Goal: Task Accomplishment & Management: Manage account settings

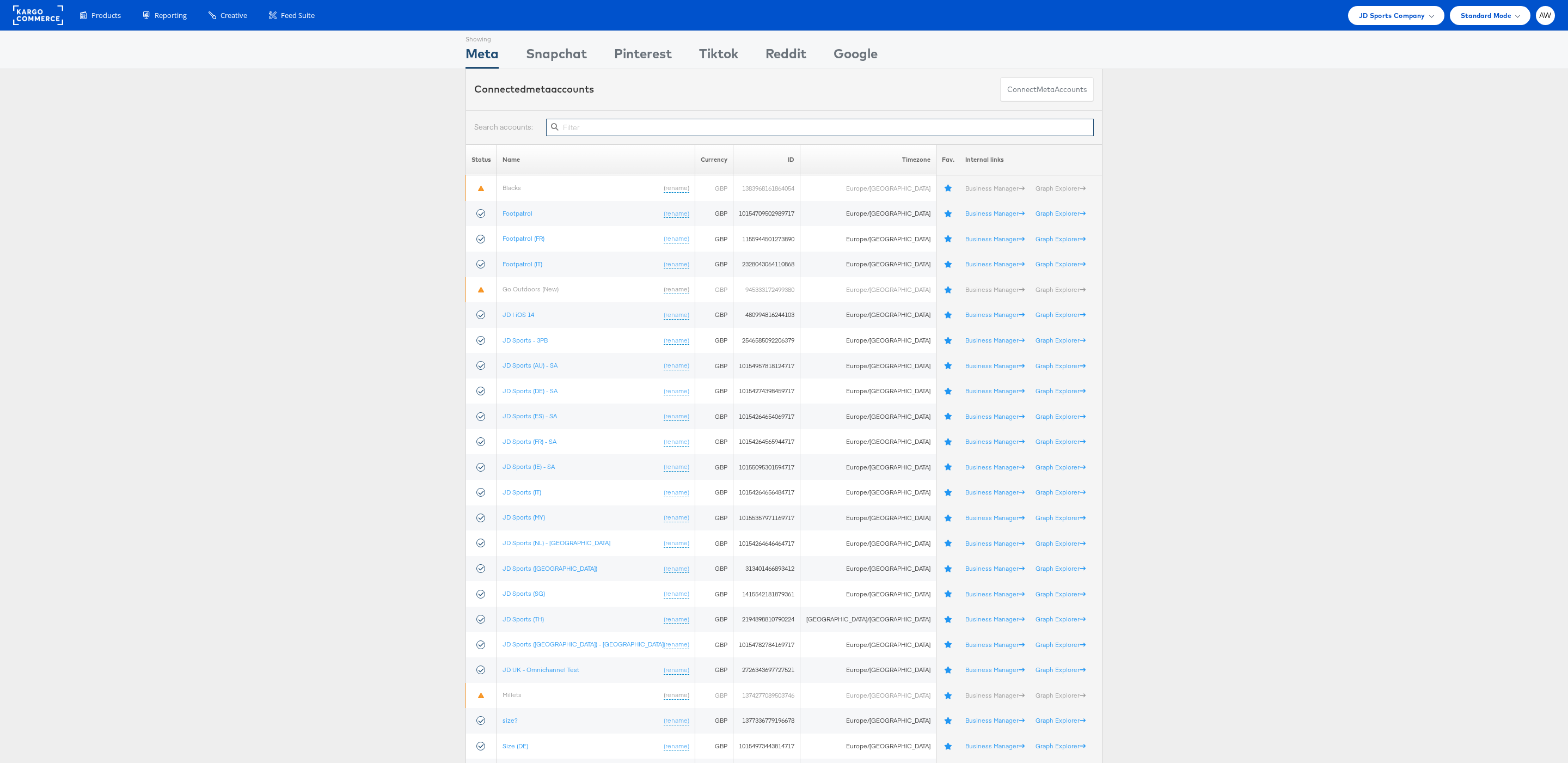
click at [612, 130] on input "text" at bounding box center [820, 127] width 548 height 18
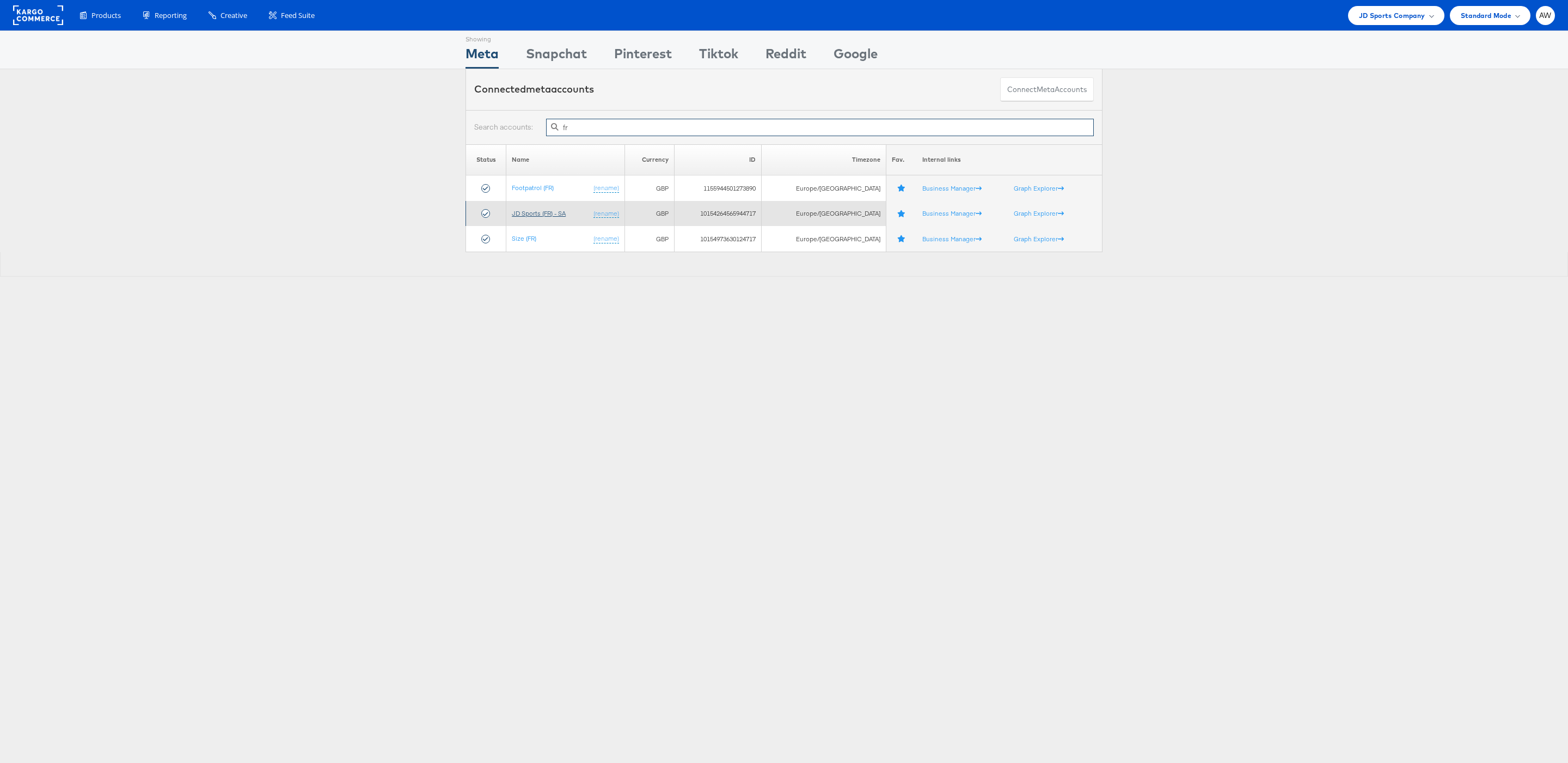
type input "fr"
click at [565, 217] on link "JD Sports (FR) - SA" at bounding box center [539, 213] width 54 height 8
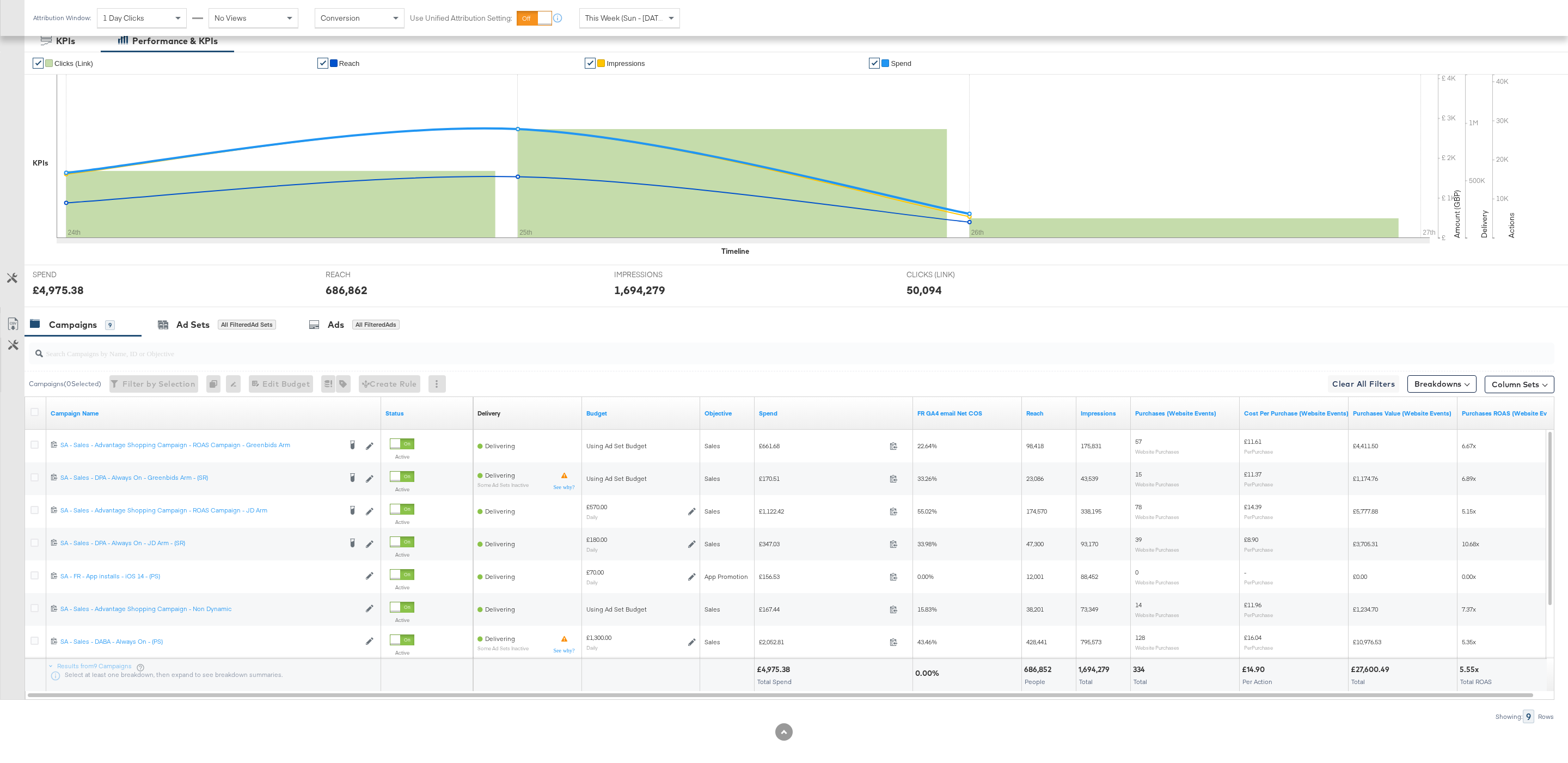
scroll to position [222, 0]
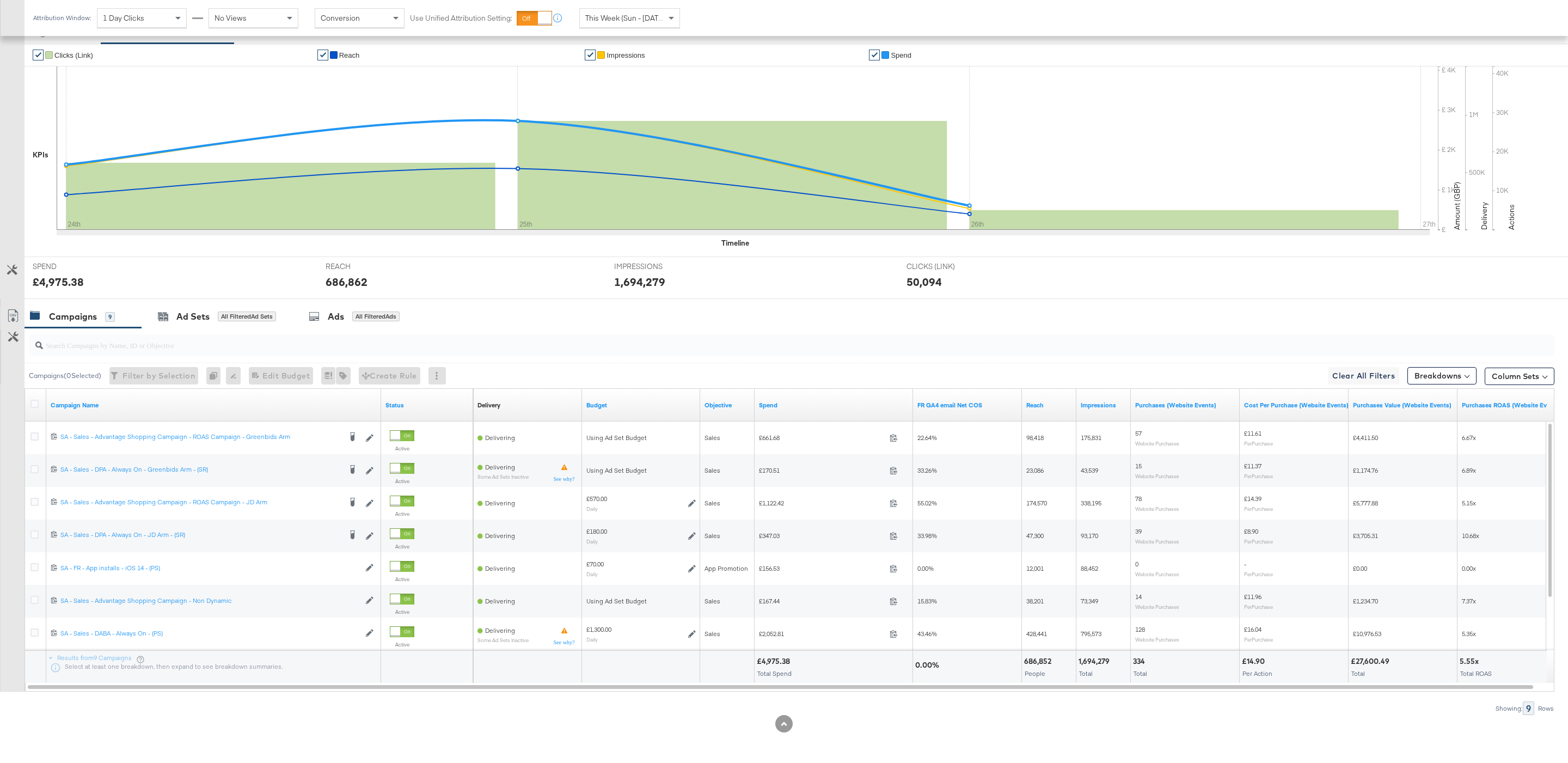
click at [648, 23] on span "This Week (Sun - [DATE])" at bounding box center [626, 18] width 82 height 10
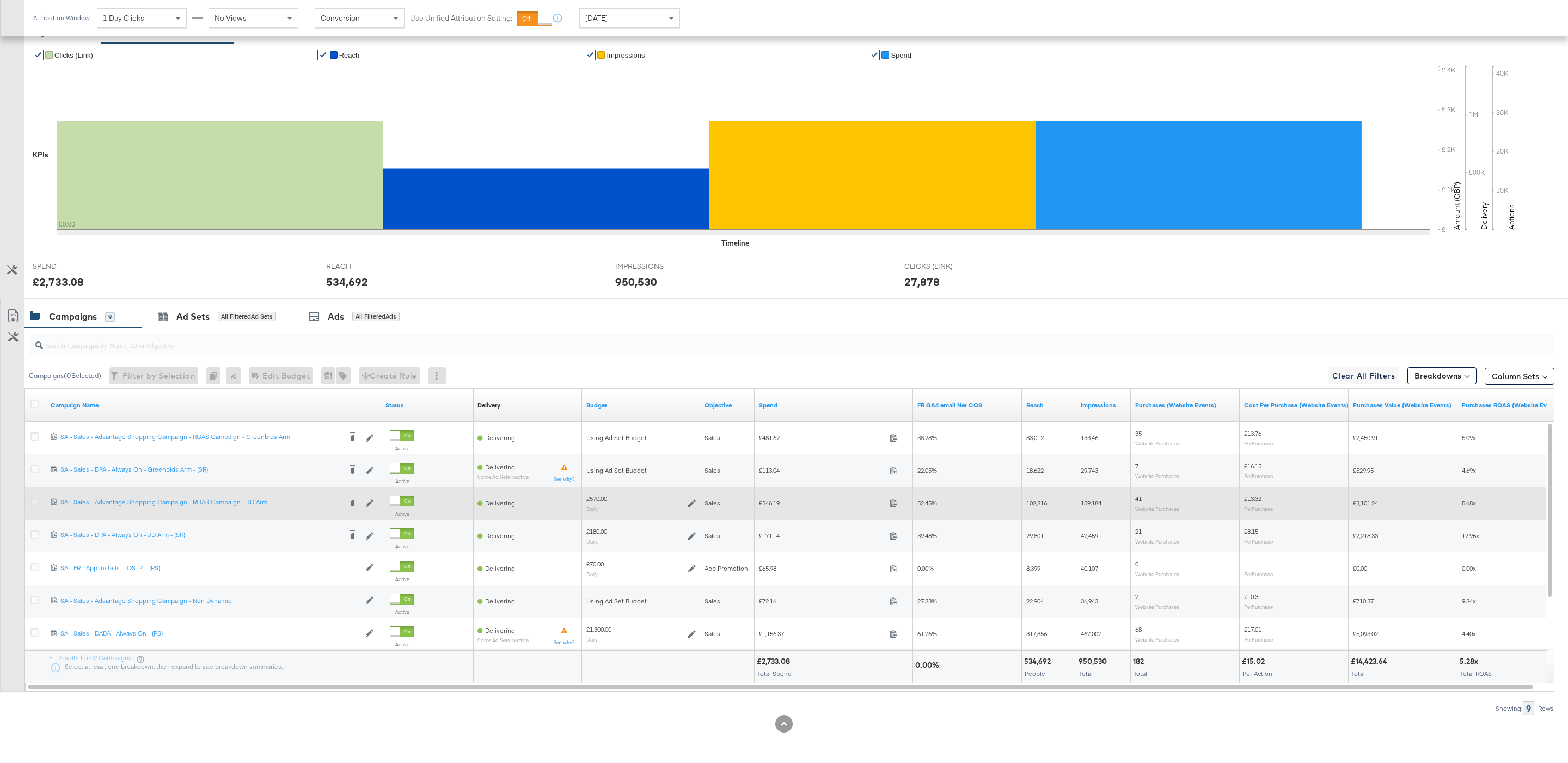
click at [33, 503] on icon at bounding box center [34, 502] width 8 height 8
click at [0, 0] on input "checkbox" at bounding box center [0, 0] width 0 height 0
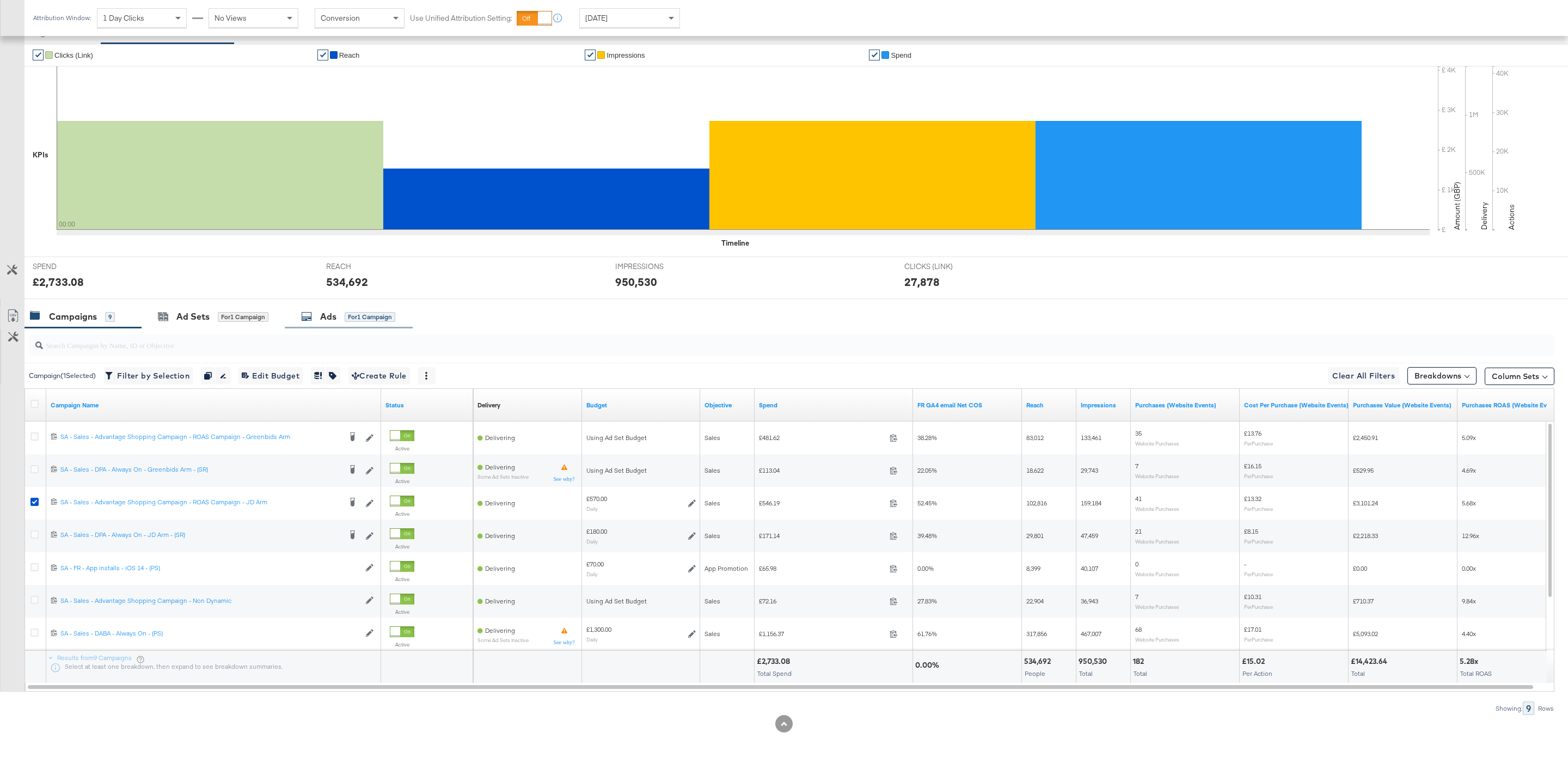
click at [394, 312] on div "for 1 Campaign" at bounding box center [369, 317] width 51 height 10
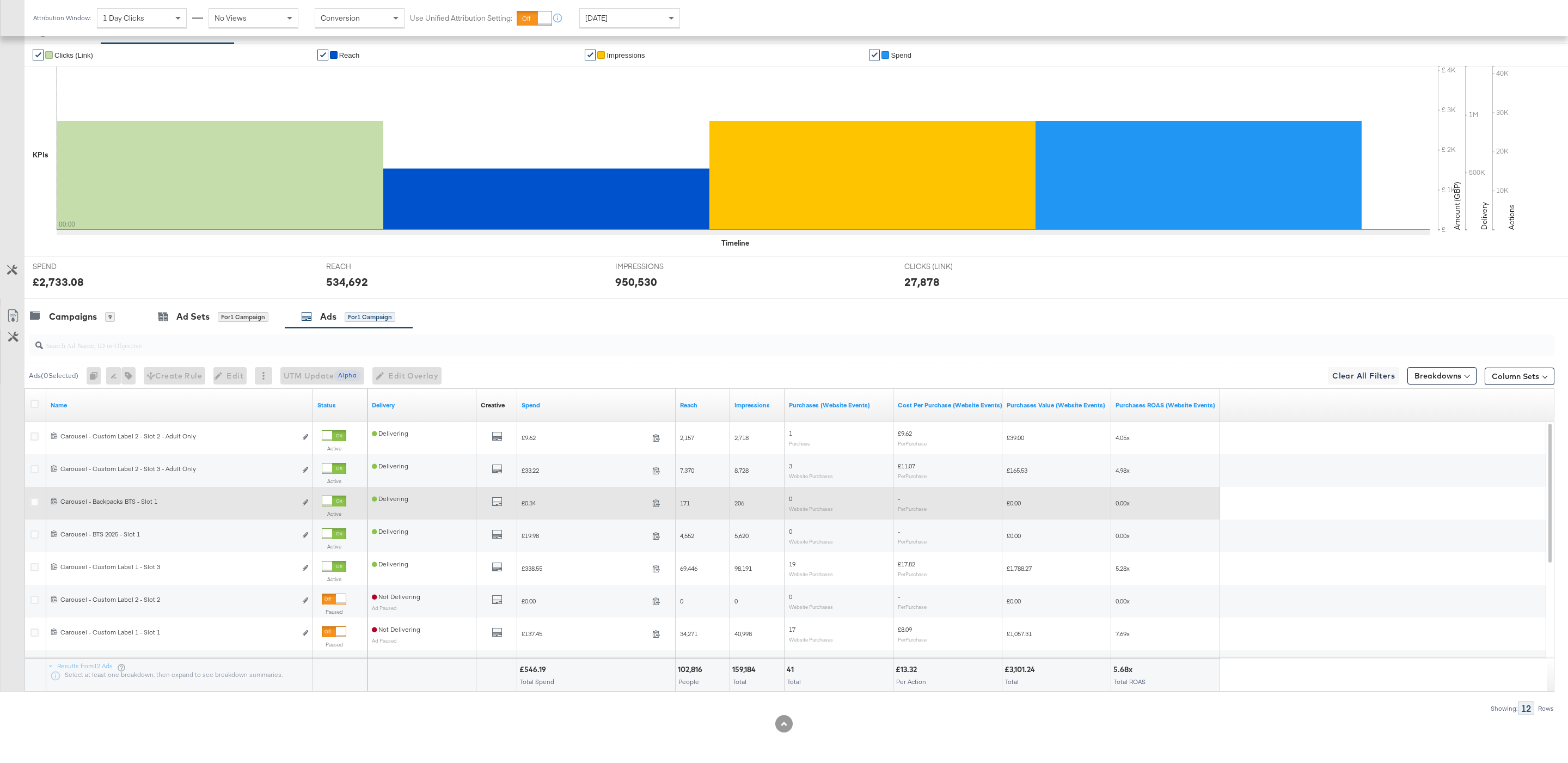
scroll to position [0, 0]
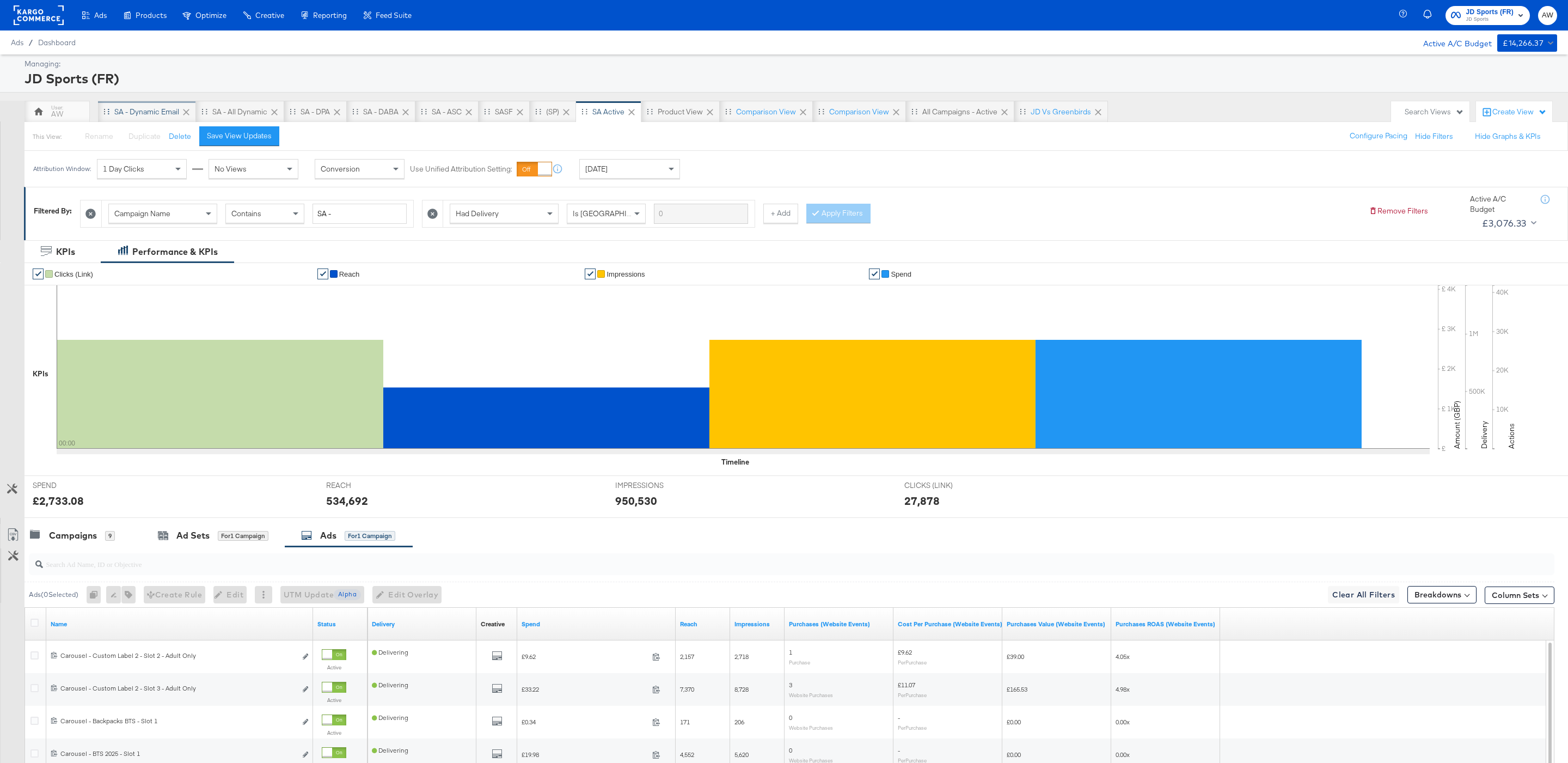
click at [155, 111] on div "SA - Dynamic email" at bounding box center [147, 111] width 65 height 10
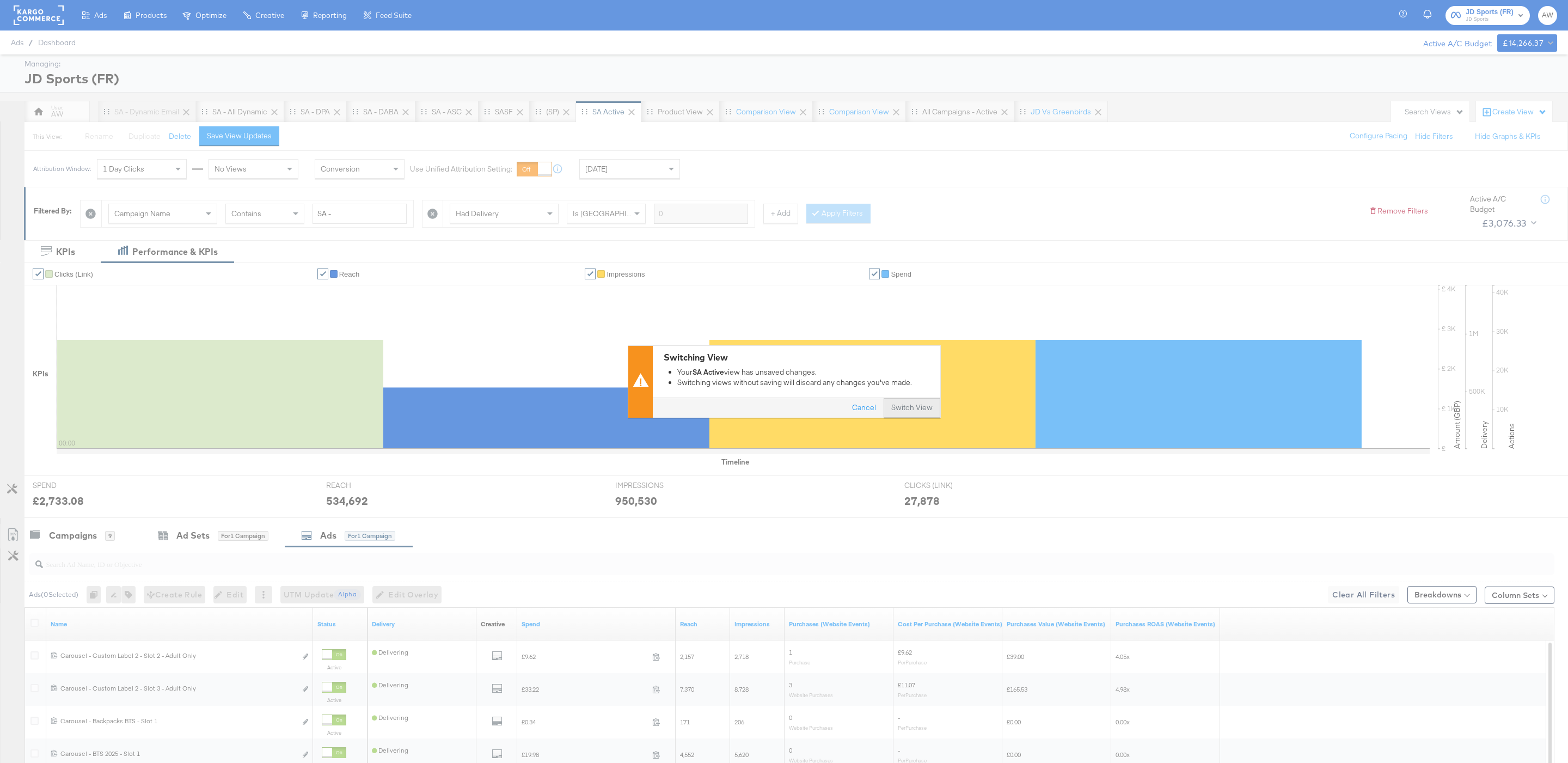
click at [925, 407] on button "Switch View" at bounding box center [912, 408] width 57 height 19
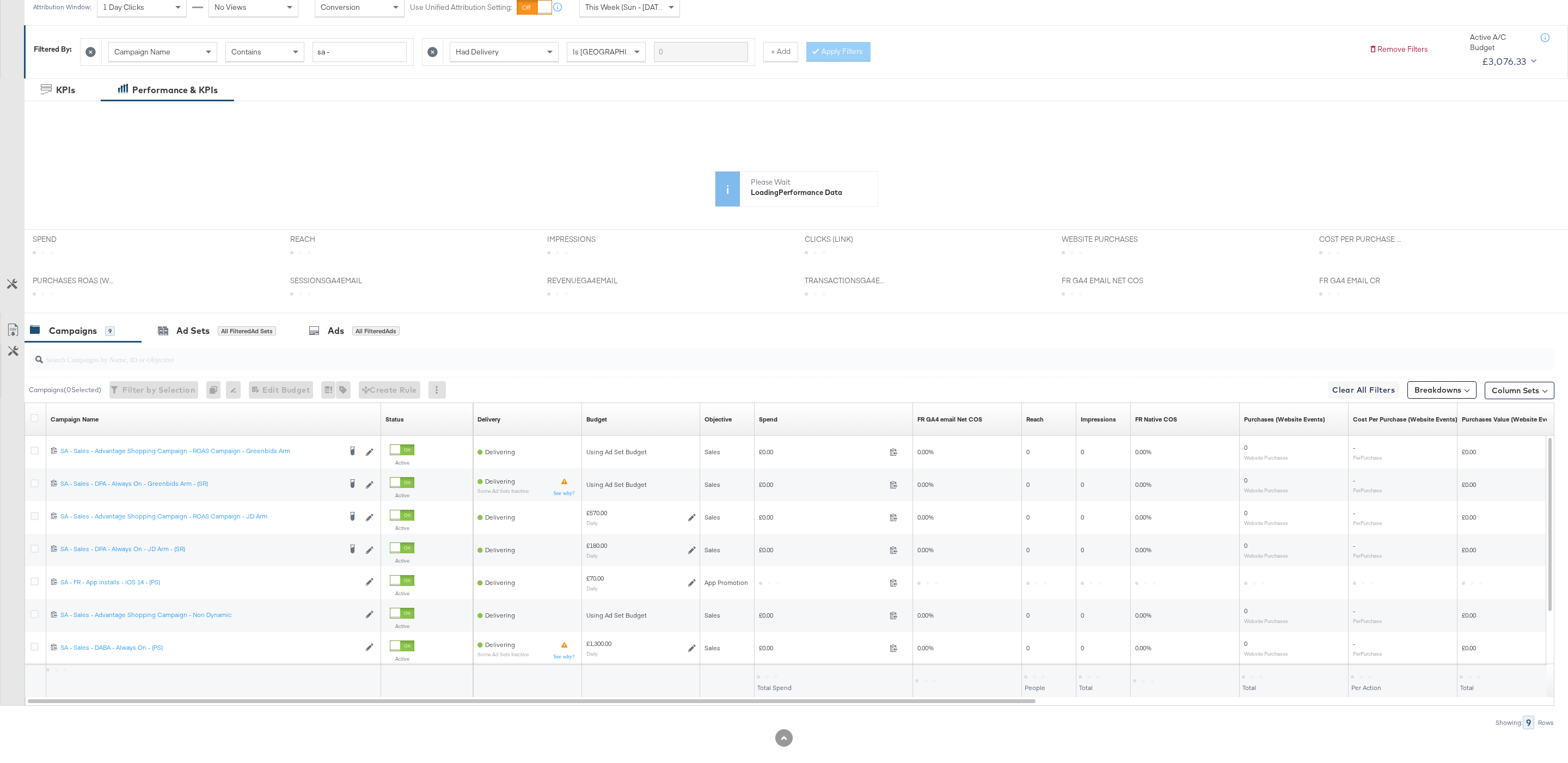
scroll to position [180, 0]
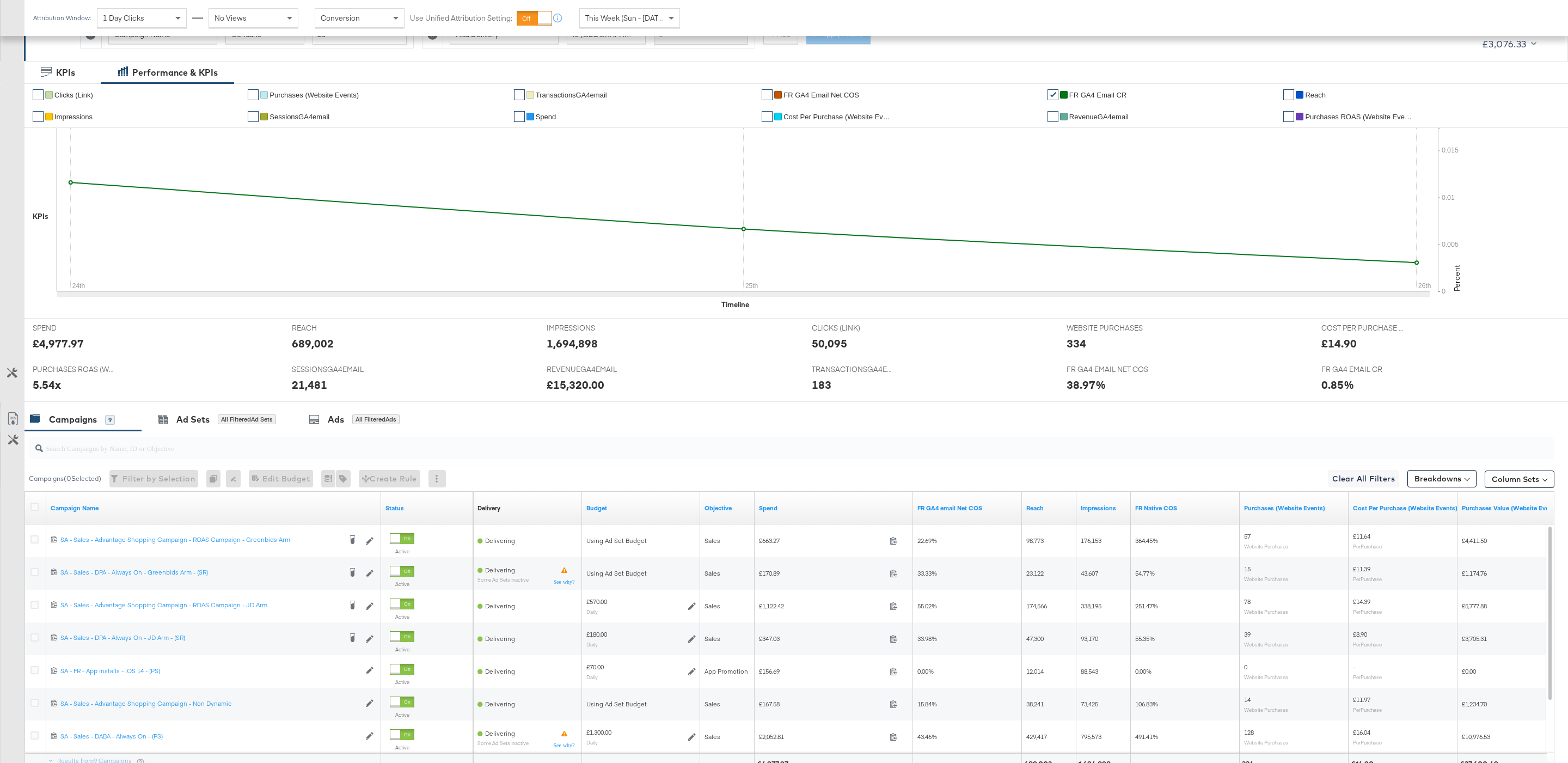
click at [649, 28] on div "This Week (Sun - [DATE])" at bounding box center [629, 18] width 100 height 19
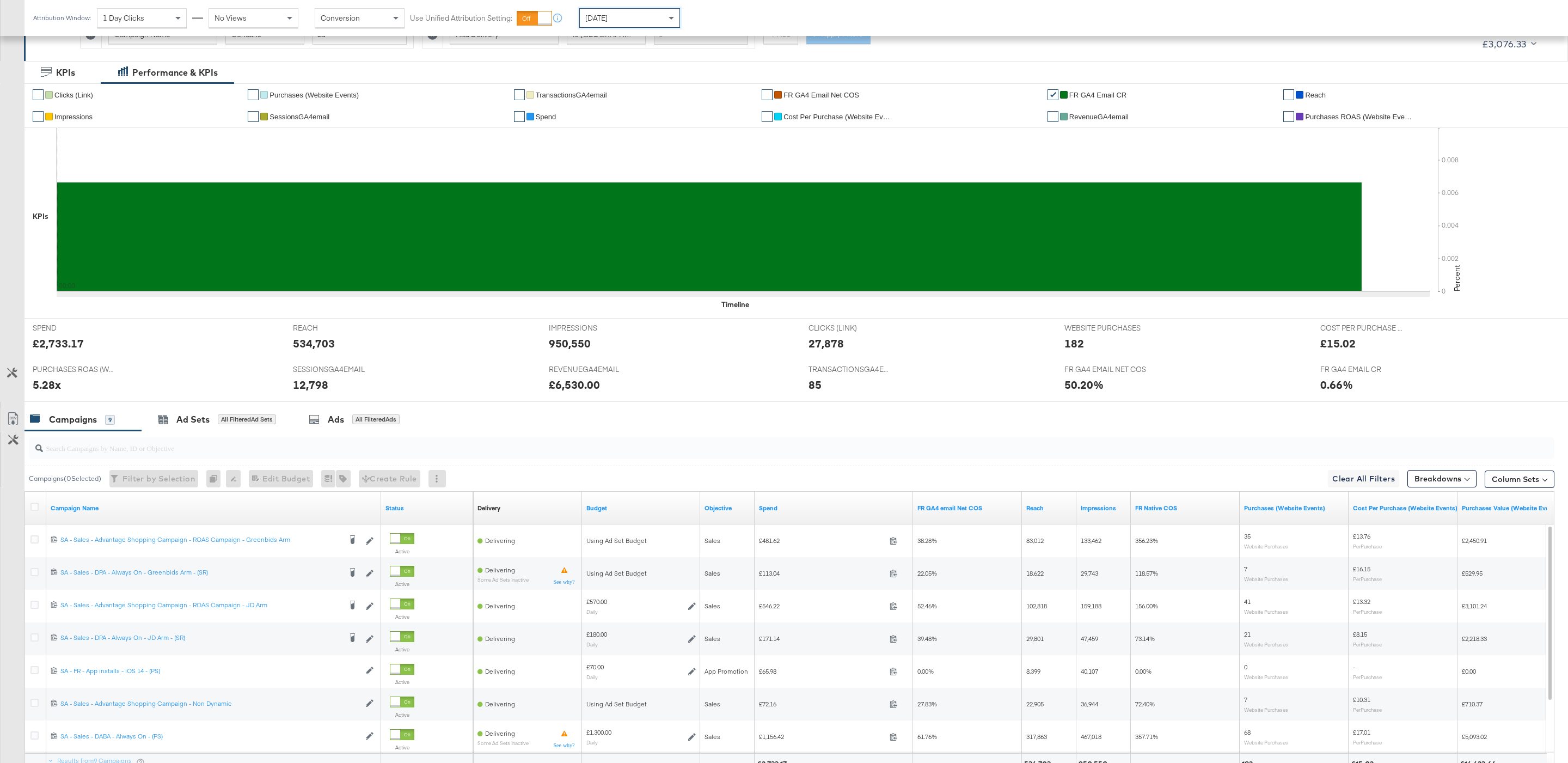
scroll to position [286, 0]
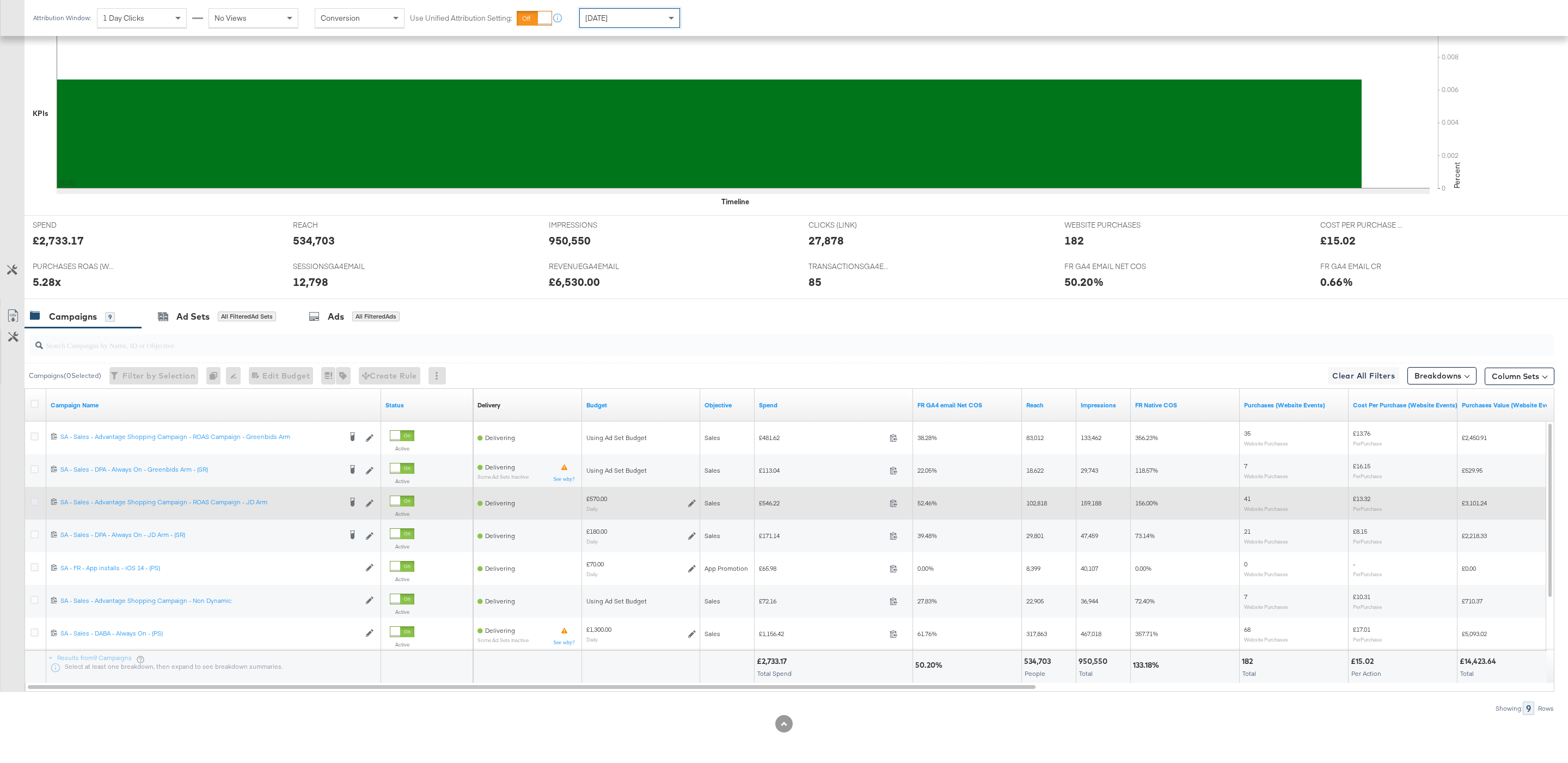
click at [37, 500] on icon at bounding box center [34, 502] width 8 height 8
click at [0, 0] on input "checkbox" at bounding box center [0, 0] width 0 height 0
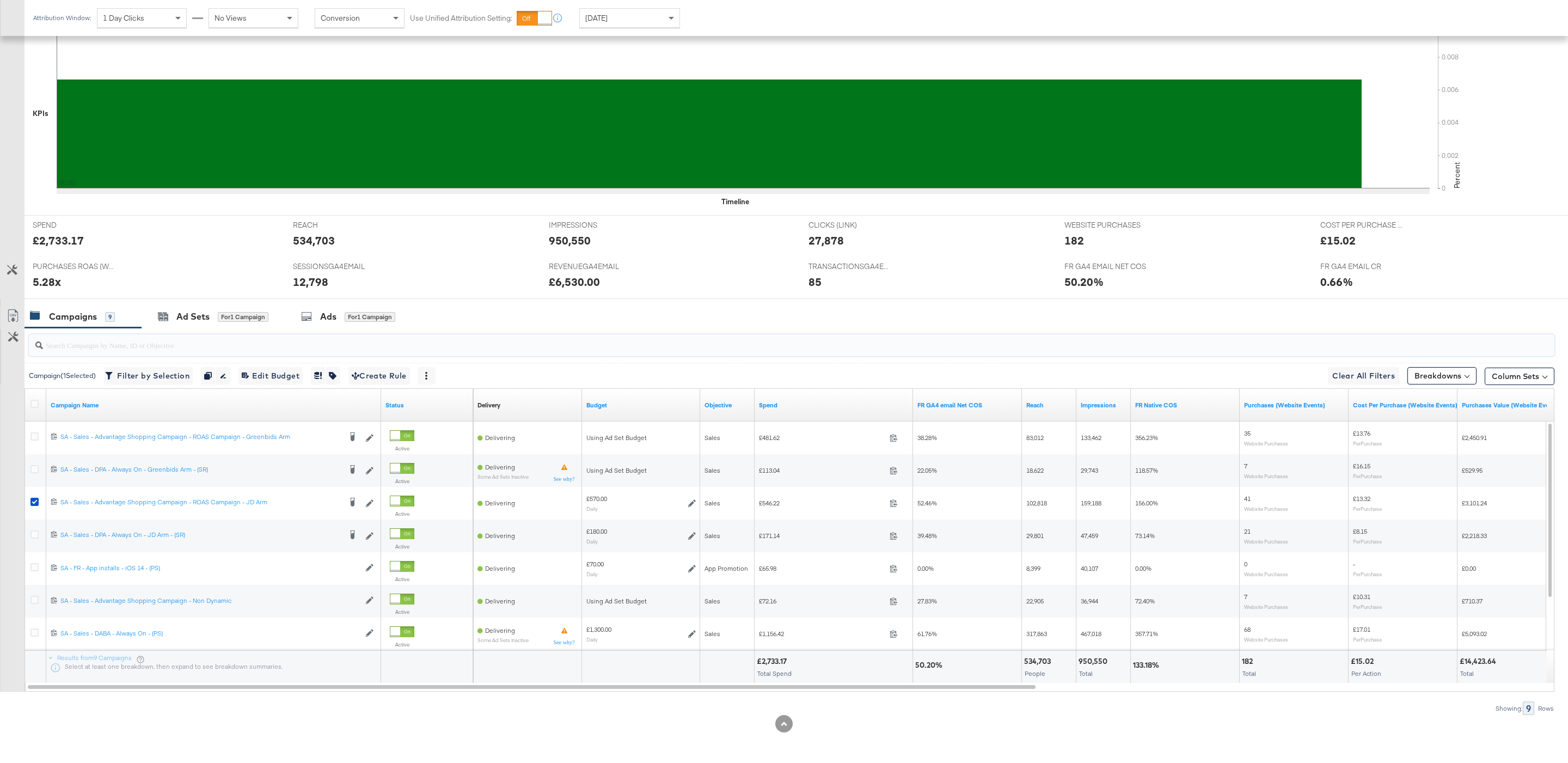
click at [348, 331] on input "search" at bounding box center [727, 340] width 1367 height 21
click at [334, 315] on div "Ads" at bounding box center [328, 317] width 16 height 13
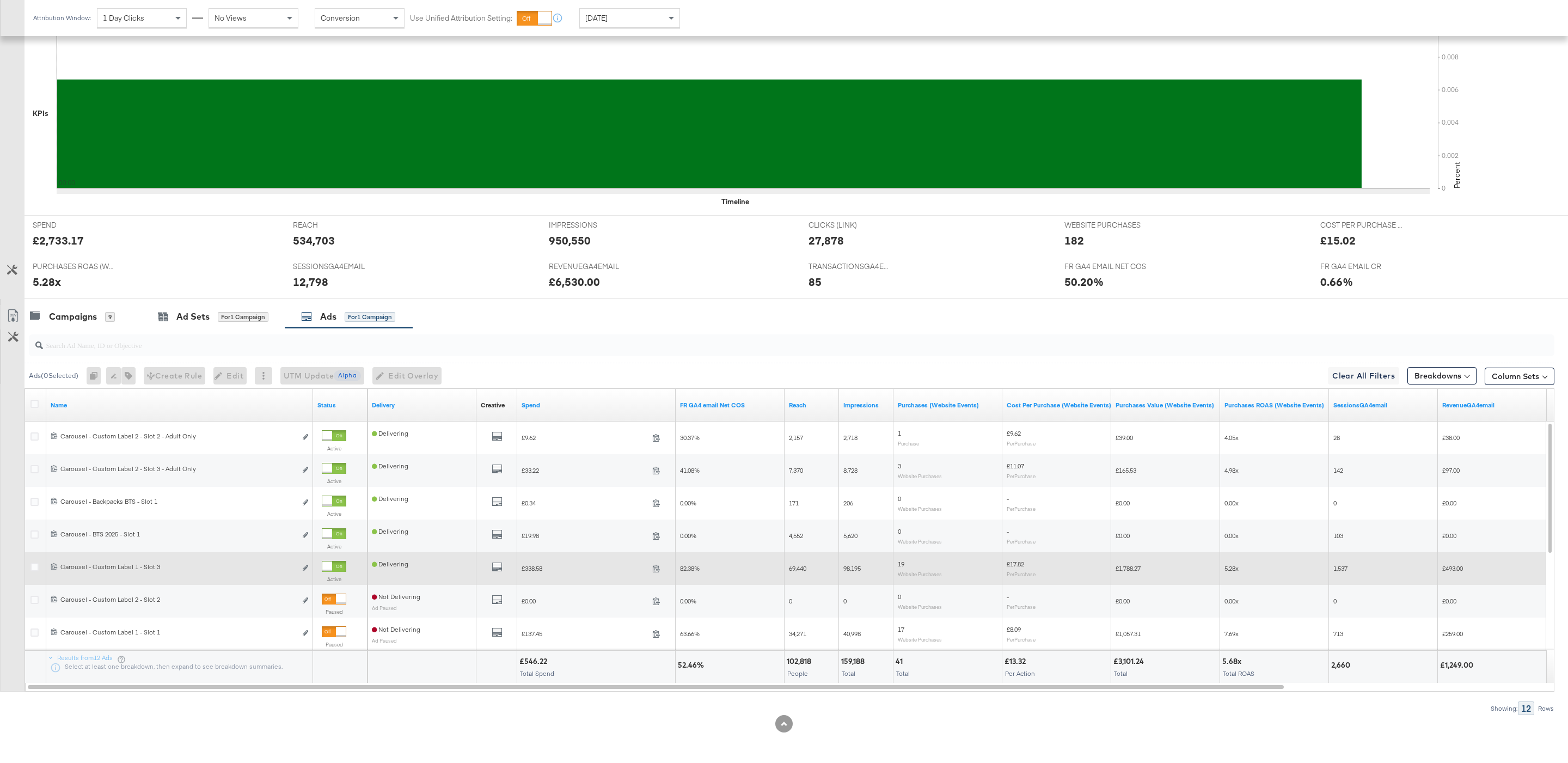
scroll to position [278, 0]
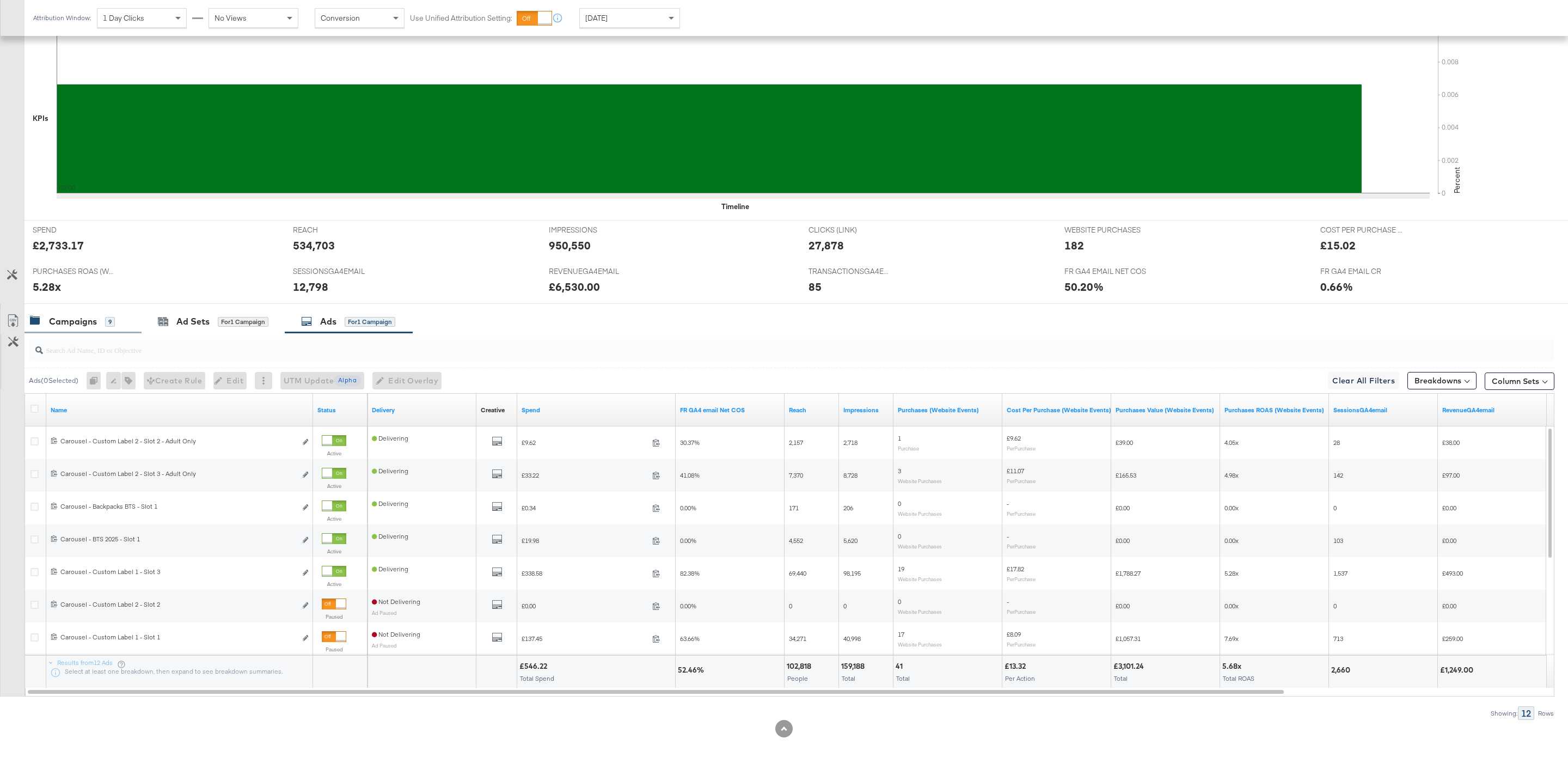
click at [69, 328] on div "Campaigns" at bounding box center [72, 322] width 48 height 13
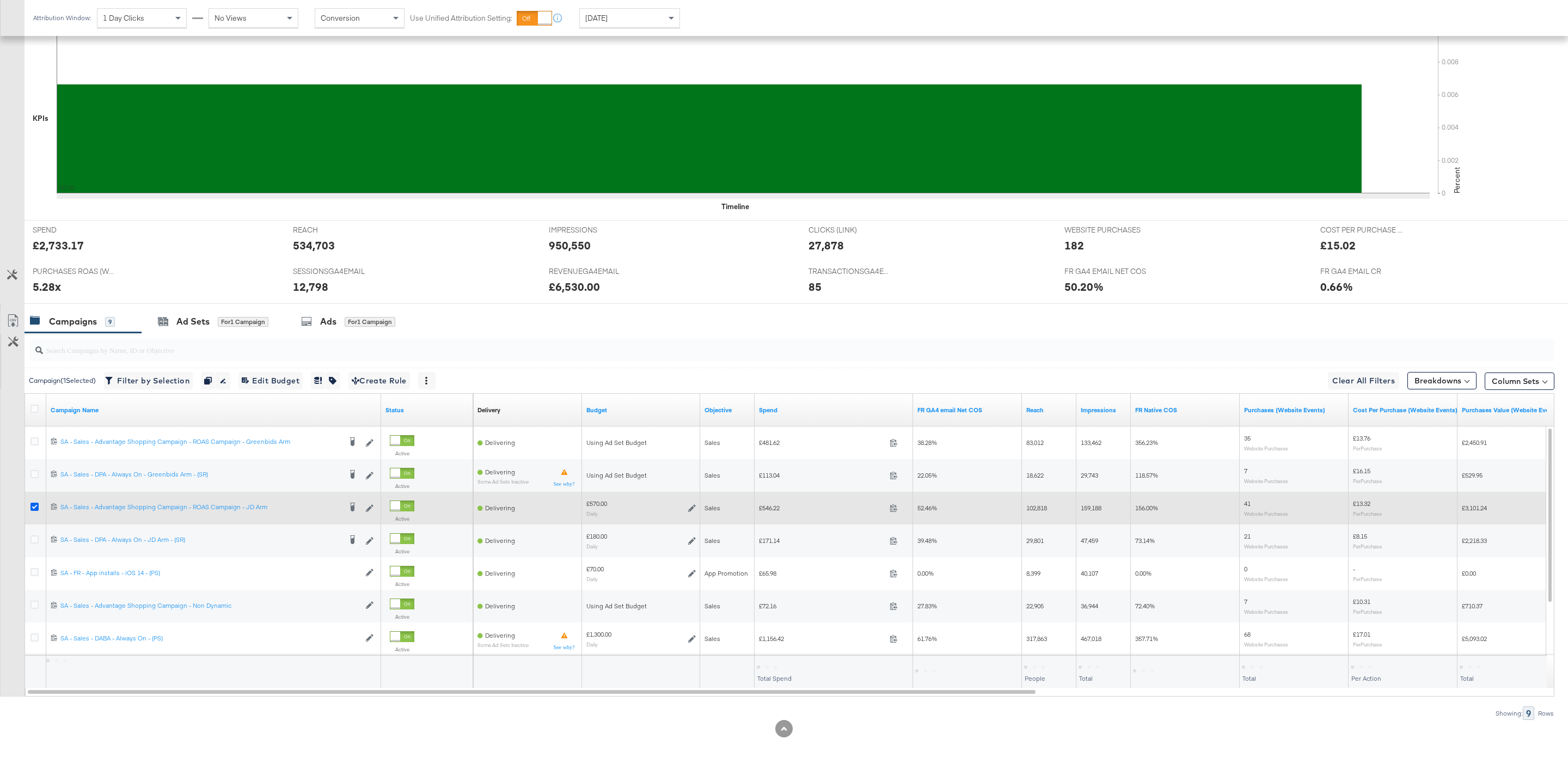
click at [36, 510] on icon at bounding box center [34, 507] width 8 height 8
click at [0, 0] on input "checkbox" at bounding box center [0, 0] width 0 height 0
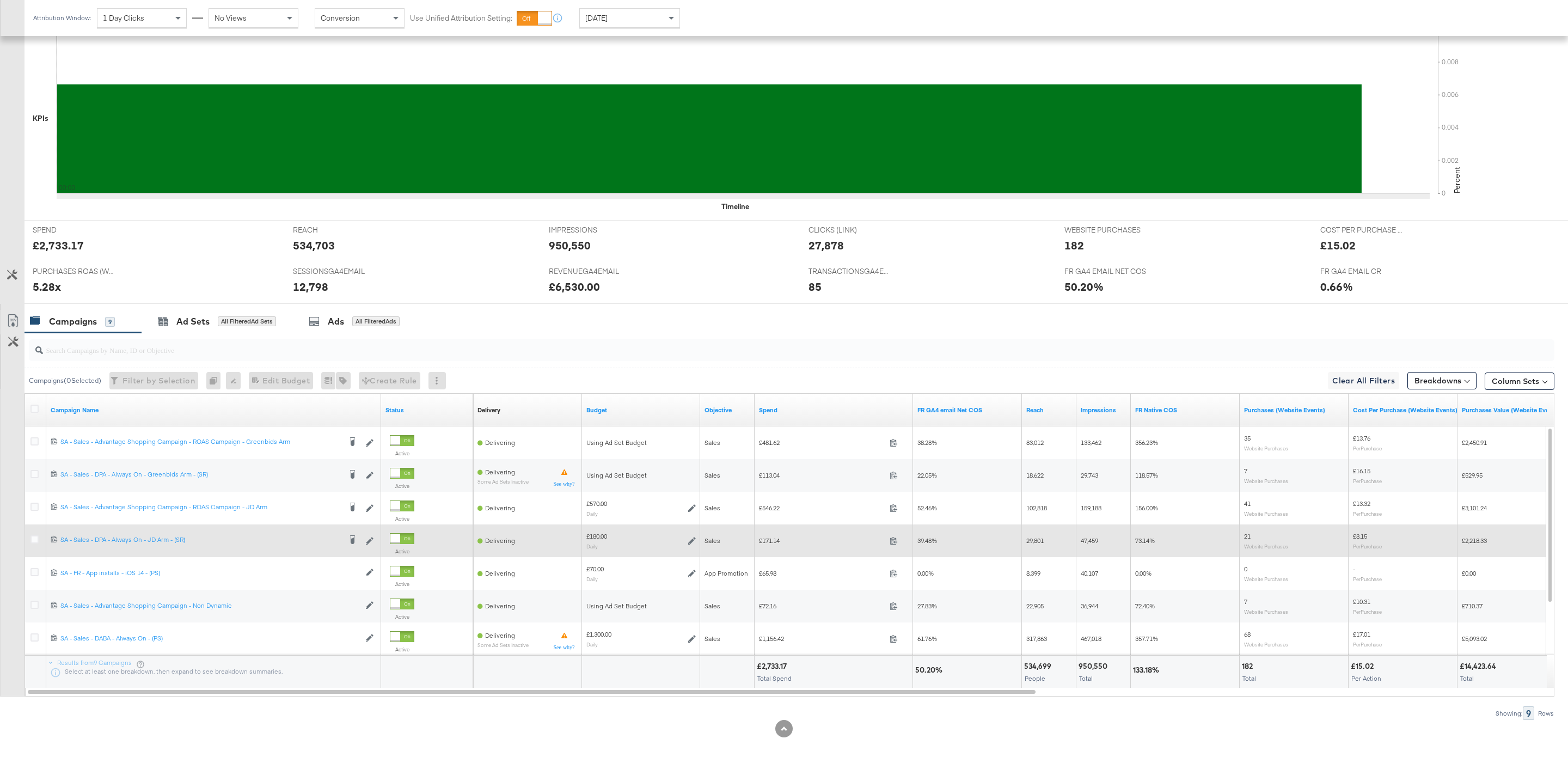
click at [37, 546] on div at bounding box center [36, 541] width 12 height 11
click at [36, 542] on icon at bounding box center [34, 539] width 8 height 8
click at [0, 0] on input "checkbox" at bounding box center [0, 0] width 0 height 0
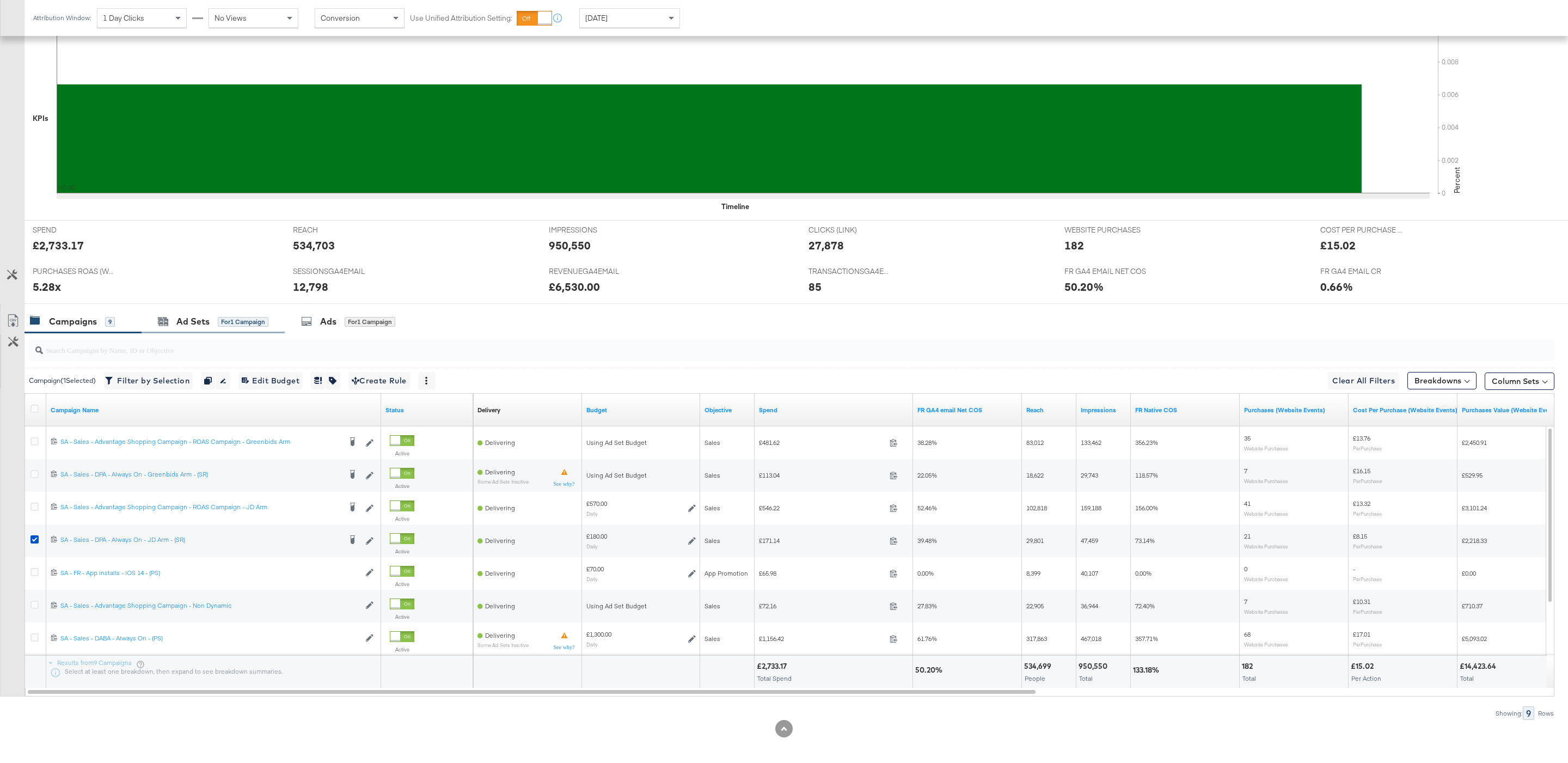
click at [251, 332] on div "Ad Sets for 1 Campaign" at bounding box center [213, 322] width 143 height 23
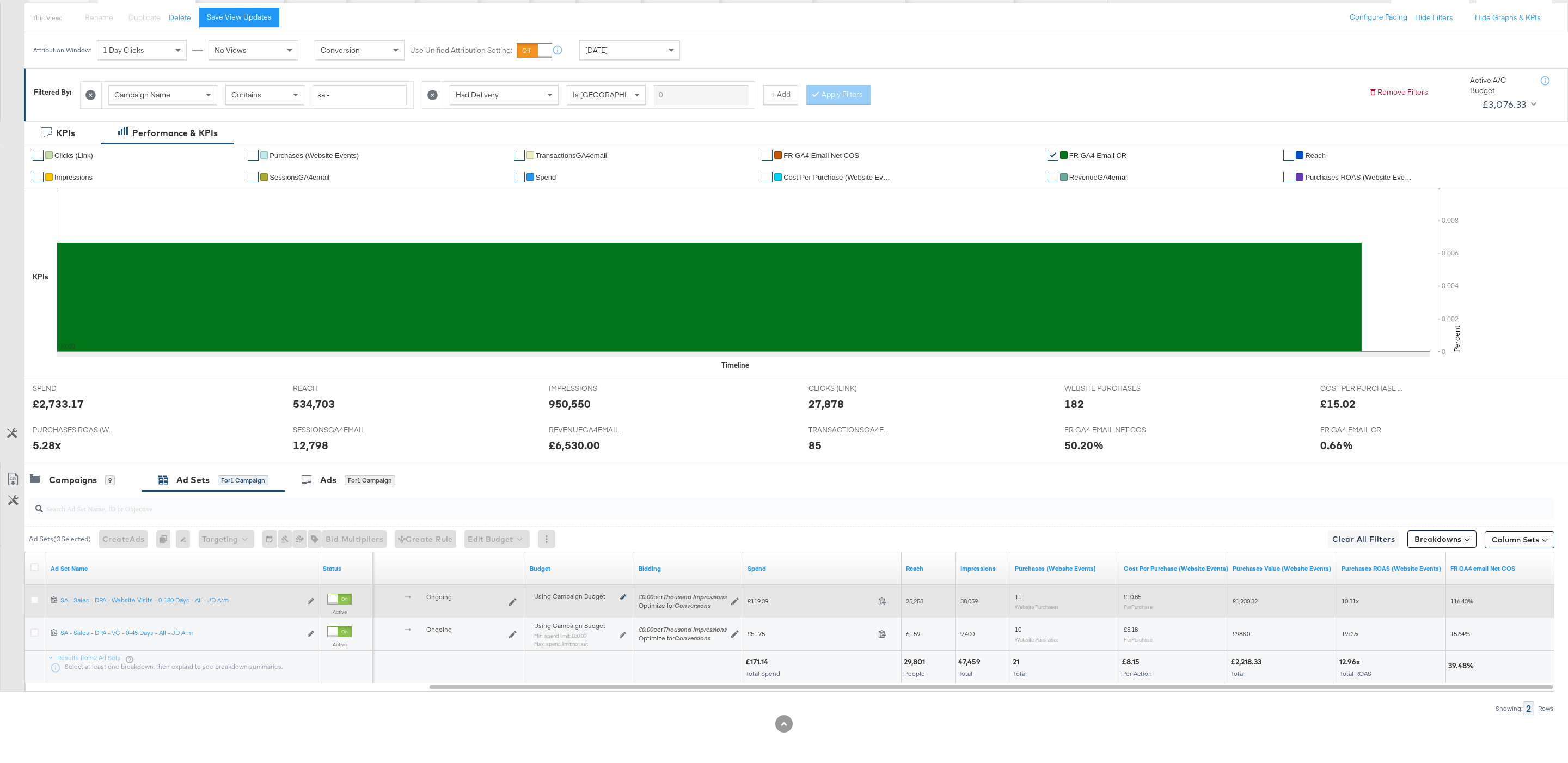
click at [623, 596] on icon at bounding box center [623, 597] width 5 height 6
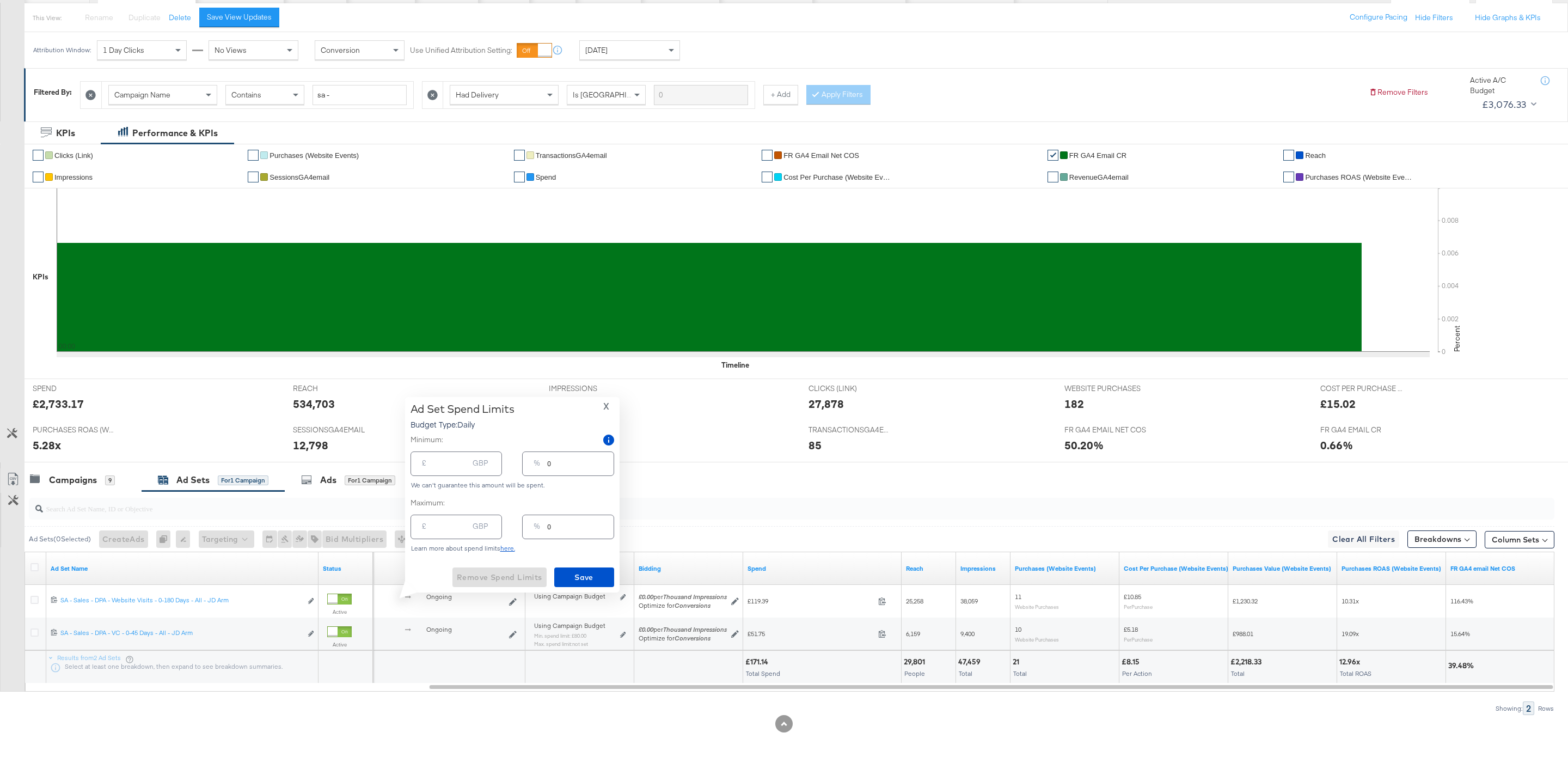
click at [537, 524] on div "%" at bounding box center [536, 529] width 15 height 19
click at [547, 524] on input "0" at bounding box center [580, 522] width 66 height 23
type input "20"
type input "36.00"
type input "20"
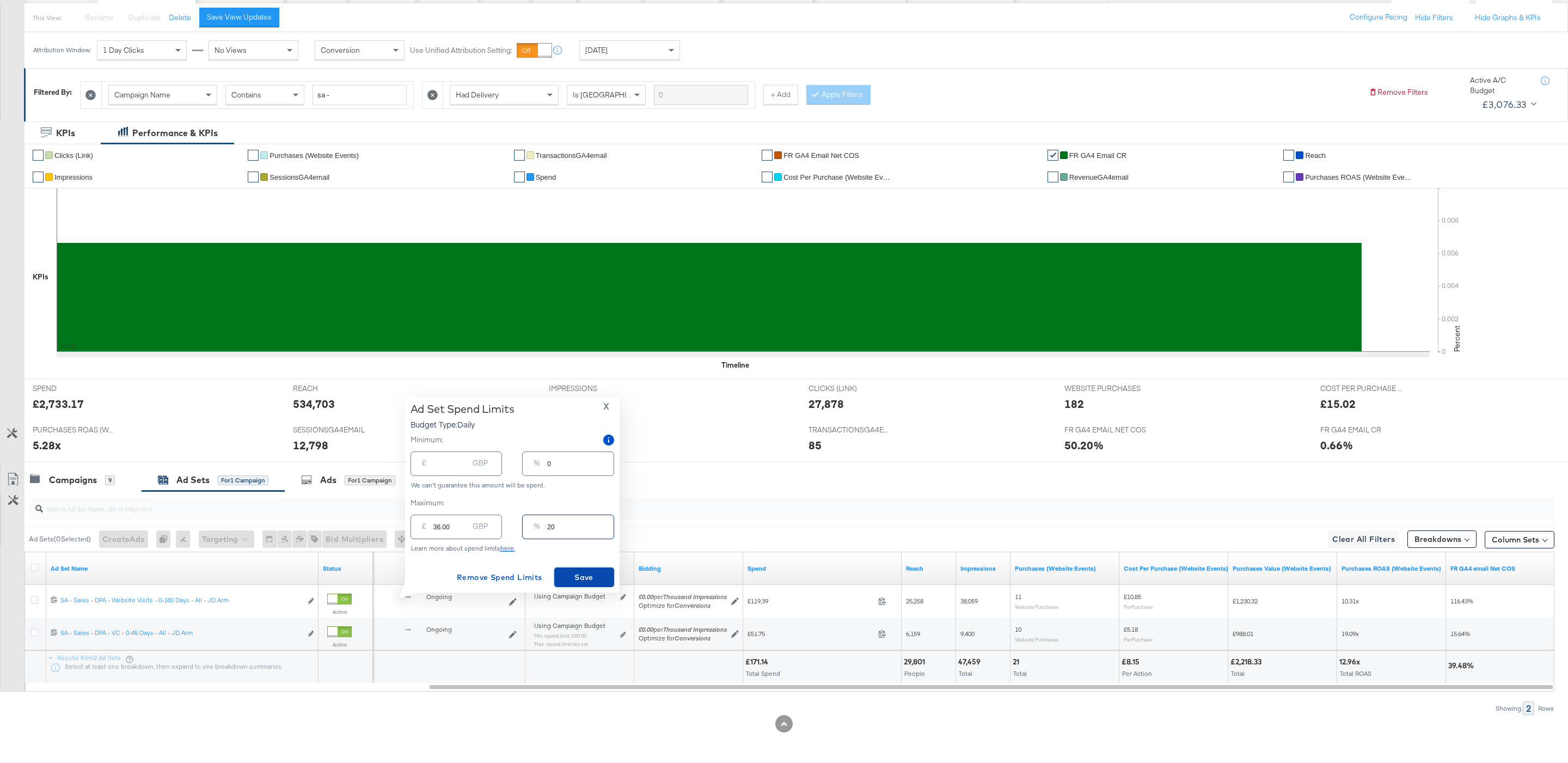
click at [595, 574] on span "Save" at bounding box center [584, 577] width 51 height 13
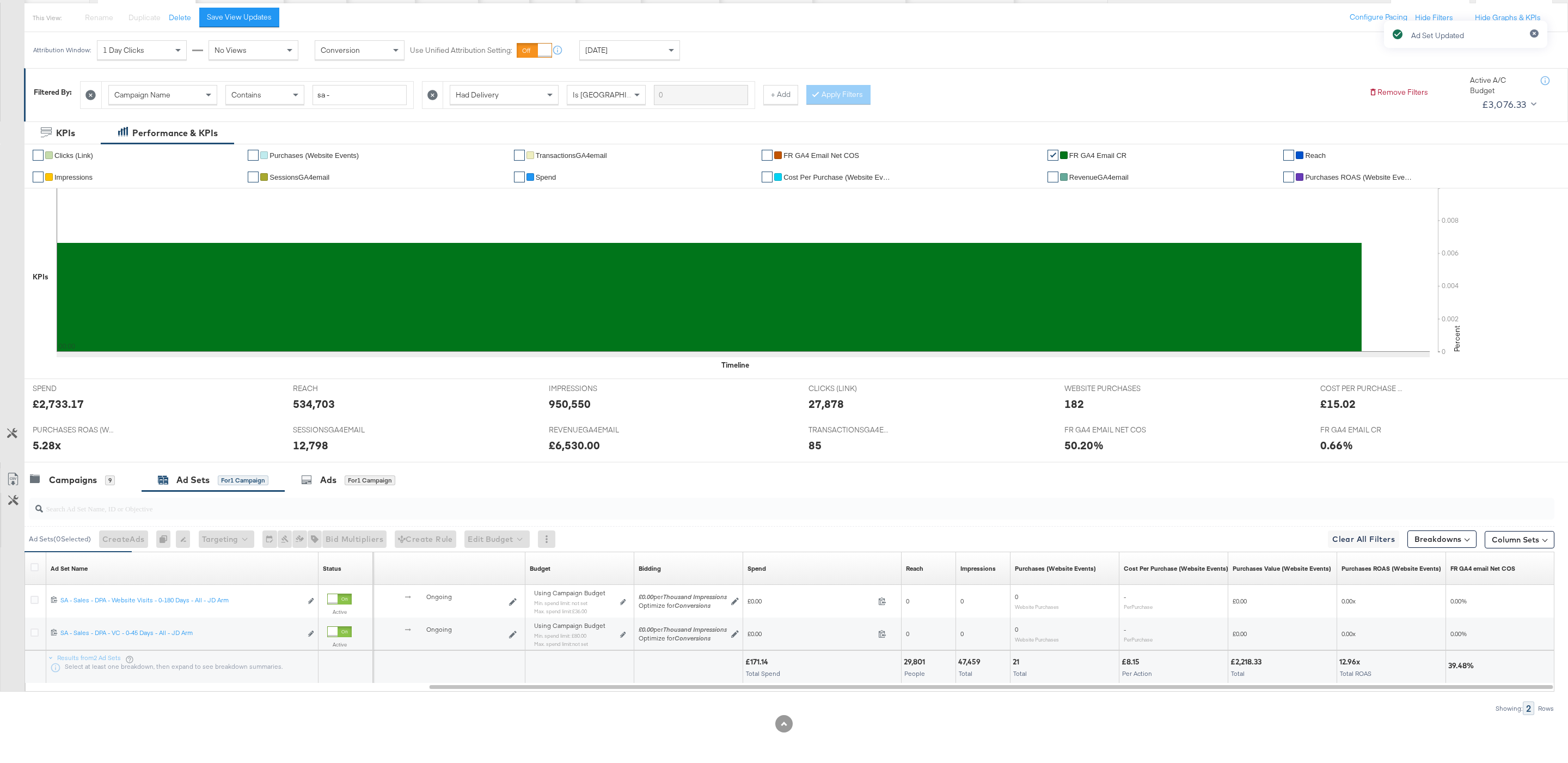
click at [101, 493] on input "search" at bounding box center [727, 504] width 1367 height 21
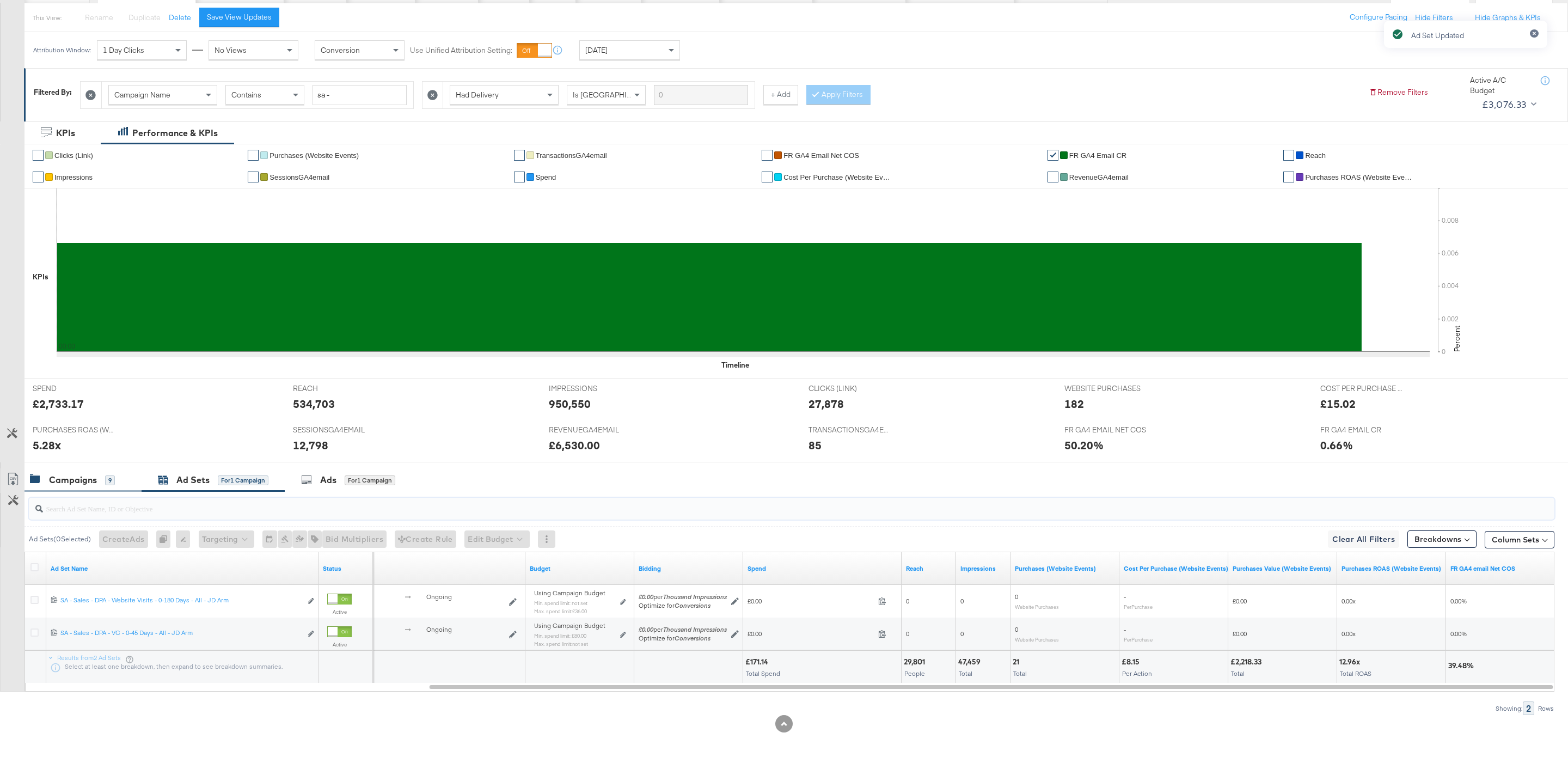
click at [96, 485] on div "Campaigns" at bounding box center [72, 480] width 48 height 13
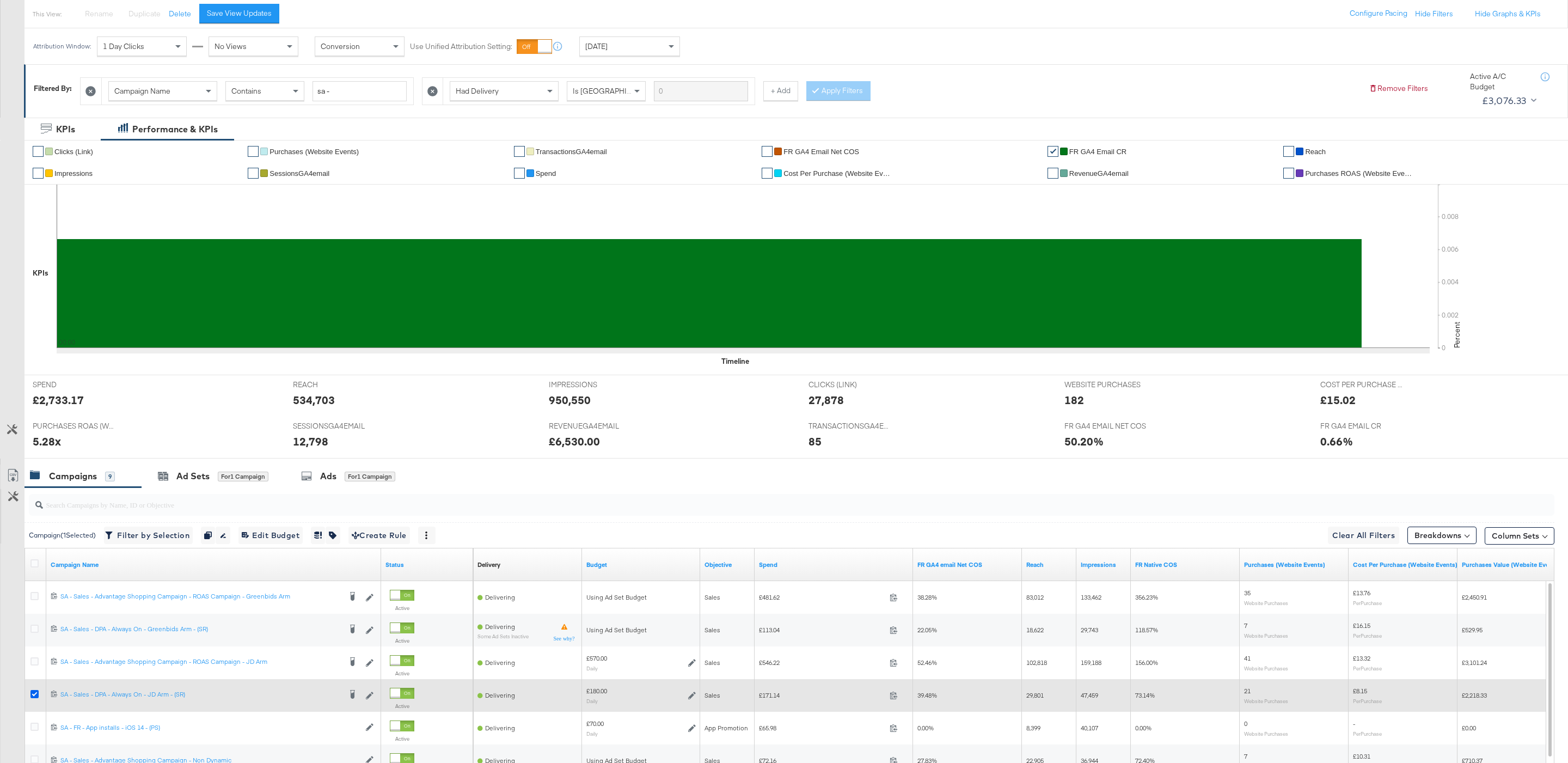
click at [33, 695] on icon at bounding box center [34, 694] width 8 height 8
click at [0, 0] on input "checkbox" at bounding box center [0, 0] width 0 height 0
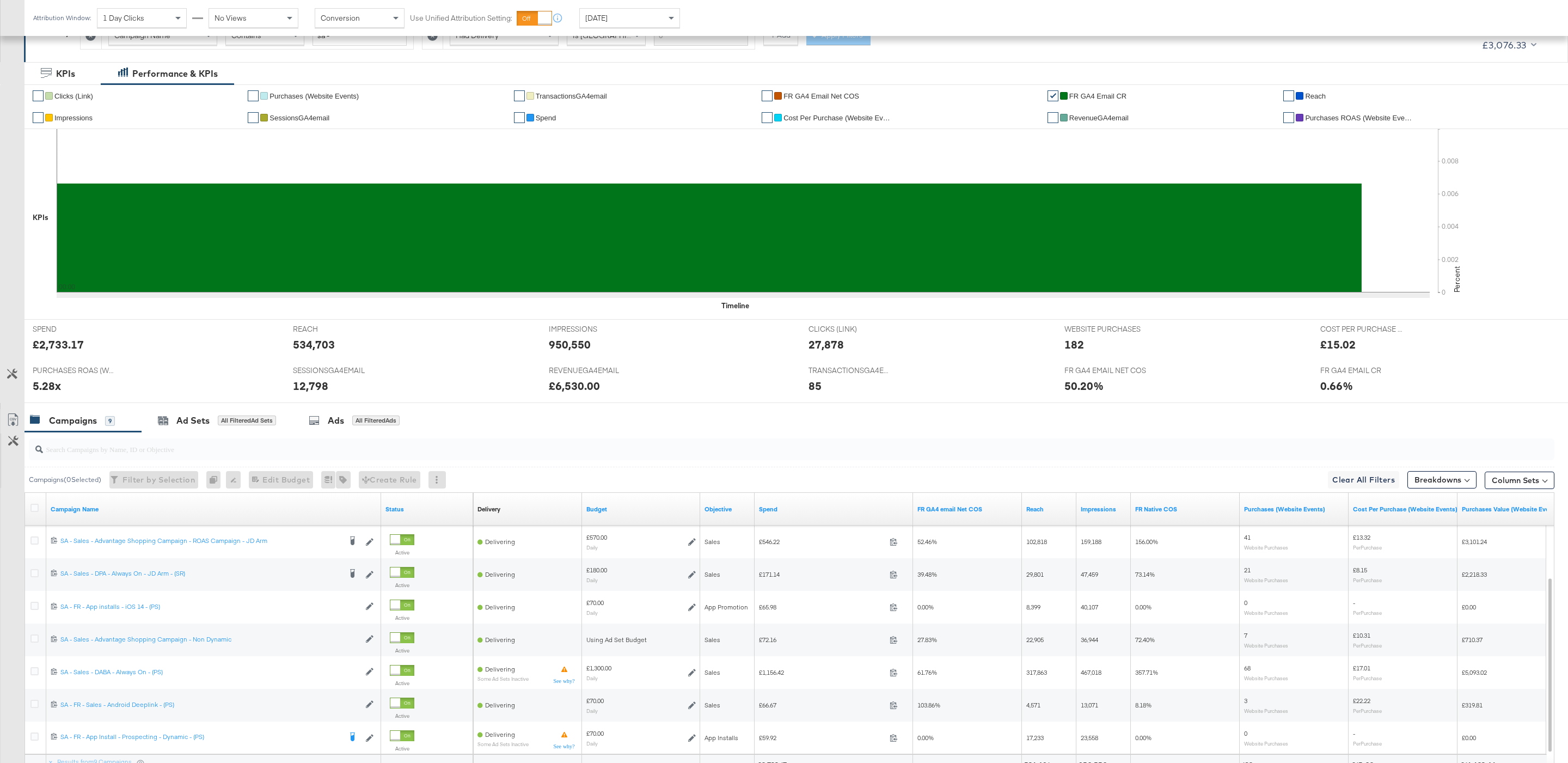
scroll to position [286, 0]
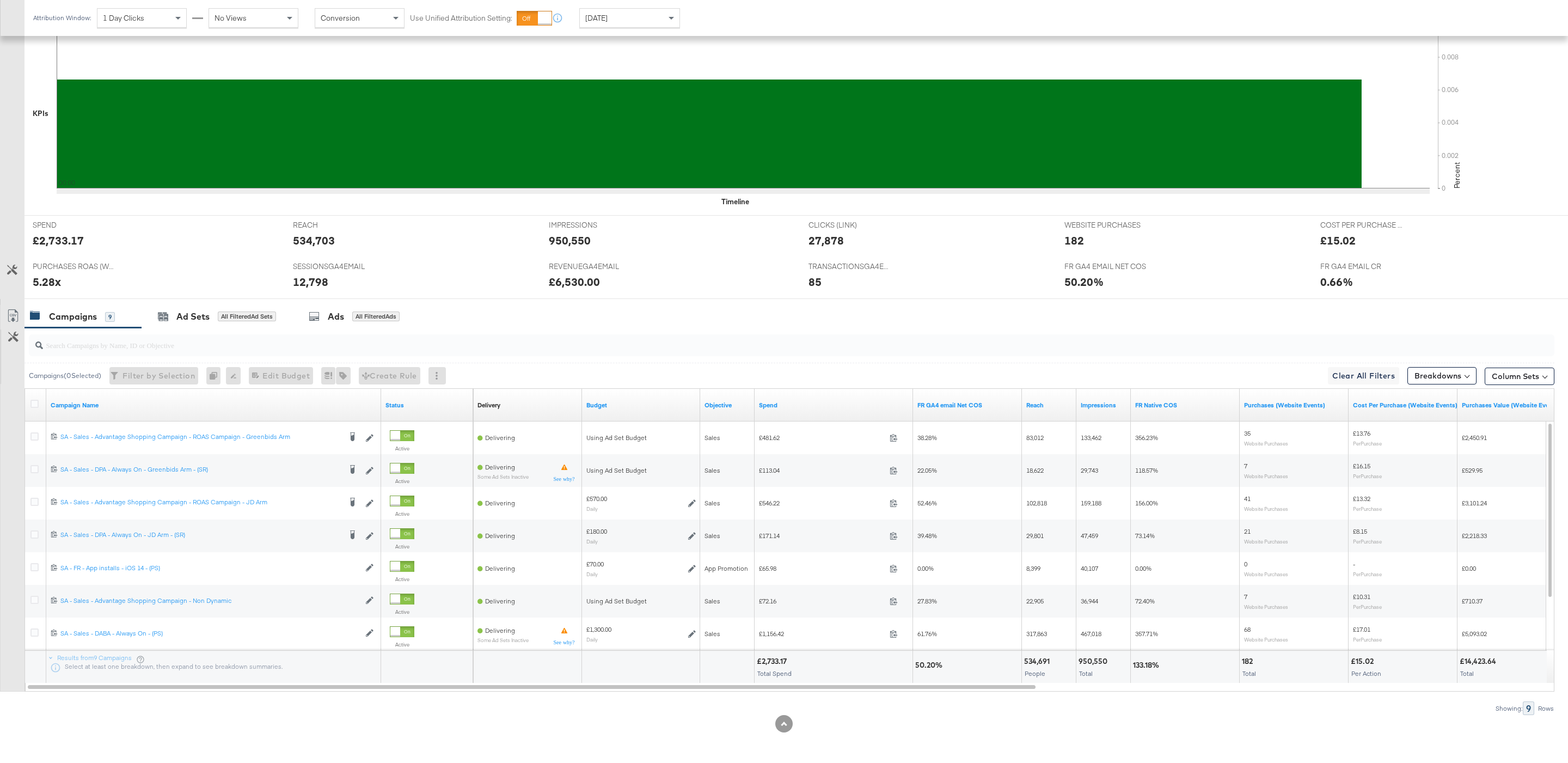
click at [607, 19] on span "[DATE]" at bounding box center [597, 18] width 23 height 10
click at [718, 23] on div "Aug 26th 2025" at bounding box center [710, 23] width 18 height 9
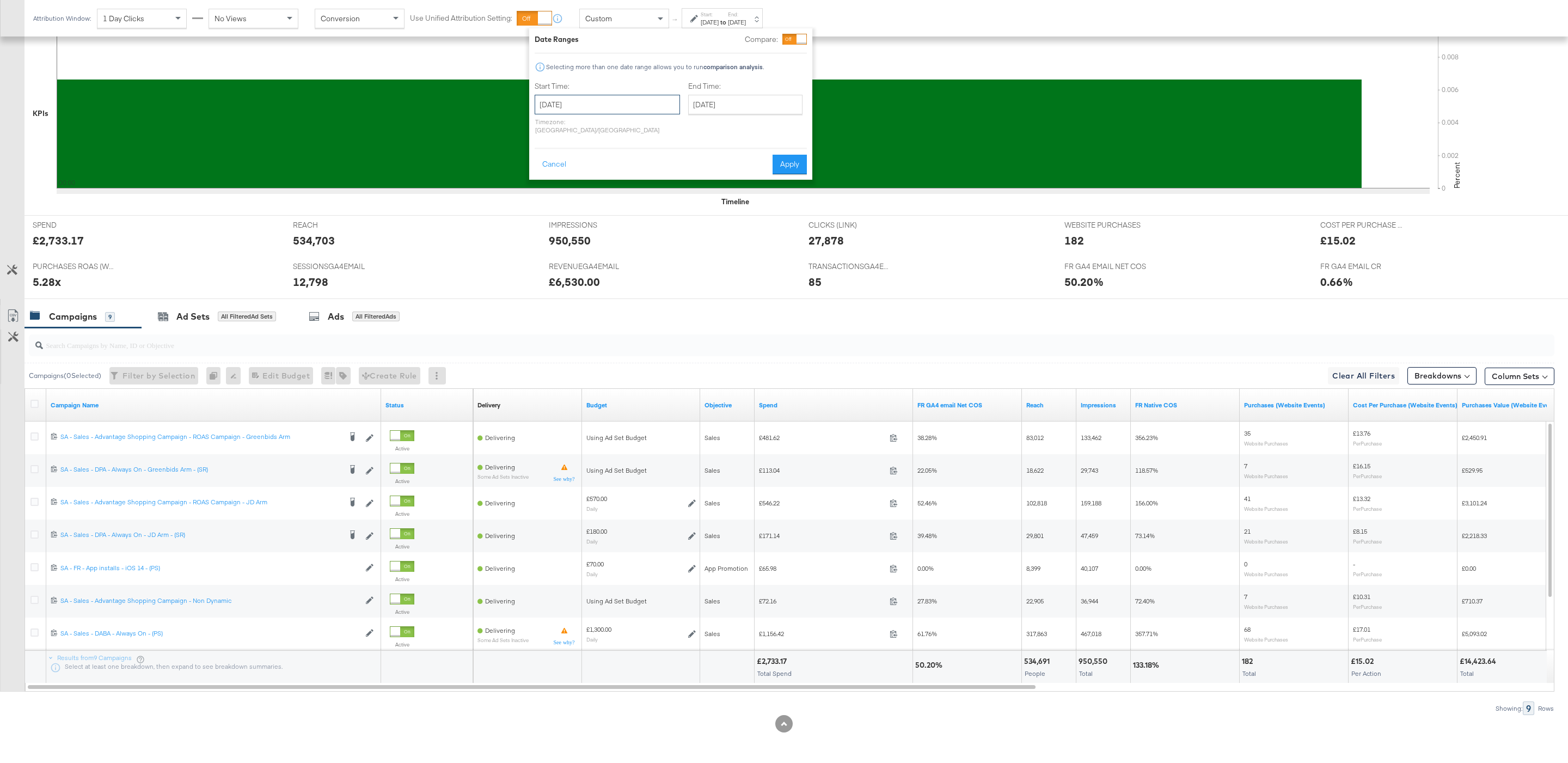
click at [587, 106] on input "August 26th 2025" at bounding box center [607, 105] width 145 height 19
click at [551, 227] on td "24" at bounding box center [547, 220] width 18 height 15
type input "August 24th 2025"
click at [688, 116] on div "End Time: August 26th 2025 ‹ August 2025 › Su Mo Tu We Th Fr Sa 27 28 29 30 31 …" at bounding box center [747, 110] width 119 height 58
click at [699, 99] on input "August 26th 2025" at bounding box center [746, 105] width 114 height 19
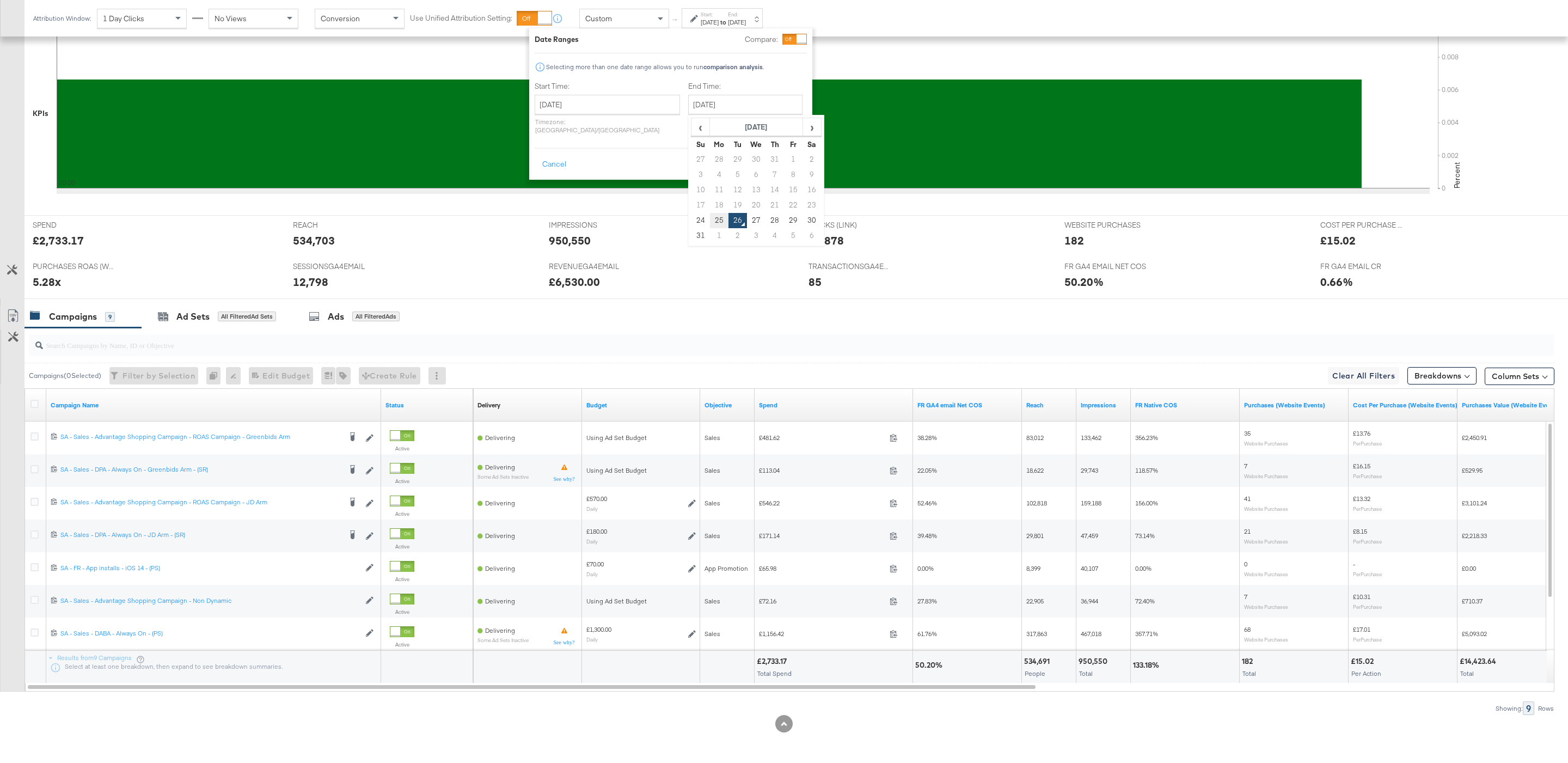
click at [710, 219] on td "25" at bounding box center [719, 220] width 18 height 15
type input "August 25th 2025"
click at [797, 156] on button "Apply" at bounding box center [789, 164] width 34 height 19
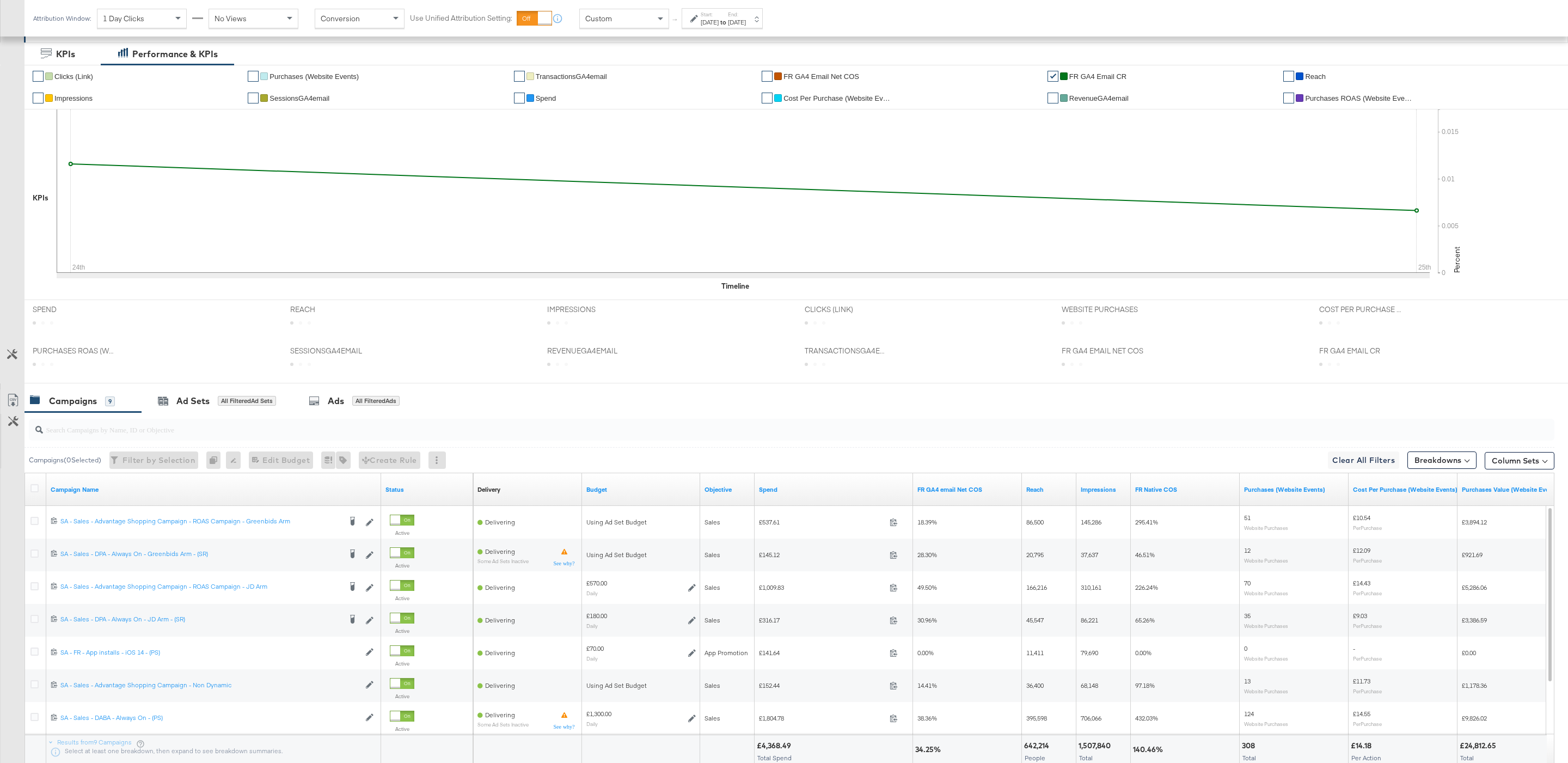
scroll to position [286, 0]
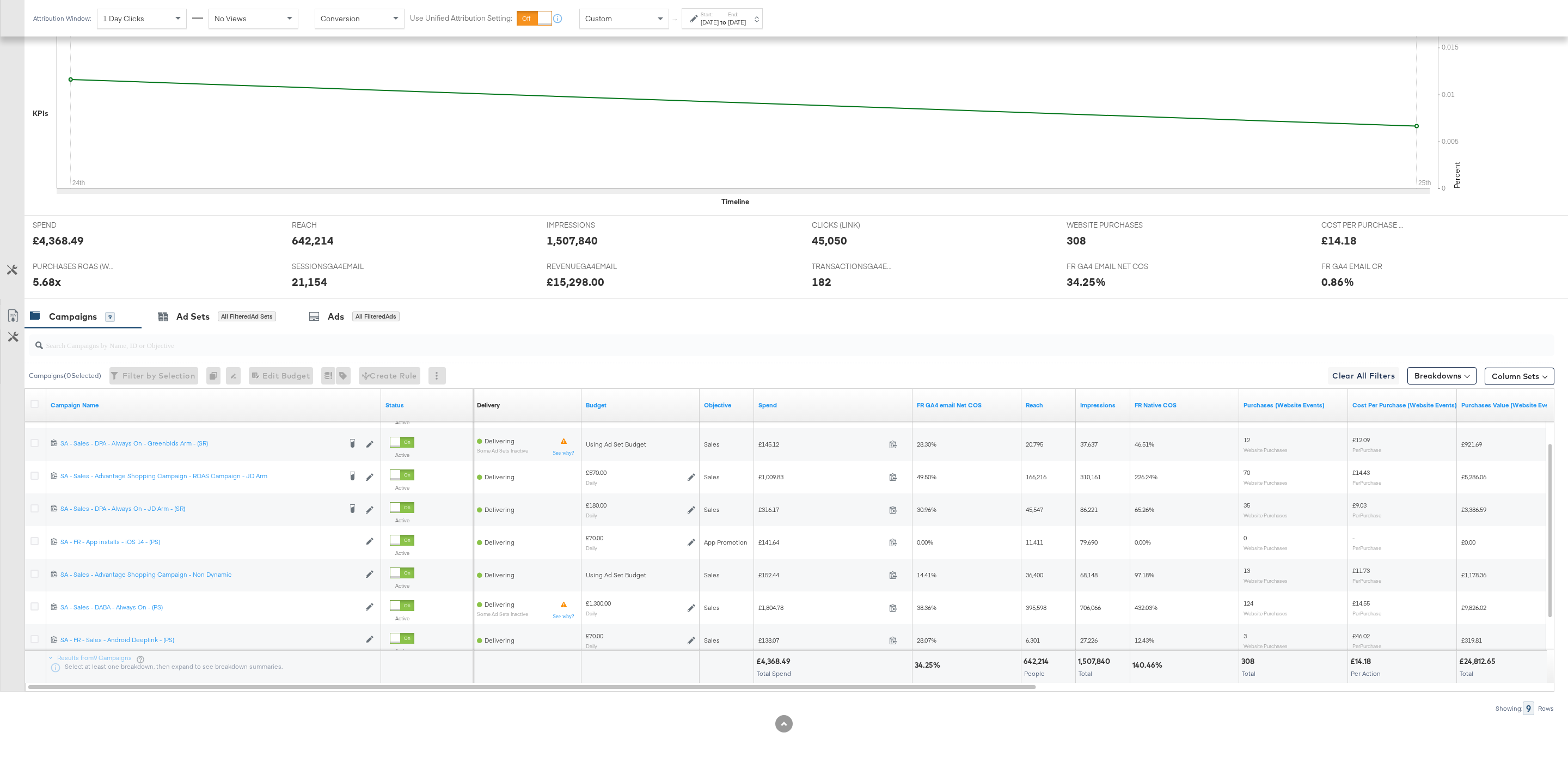
click at [550, 344] on input "search" at bounding box center [727, 340] width 1367 height 21
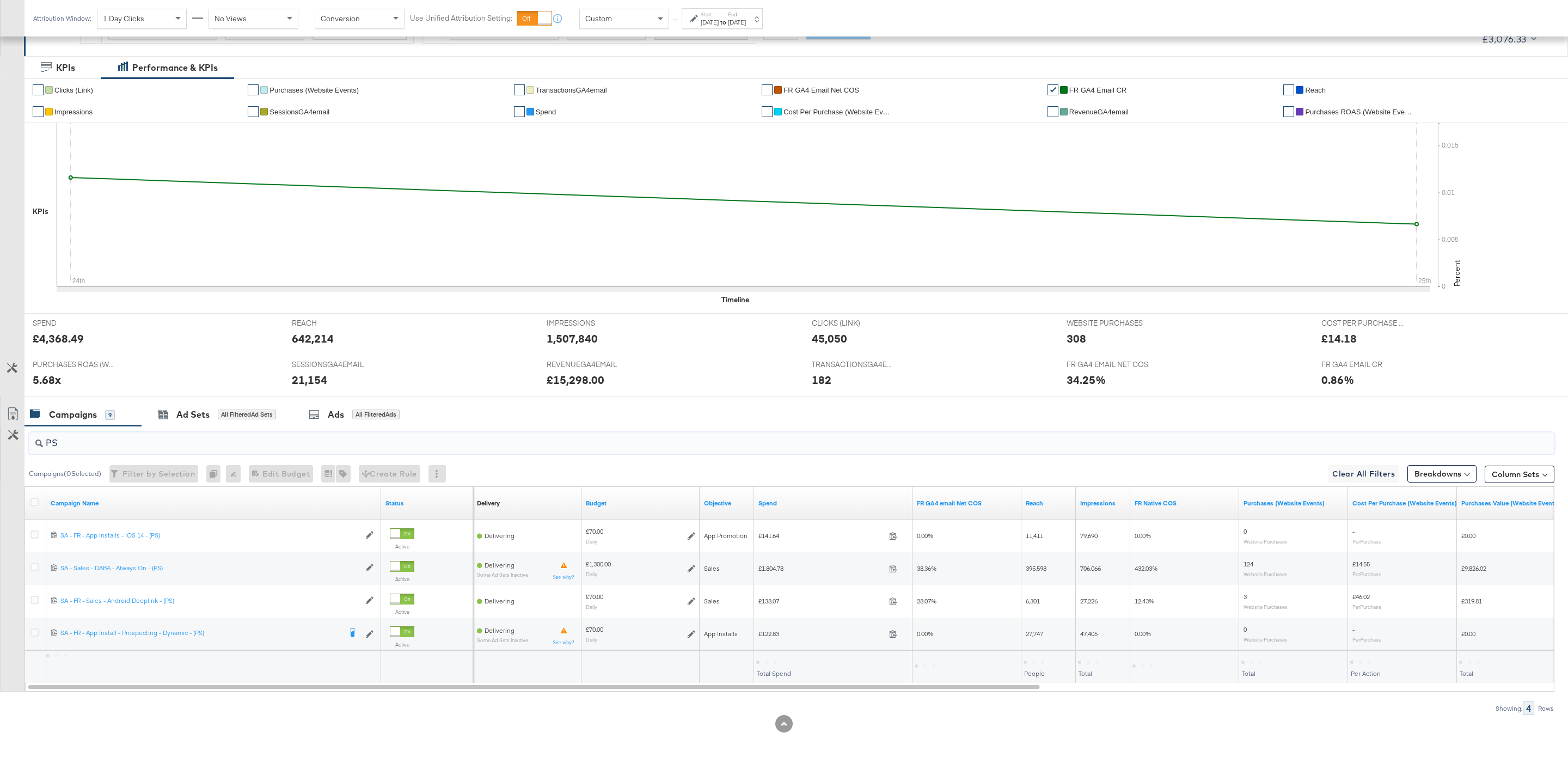
scroll to position [188, 0]
click at [836, 449] on div "PS" at bounding box center [791, 443] width 1525 height 22
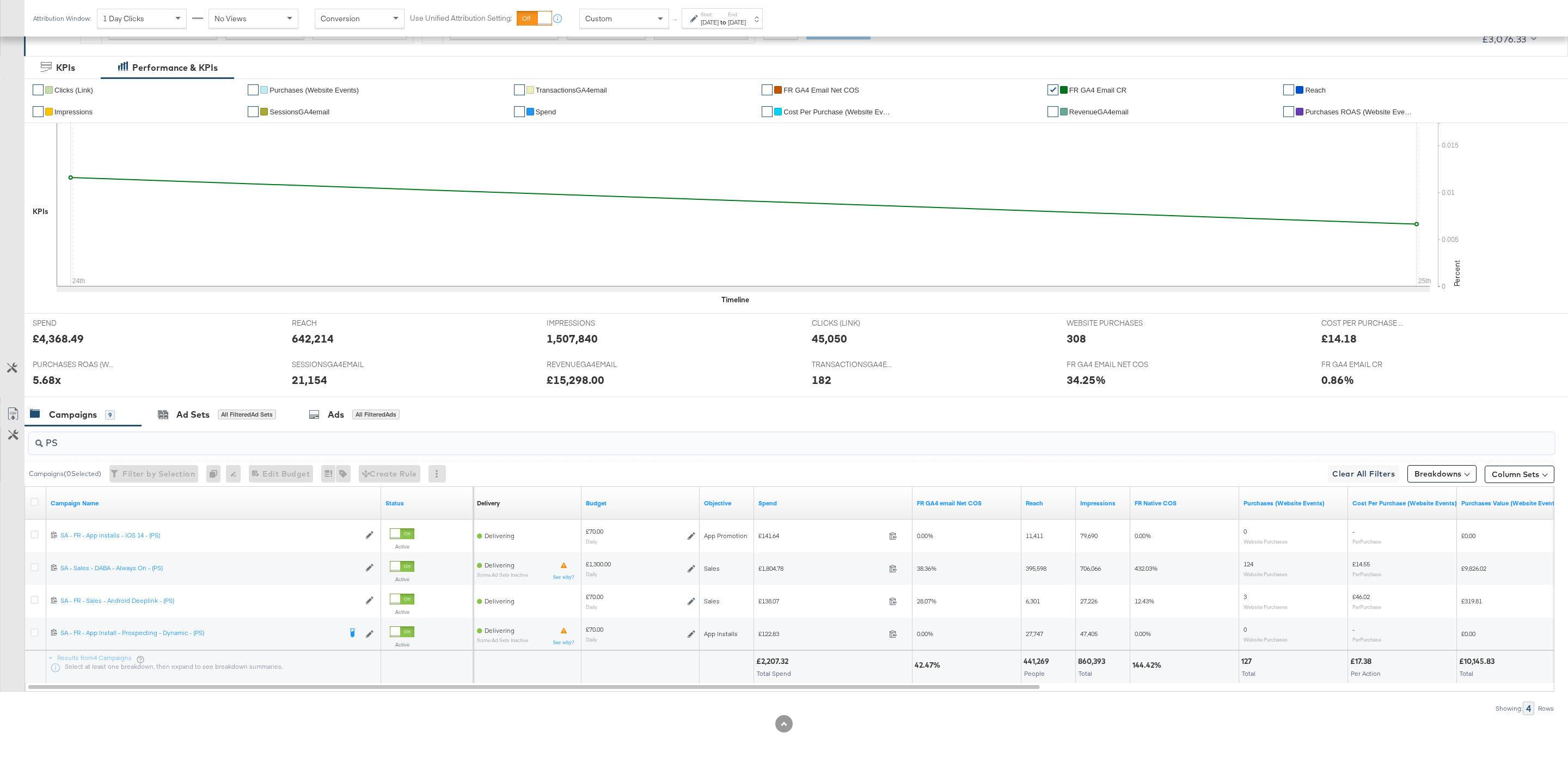
click at [836, 449] on div "PS" at bounding box center [791, 443] width 1525 height 22
type input "P"
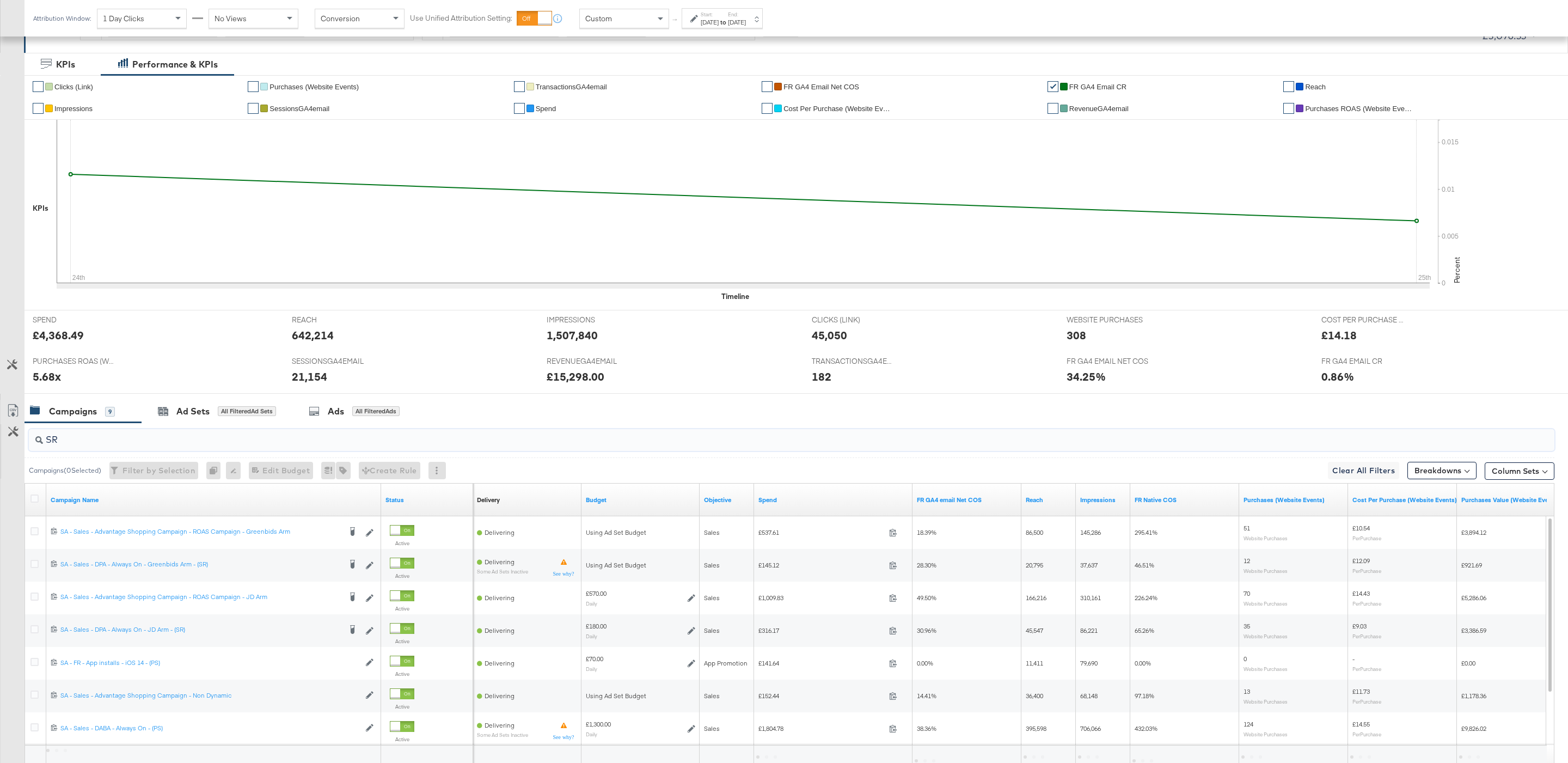
scroll to position [122, 0]
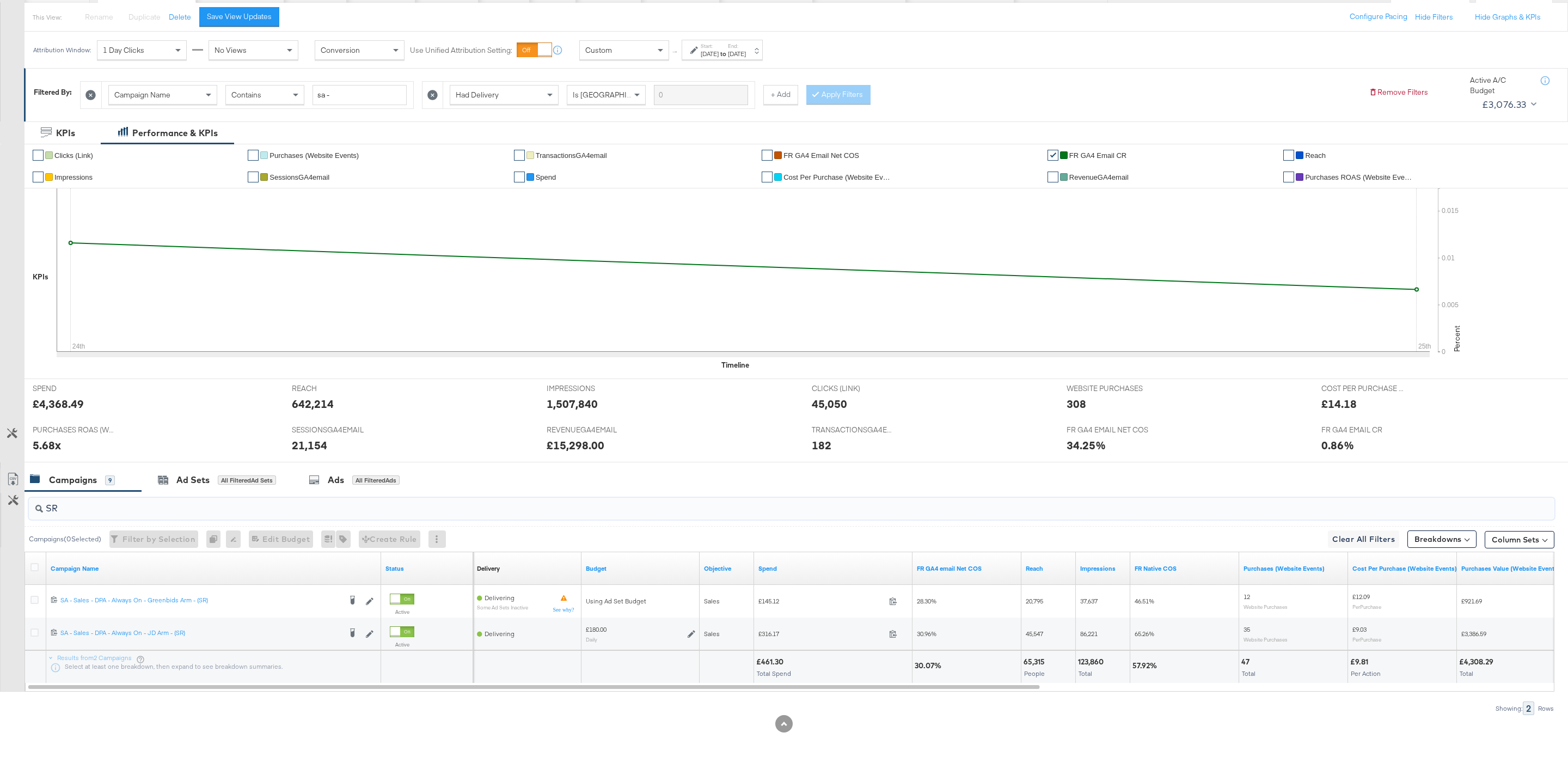
type input "SR"
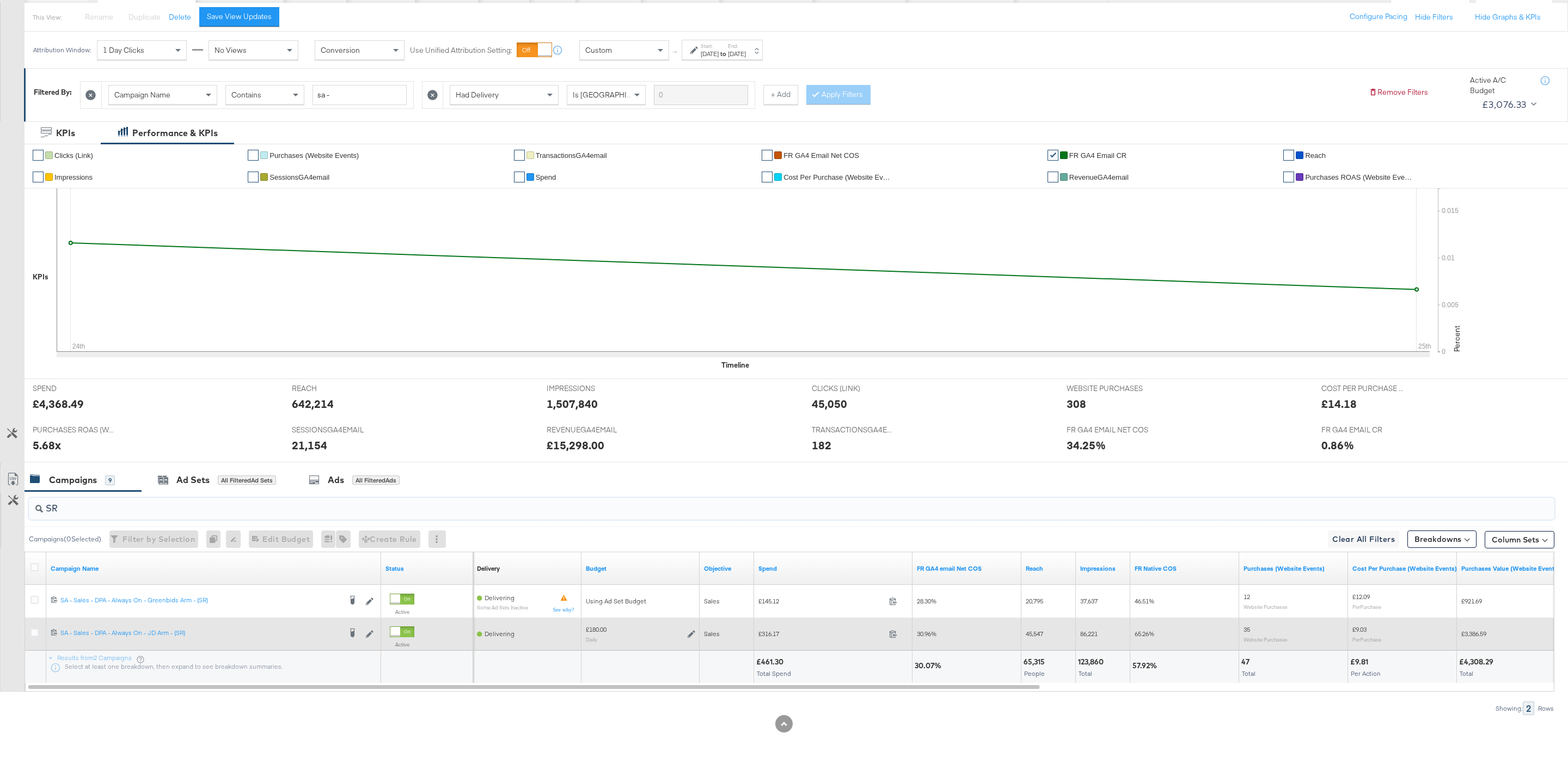
click at [694, 633] on icon at bounding box center [691, 634] width 8 height 8
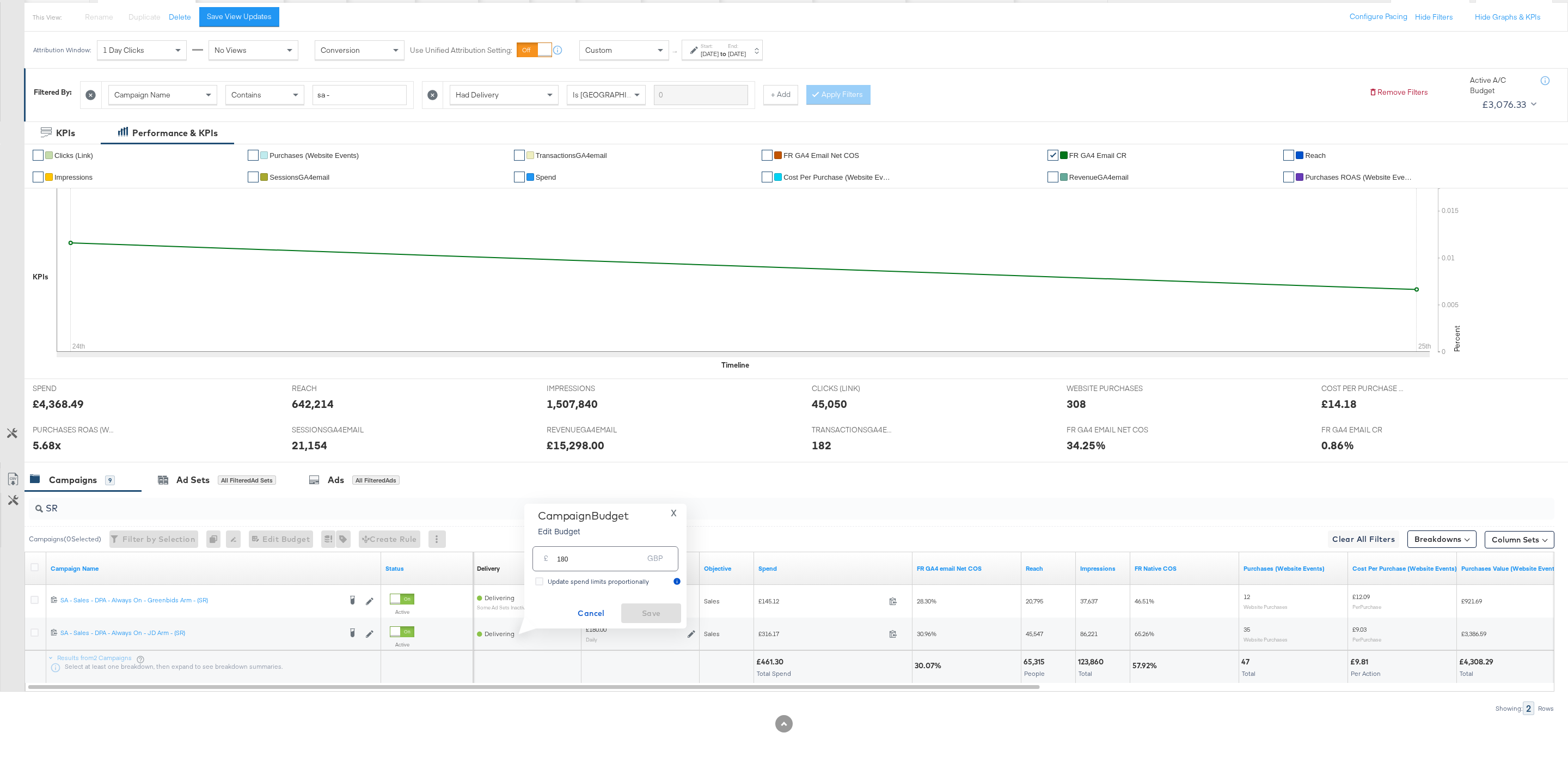
click at [594, 560] on input "180" at bounding box center [600, 554] width 86 height 23
type input "150"
click at [668, 610] on span "Save" at bounding box center [651, 613] width 51 height 13
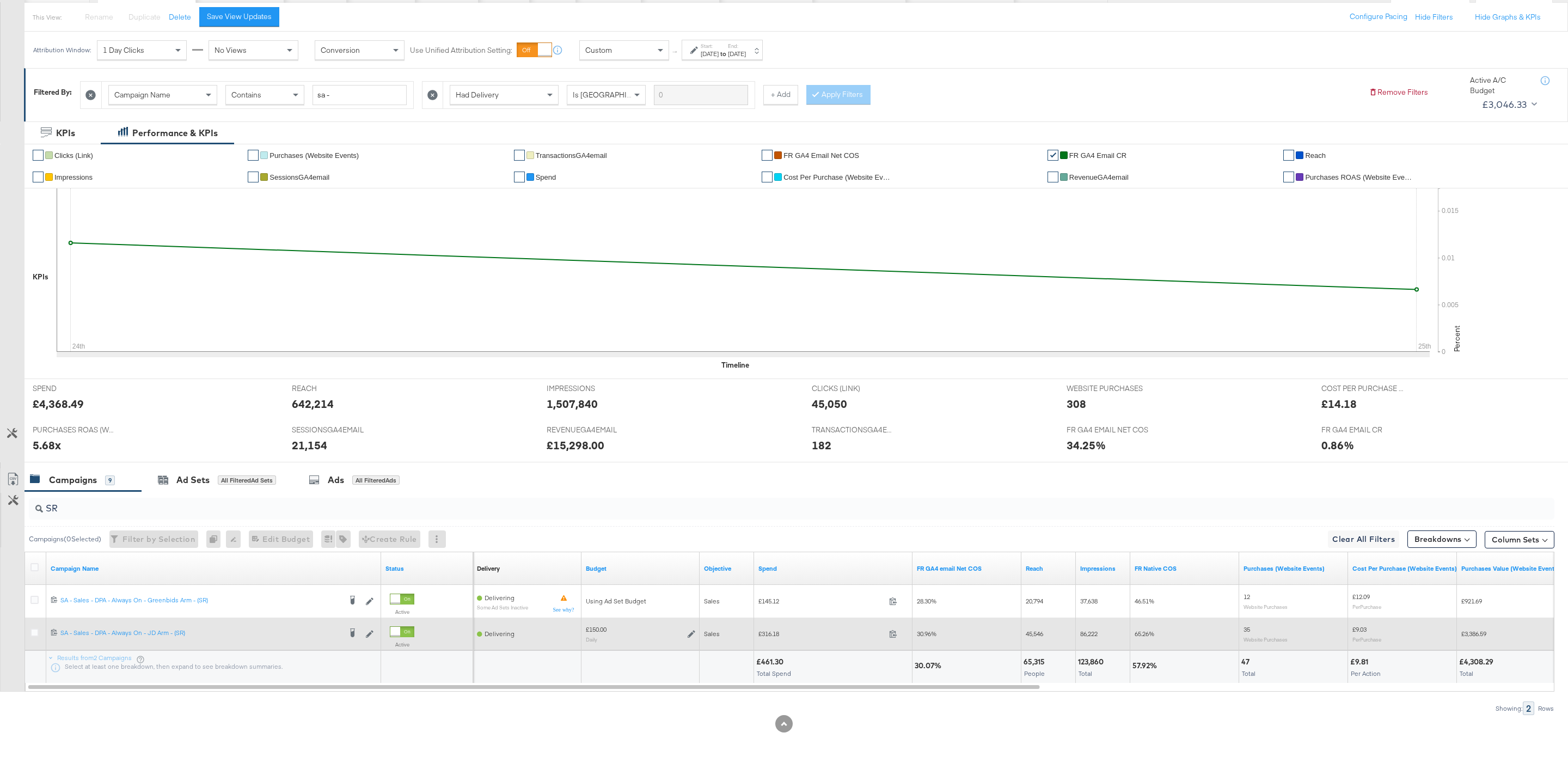
click at [691, 632] on icon at bounding box center [691, 634] width 8 height 8
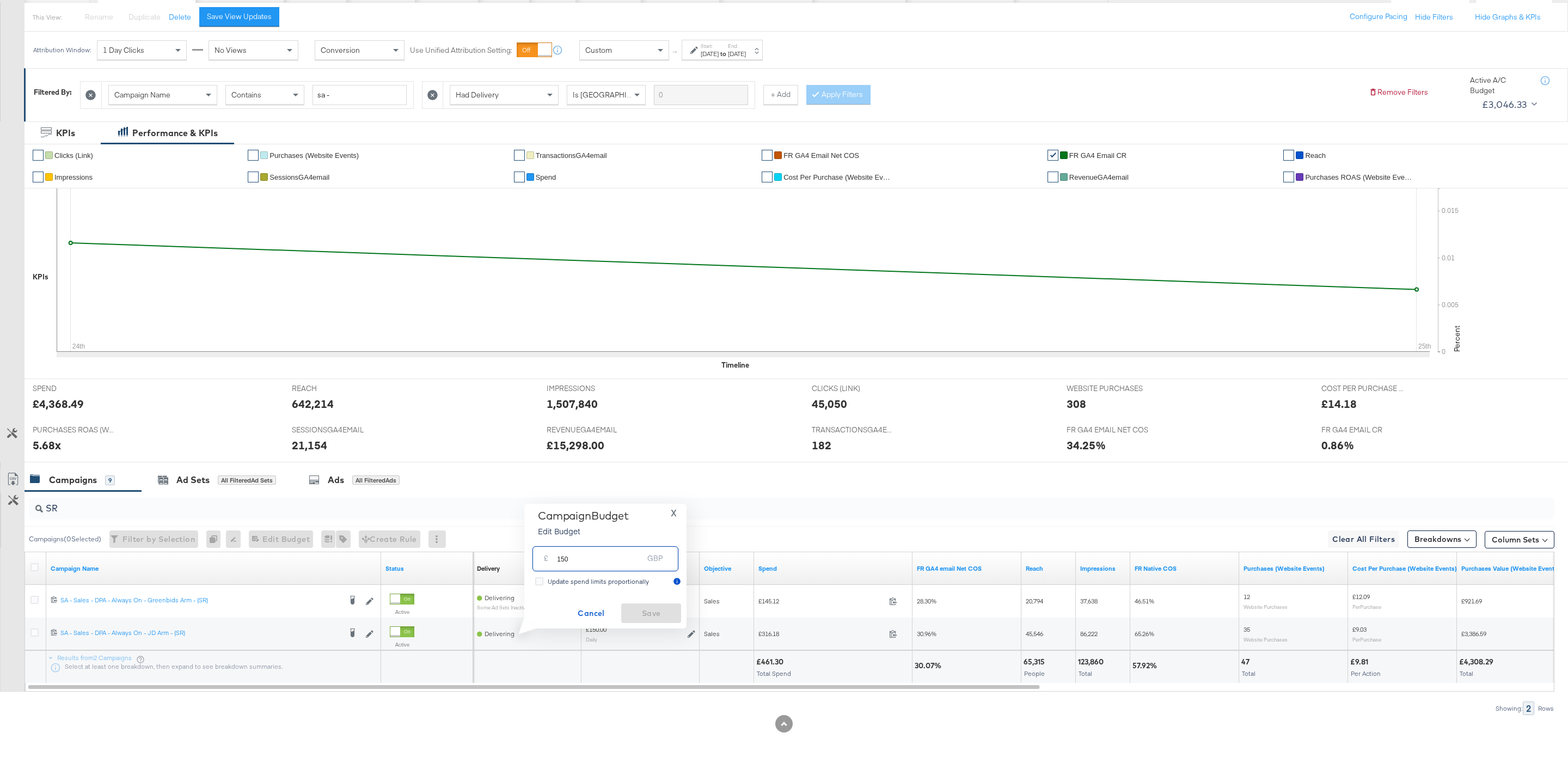
click at [562, 559] on input "150" at bounding box center [600, 554] width 86 height 23
type input "180"
click at [657, 617] on span "Save" at bounding box center [651, 613] width 51 height 13
click at [80, 504] on input "SR" at bounding box center [727, 504] width 1367 height 21
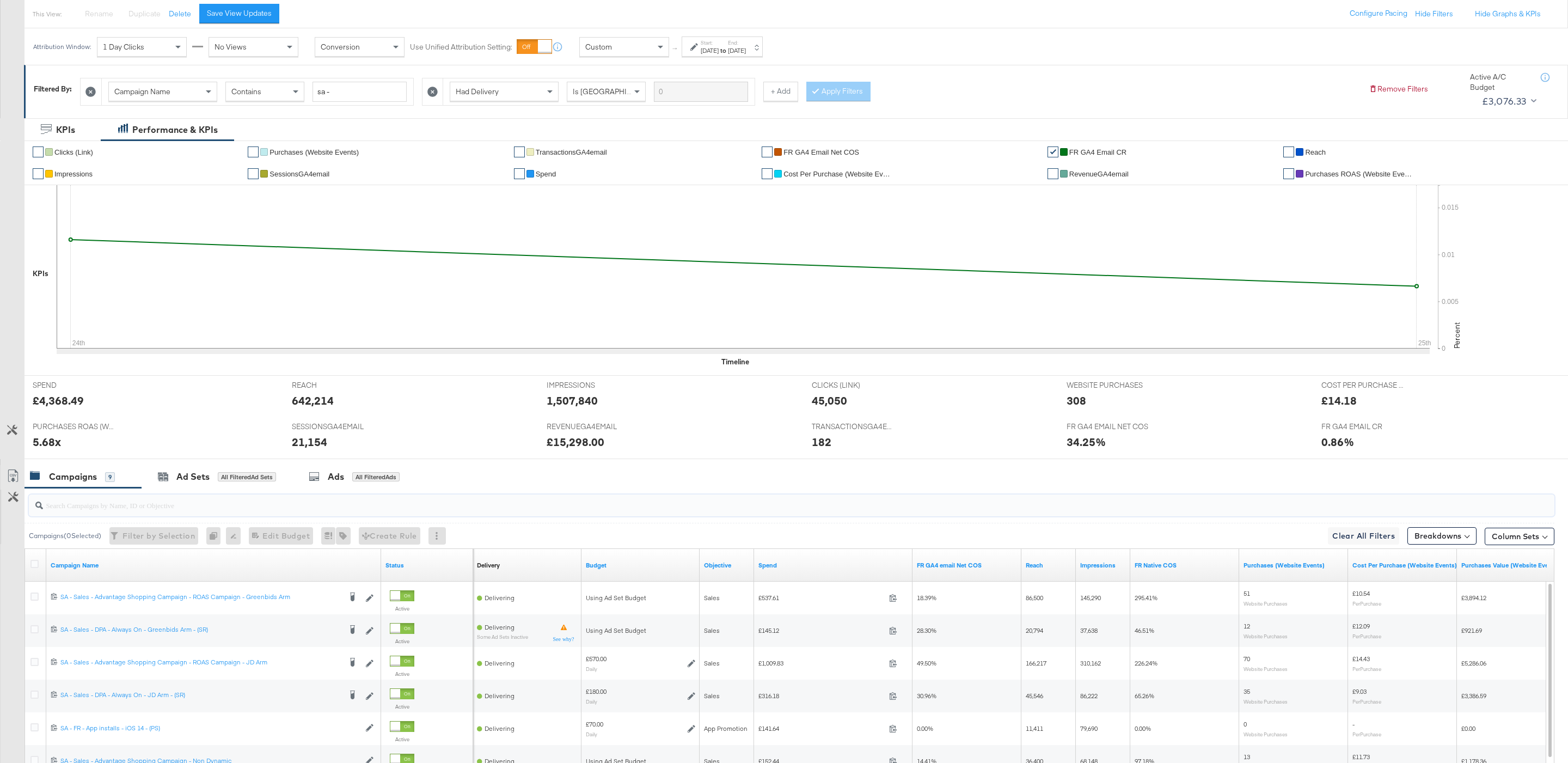
click at [638, 43] on div "Custom" at bounding box center [625, 47] width 89 height 18
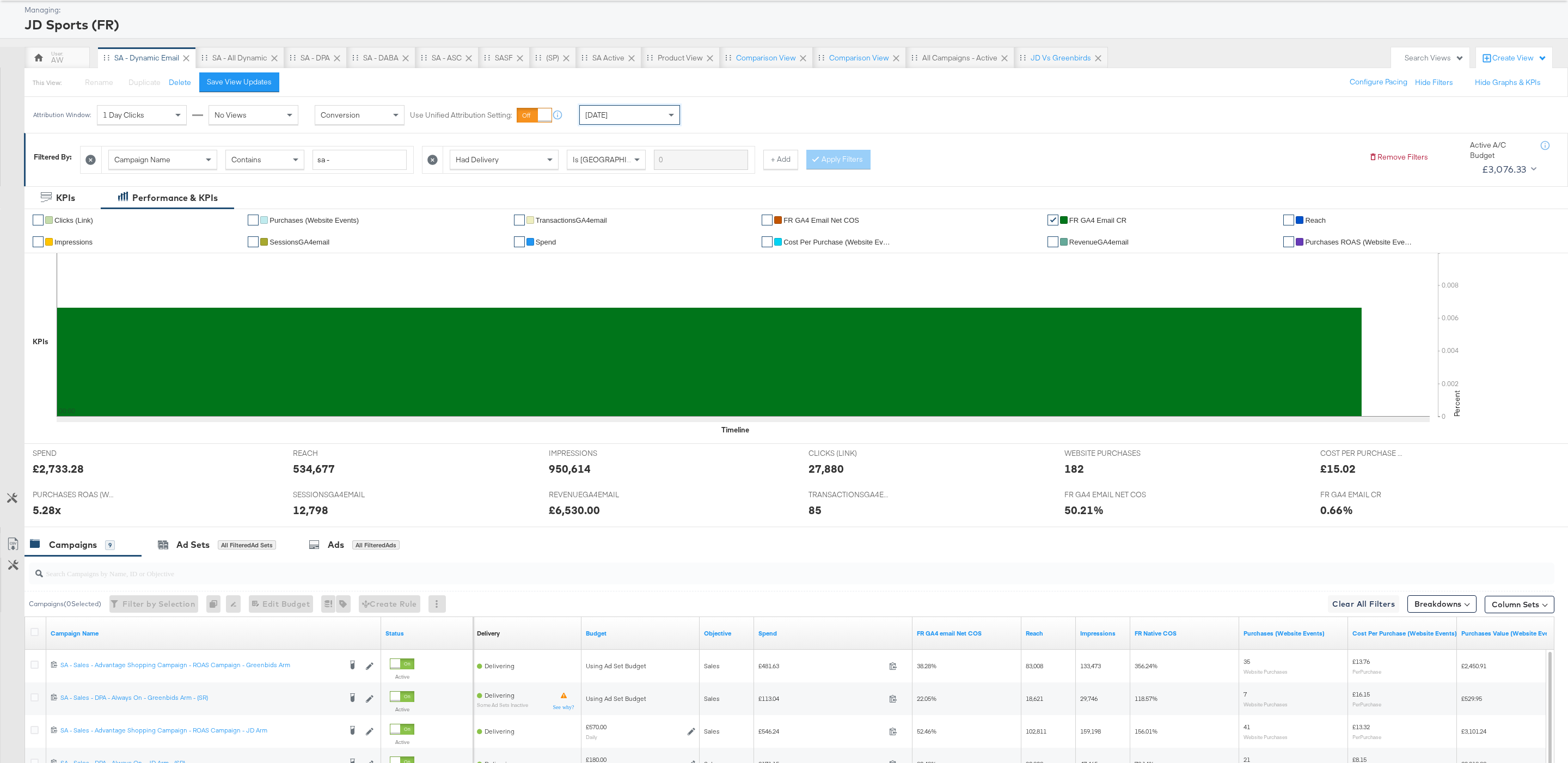
scroll to position [286, 0]
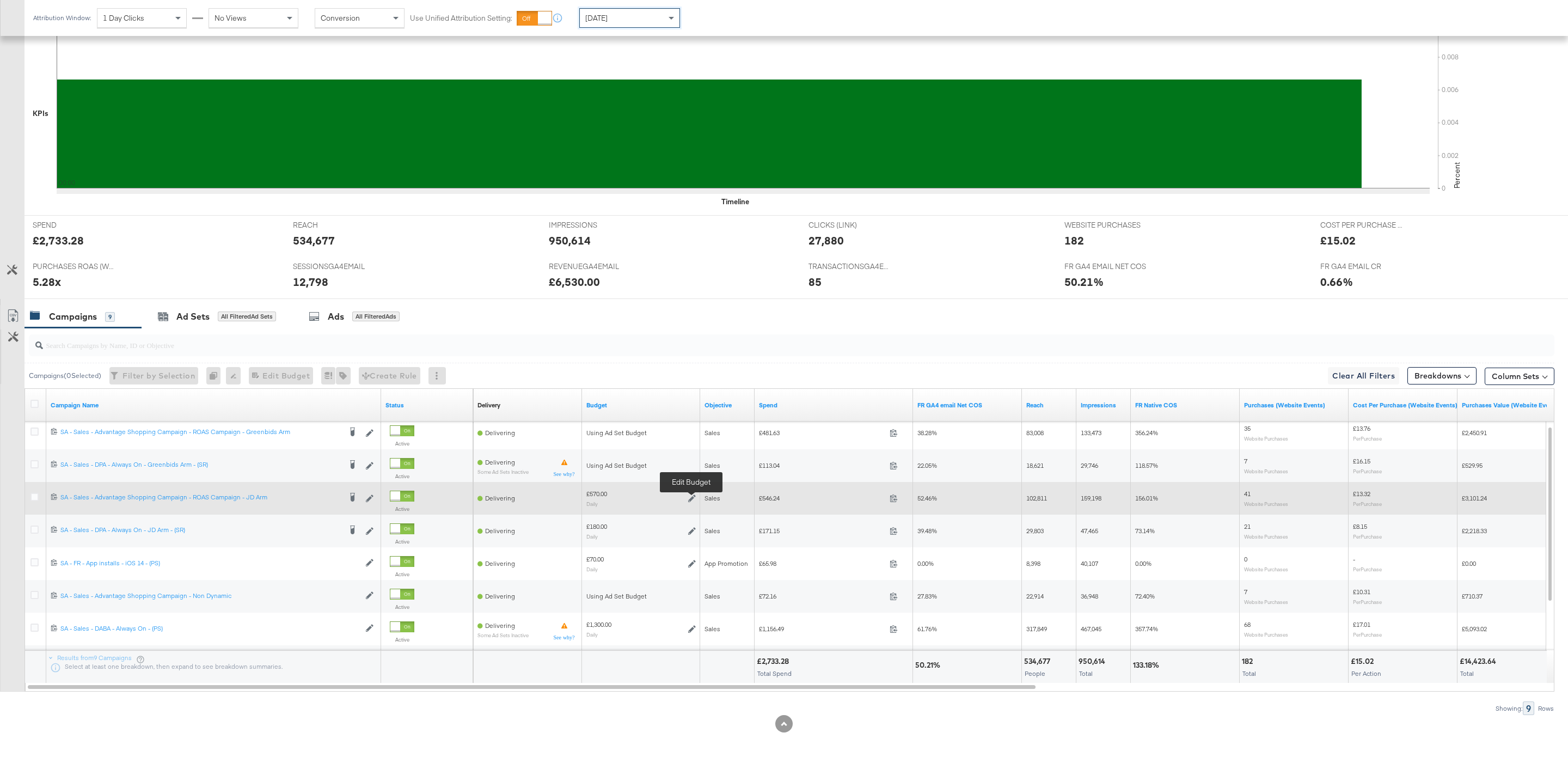
click at [689, 497] on icon at bounding box center [692, 498] width 8 height 8
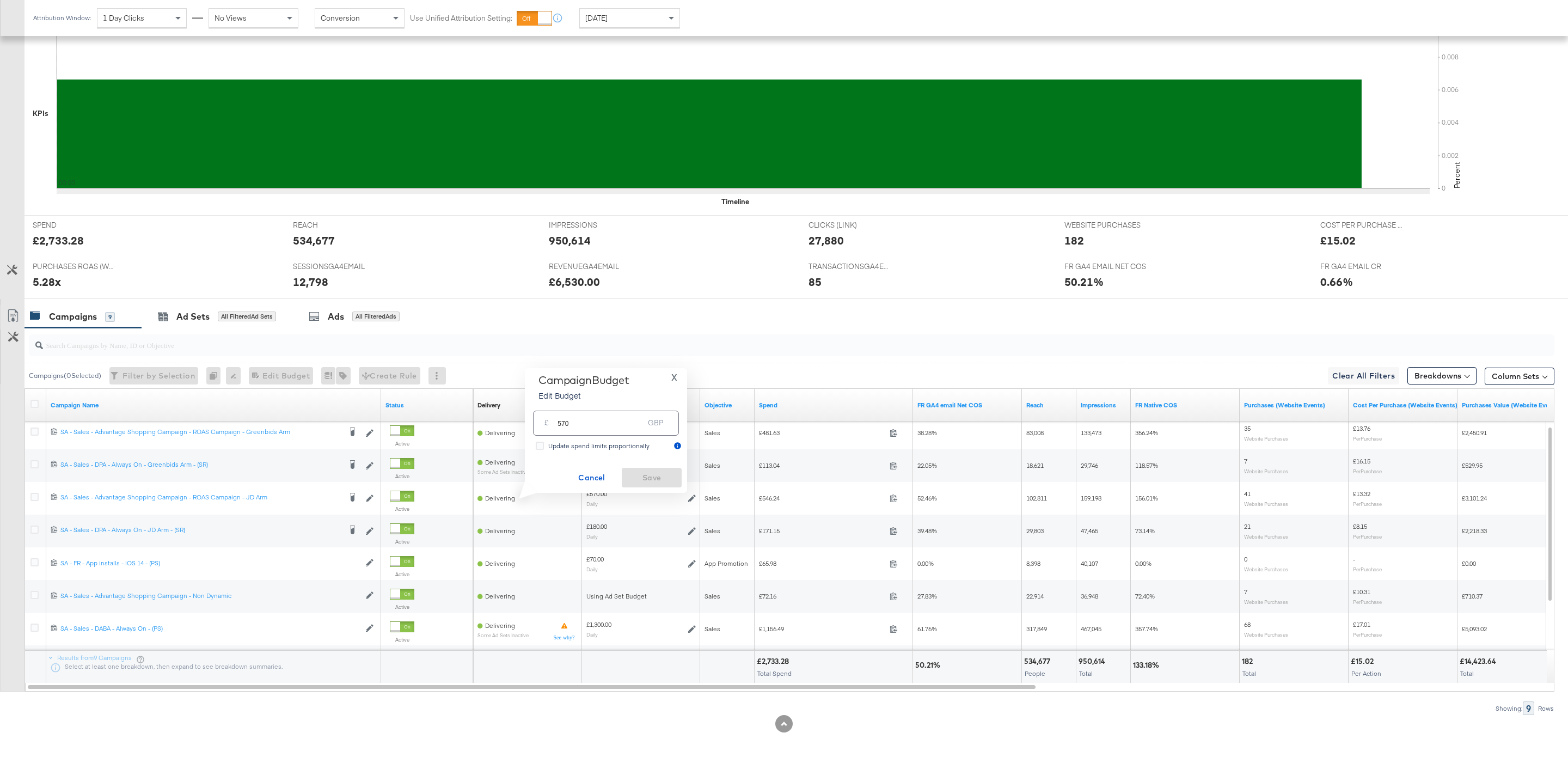
click at [595, 432] on div "£ 570 GBP" at bounding box center [606, 423] width 146 height 24
type input "580"
click at [663, 477] on span "Save" at bounding box center [652, 478] width 51 height 13
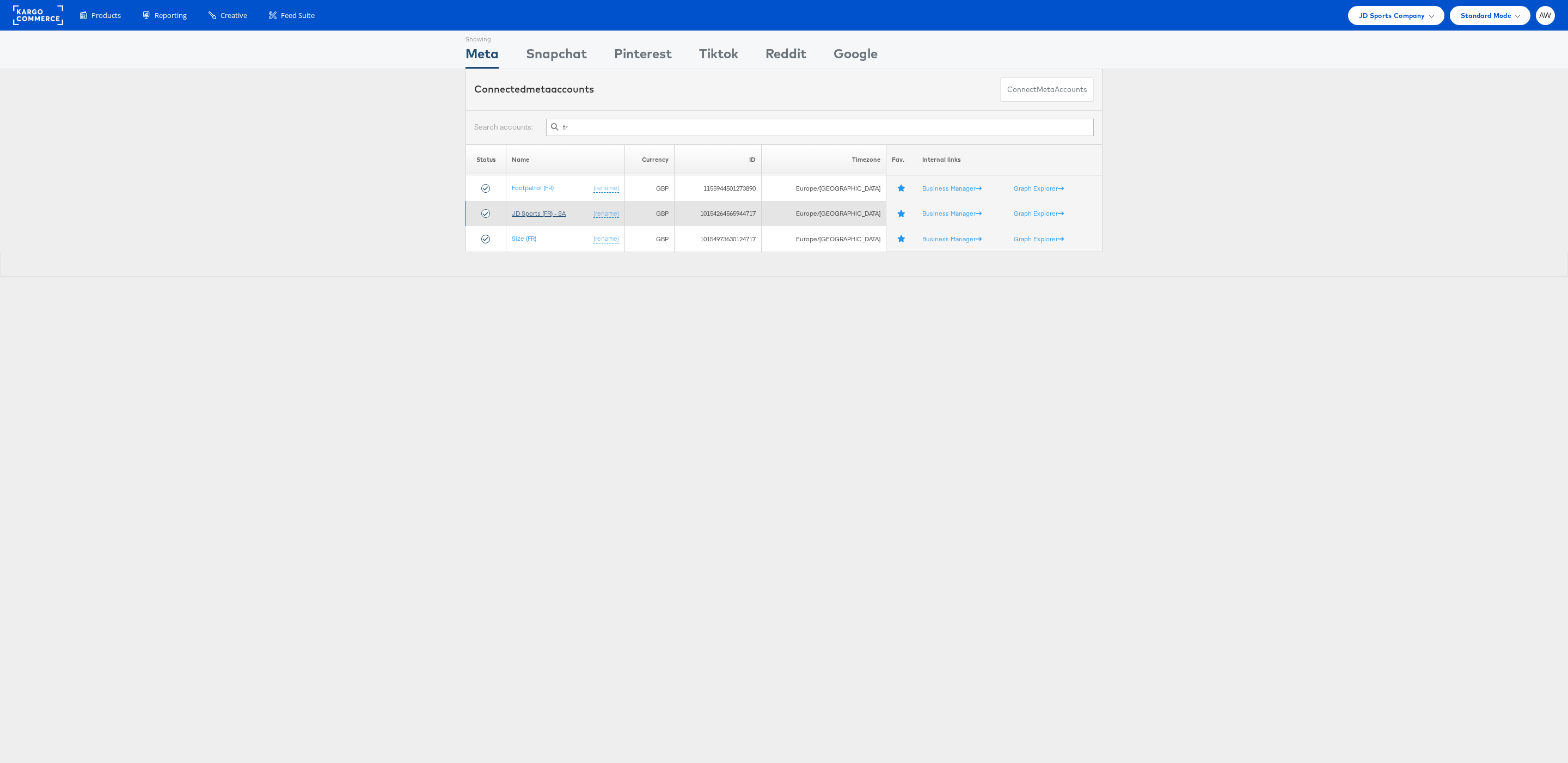
type input "fr"
click at [553, 216] on link "JD Sports (FR) - SA" at bounding box center [539, 213] width 54 height 8
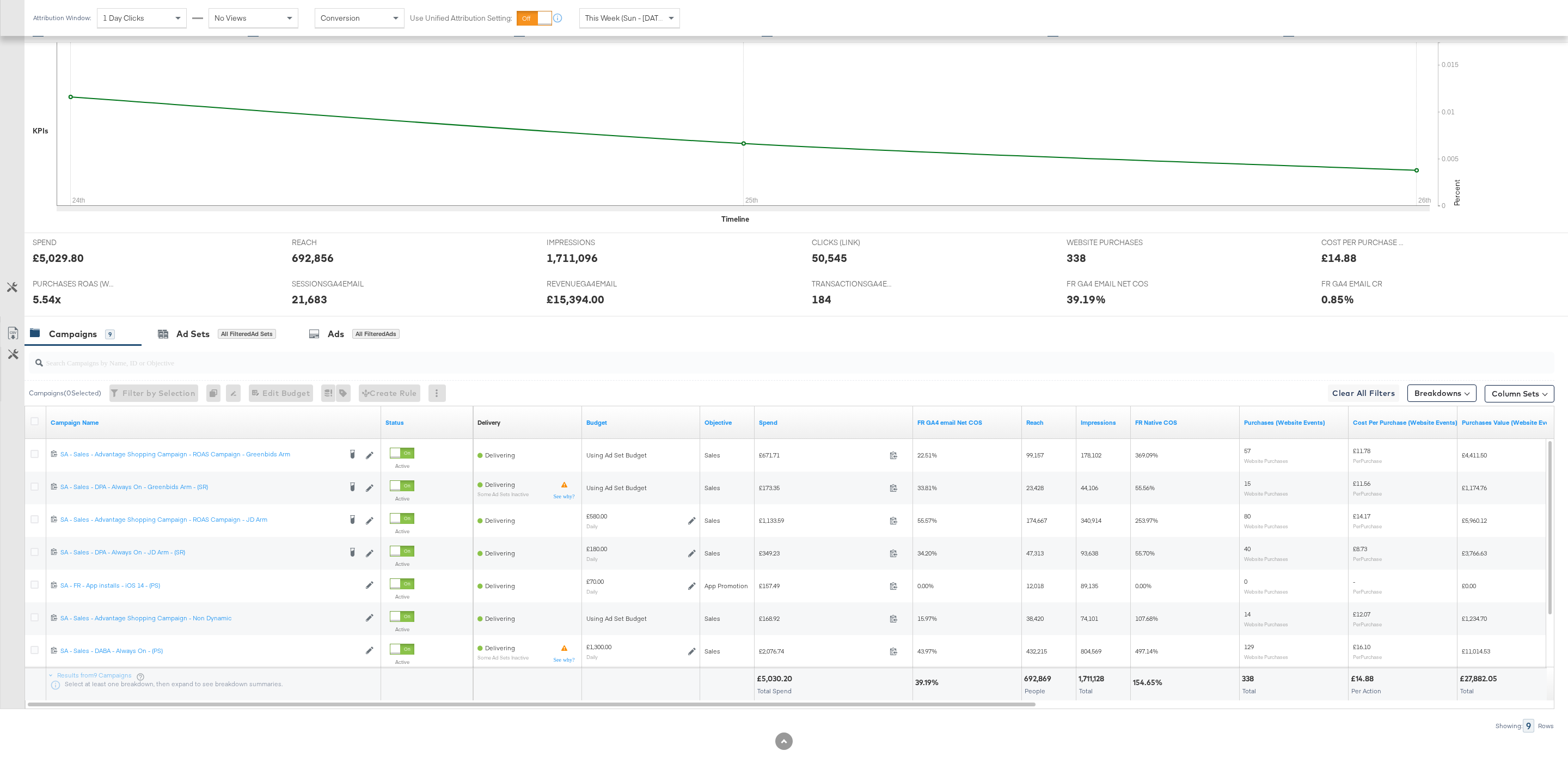
scroll to position [286, 0]
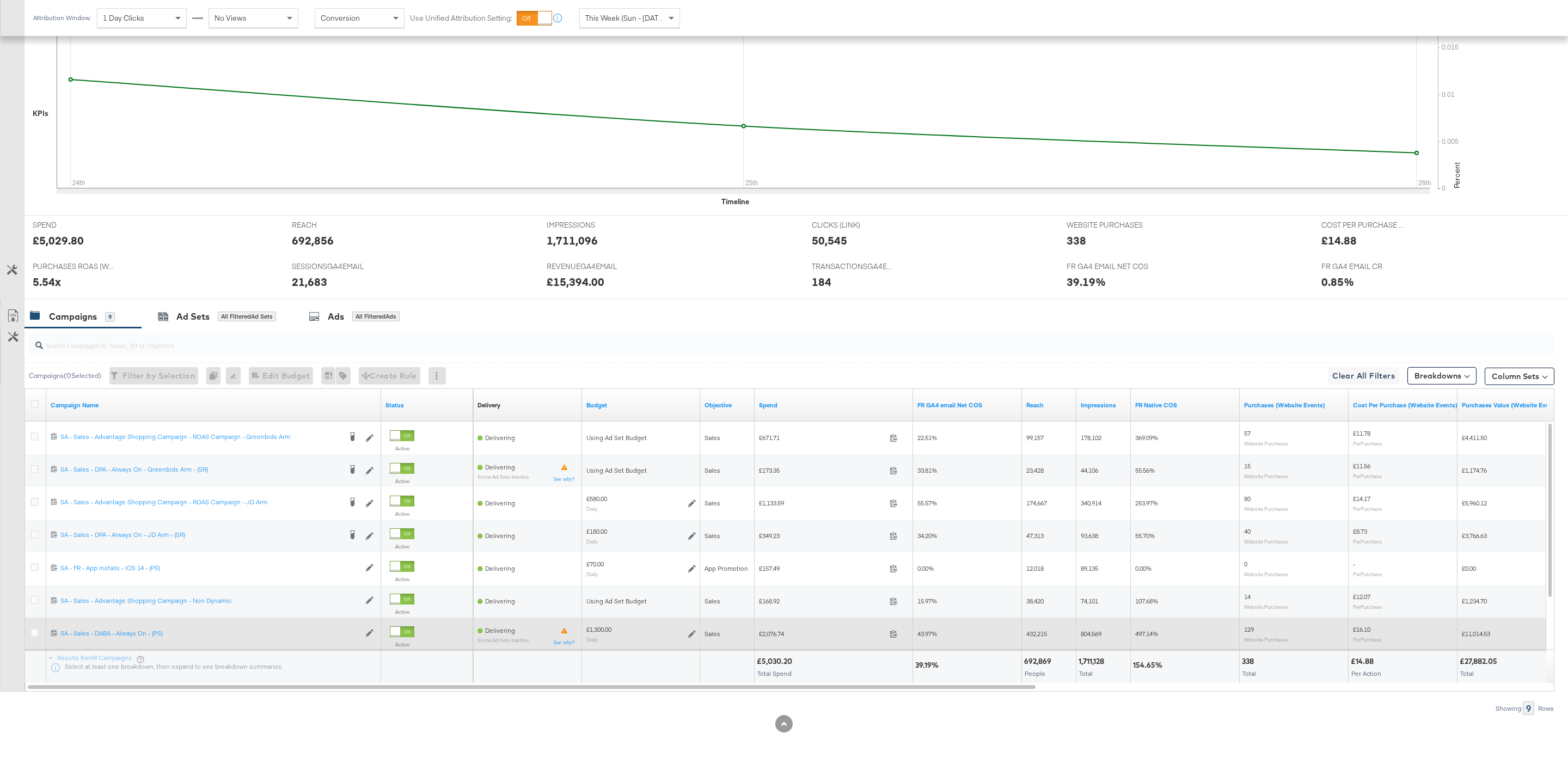
click at [36, 636] on div at bounding box center [36, 634] width 12 height 11
click at [36, 634] on icon at bounding box center [34, 632] width 8 height 8
click at [0, 0] on input "checkbox" at bounding box center [0, 0] width 0 height 0
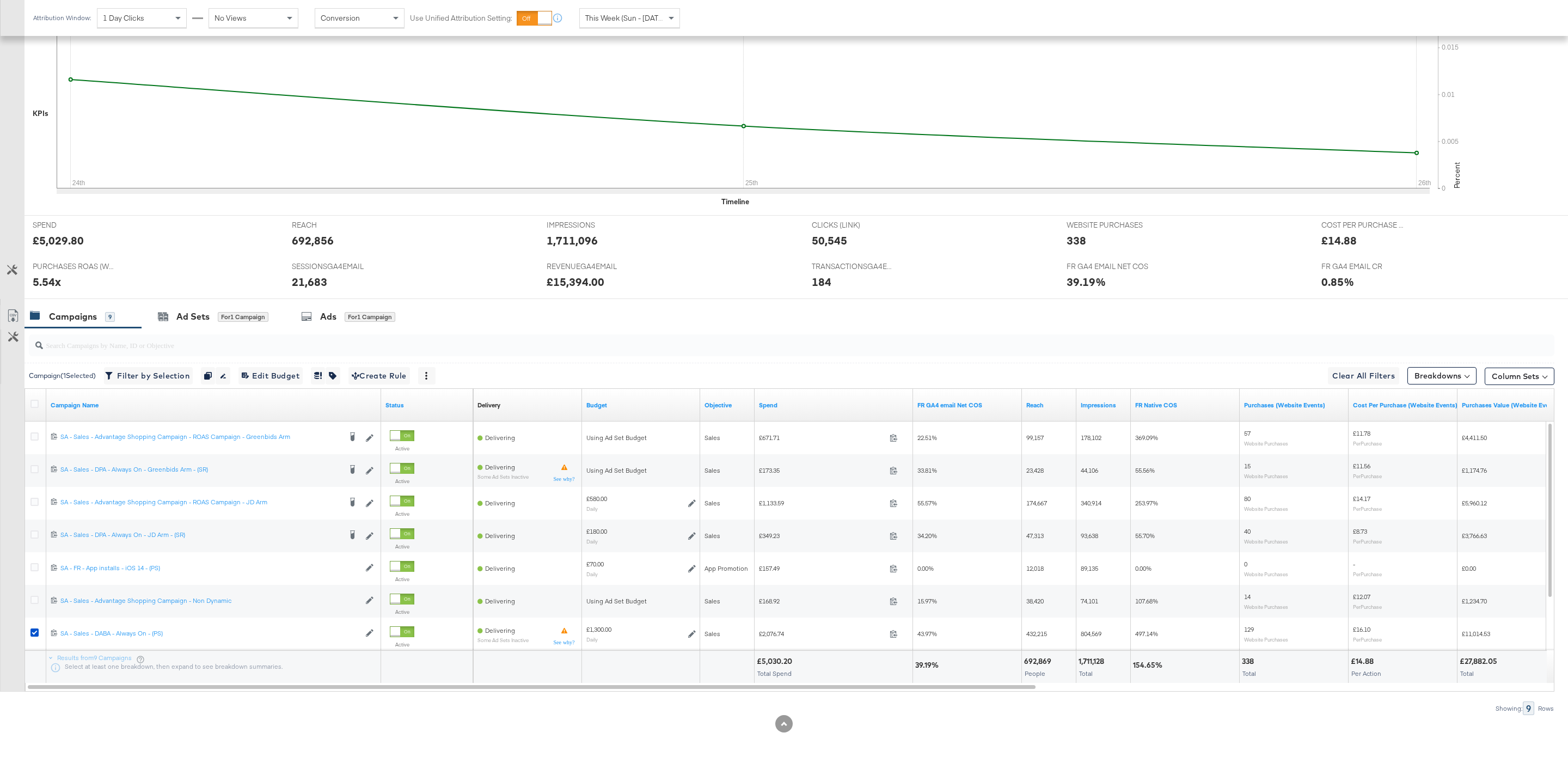
click at [250, 306] on div "Ad Sets for 1 Campaign" at bounding box center [213, 317] width 143 height 23
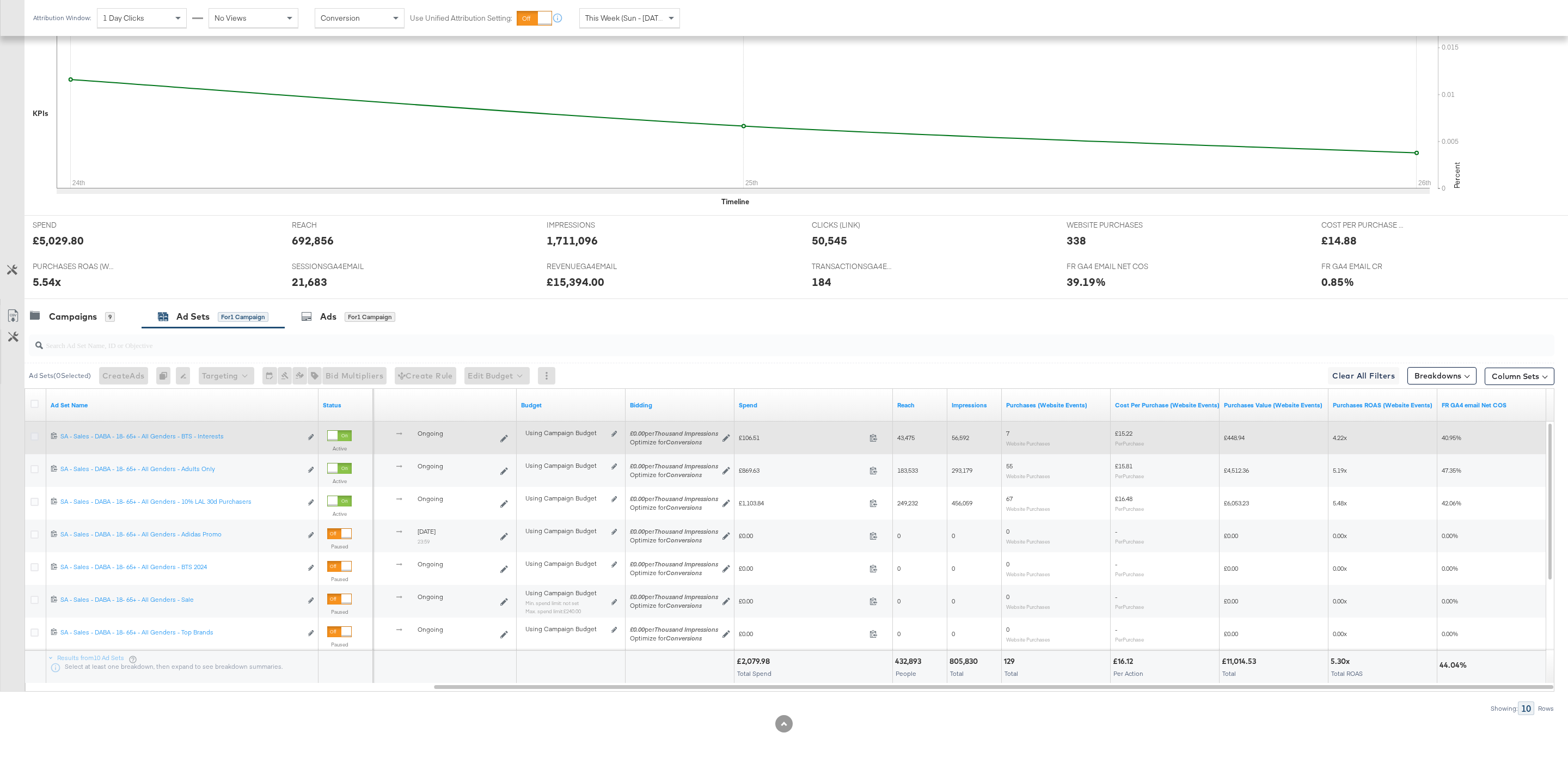
click at [34, 436] on icon at bounding box center [34, 436] width 8 height 8
click at [0, 0] on input "checkbox" at bounding box center [0, 0] width 0 height 0
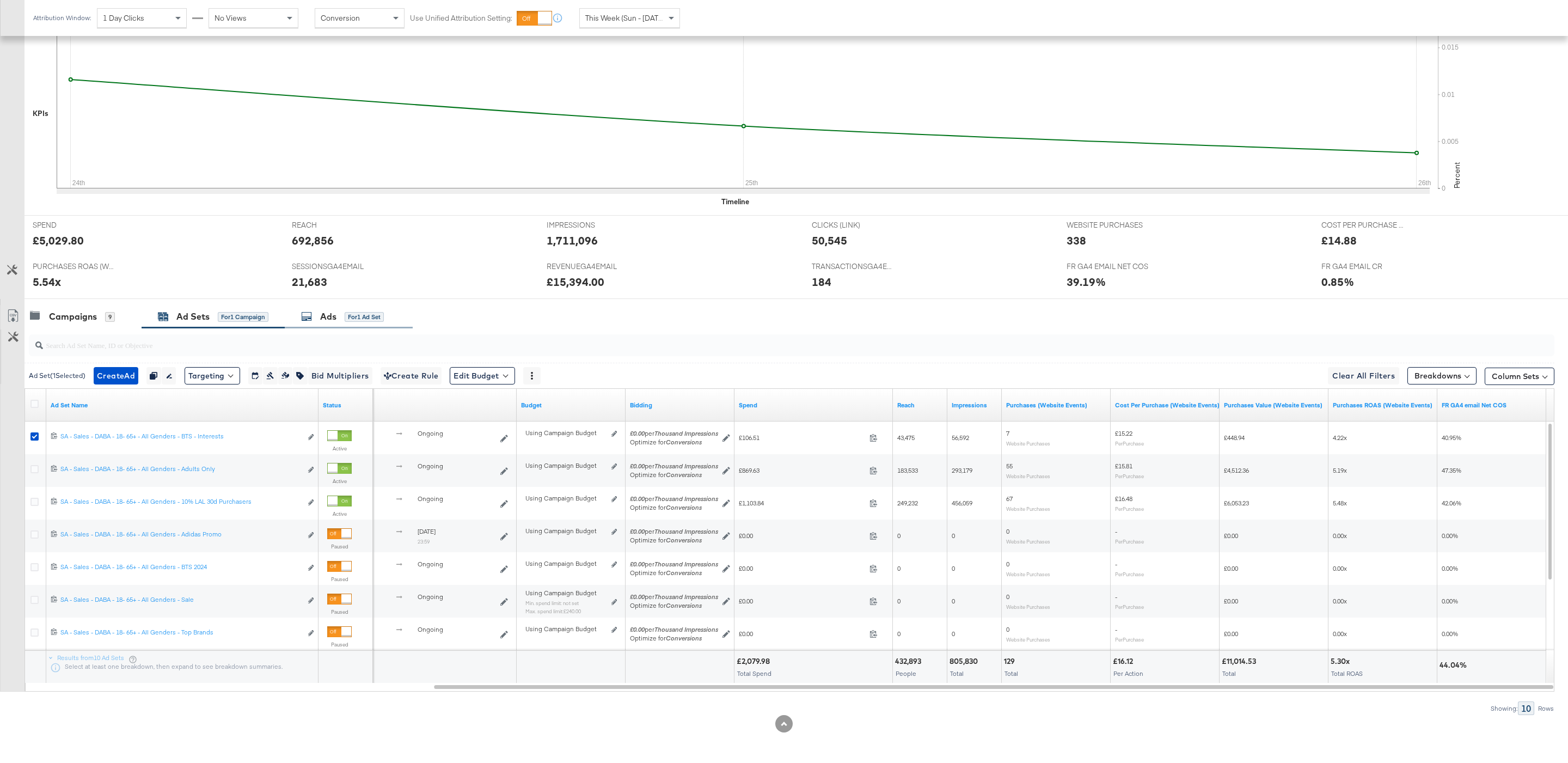
click at [369, 312] on div "for 1 Ad Set" at bounding box center [364, 317] width 39 height 10
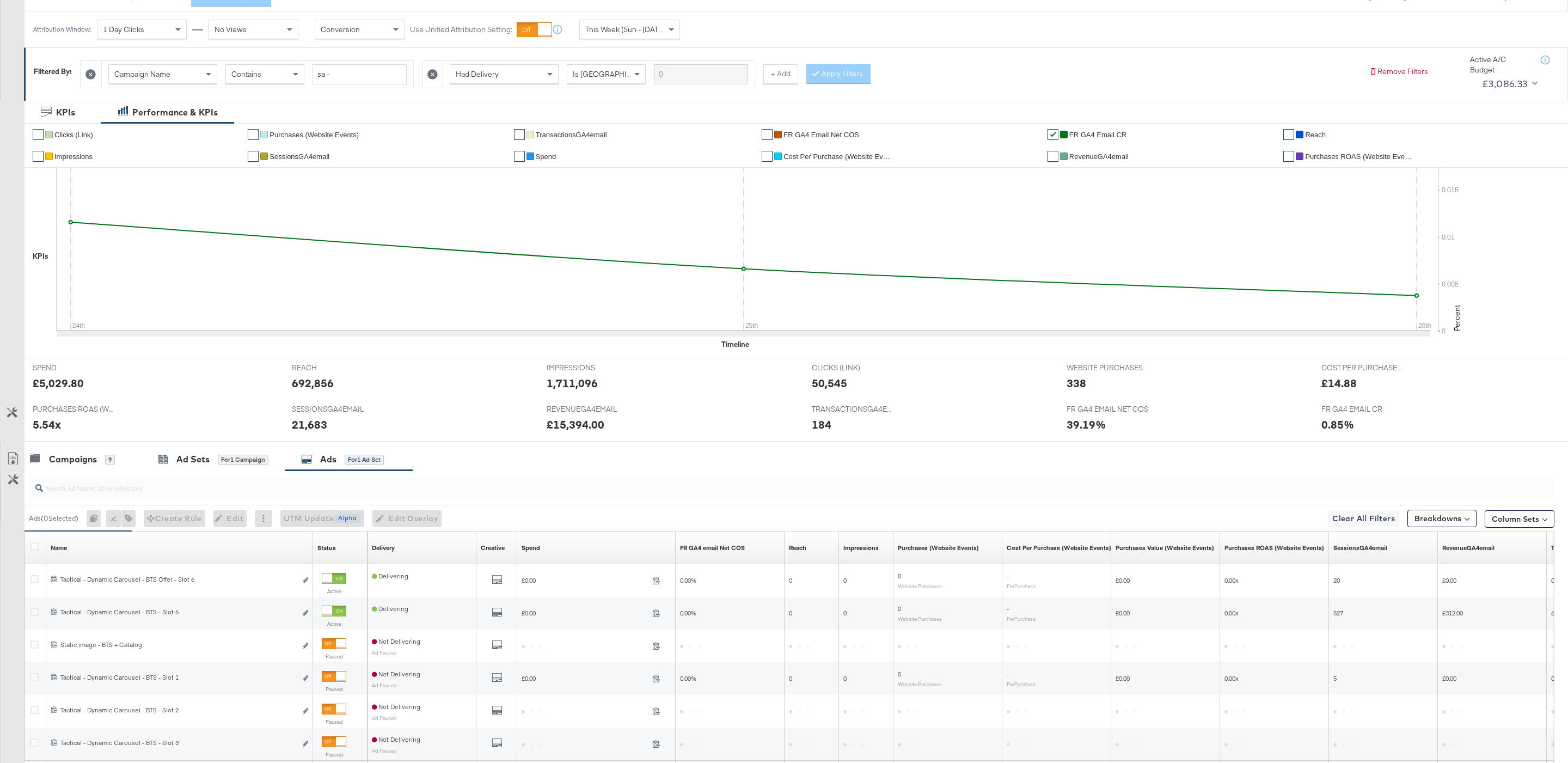
scroll to position [253, 0]
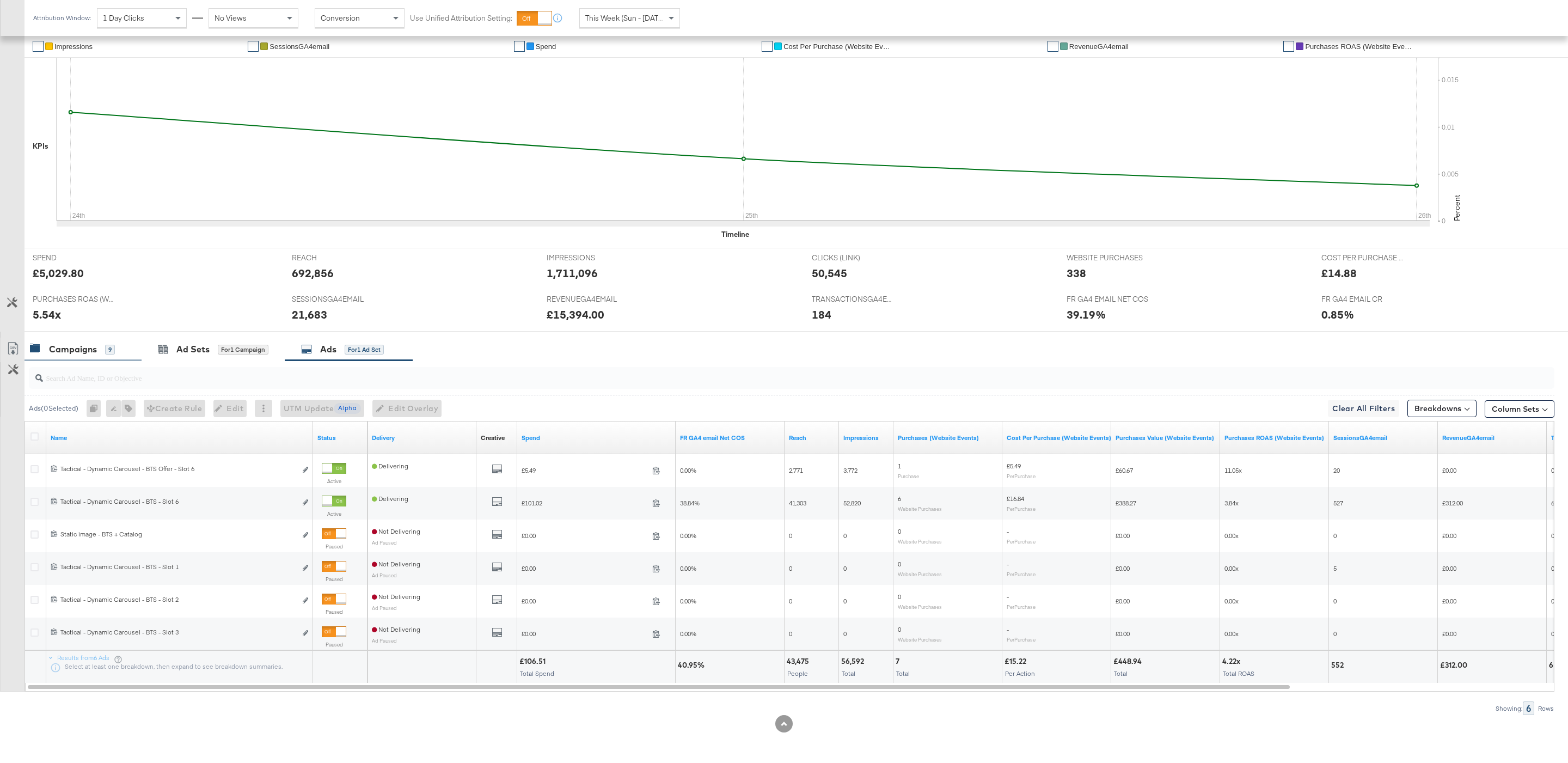
click at [119, 356] on div "Campaigns 9" at bounding box center [83, 350] width 117 height 23
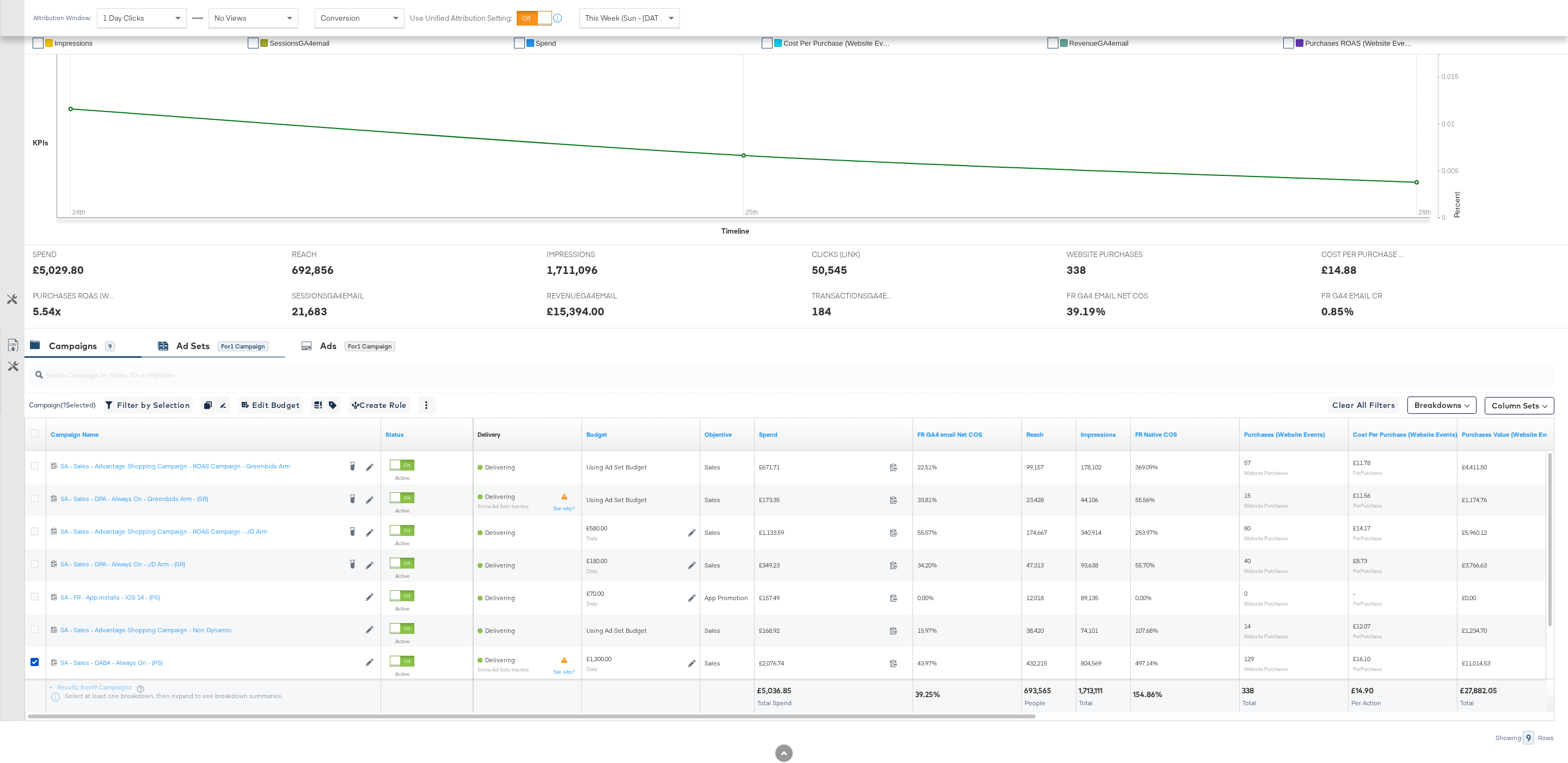
click at [247, 344] on div "for 1 Campaign" at bounding box center [243, 346] width 51 height 10
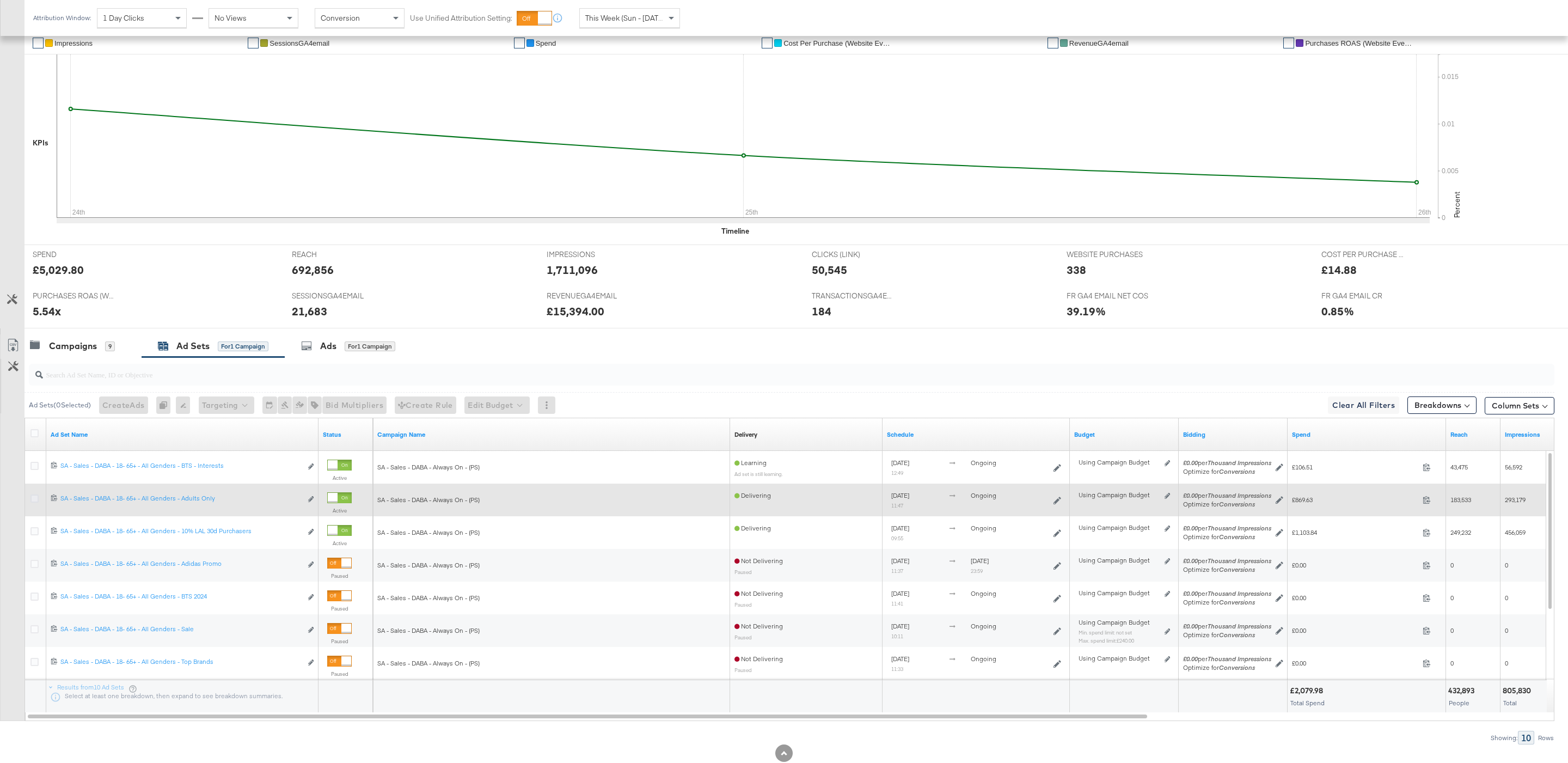
click at [33, 502] on icon at bounding box center [34, 498] width 8 height 8
click at [0, 0] on input "checkbox" at bounding box center [0, 0] width 0 height 0
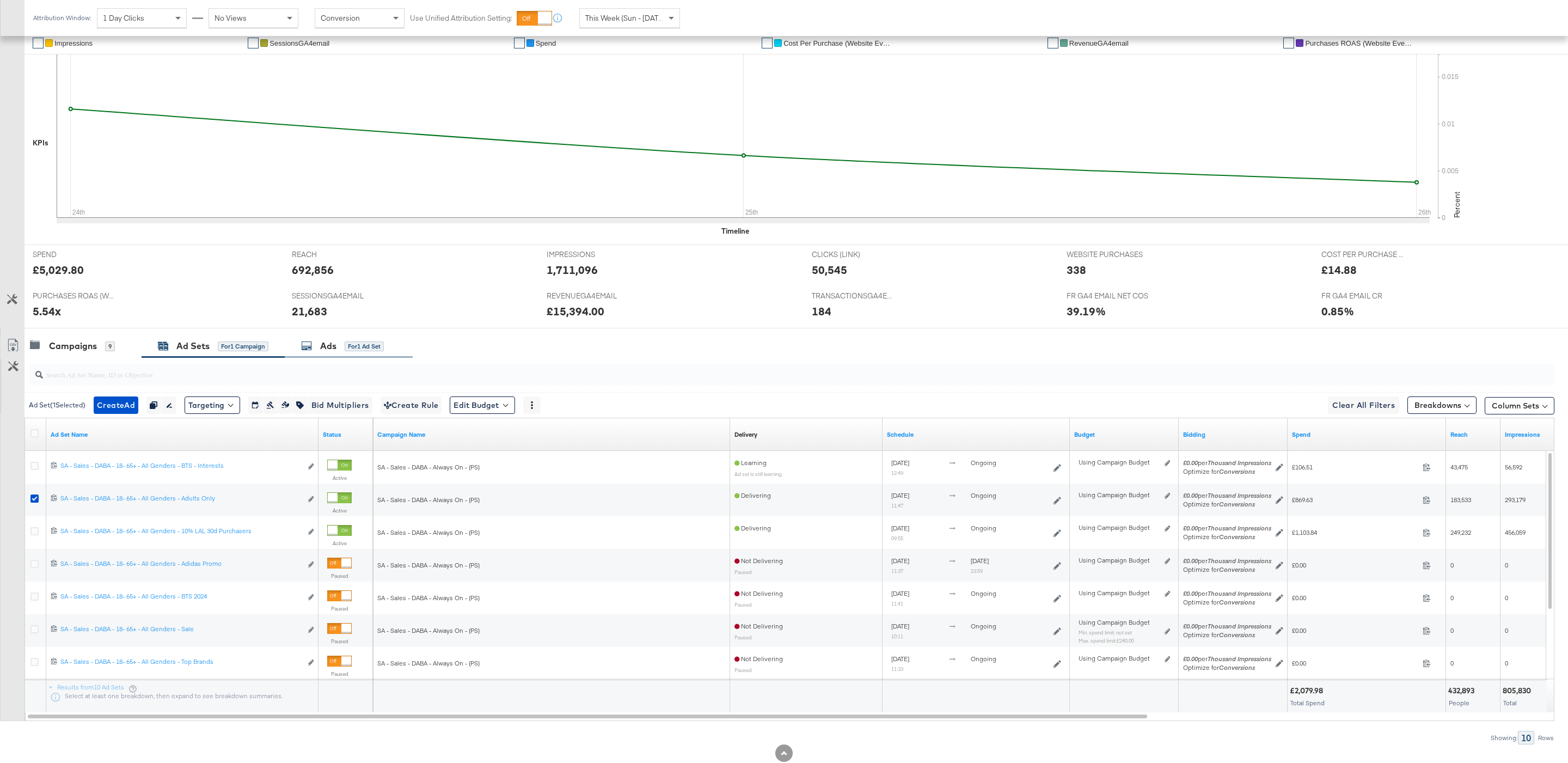
click at [358, 351] on div "for 1 Ad Set" at bounding box center [364, 346] width 39 height 10
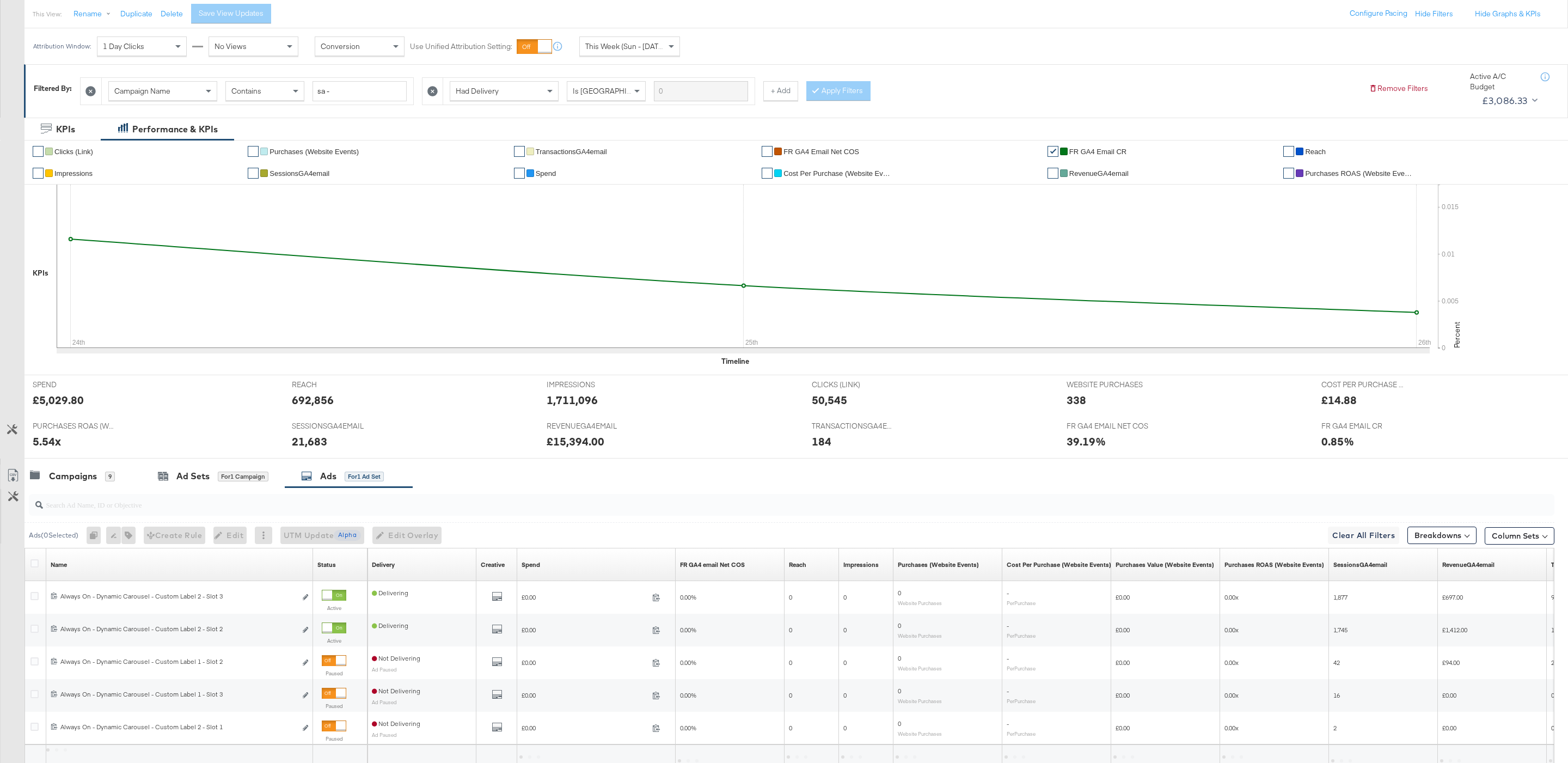
scroll to position [220, 0]
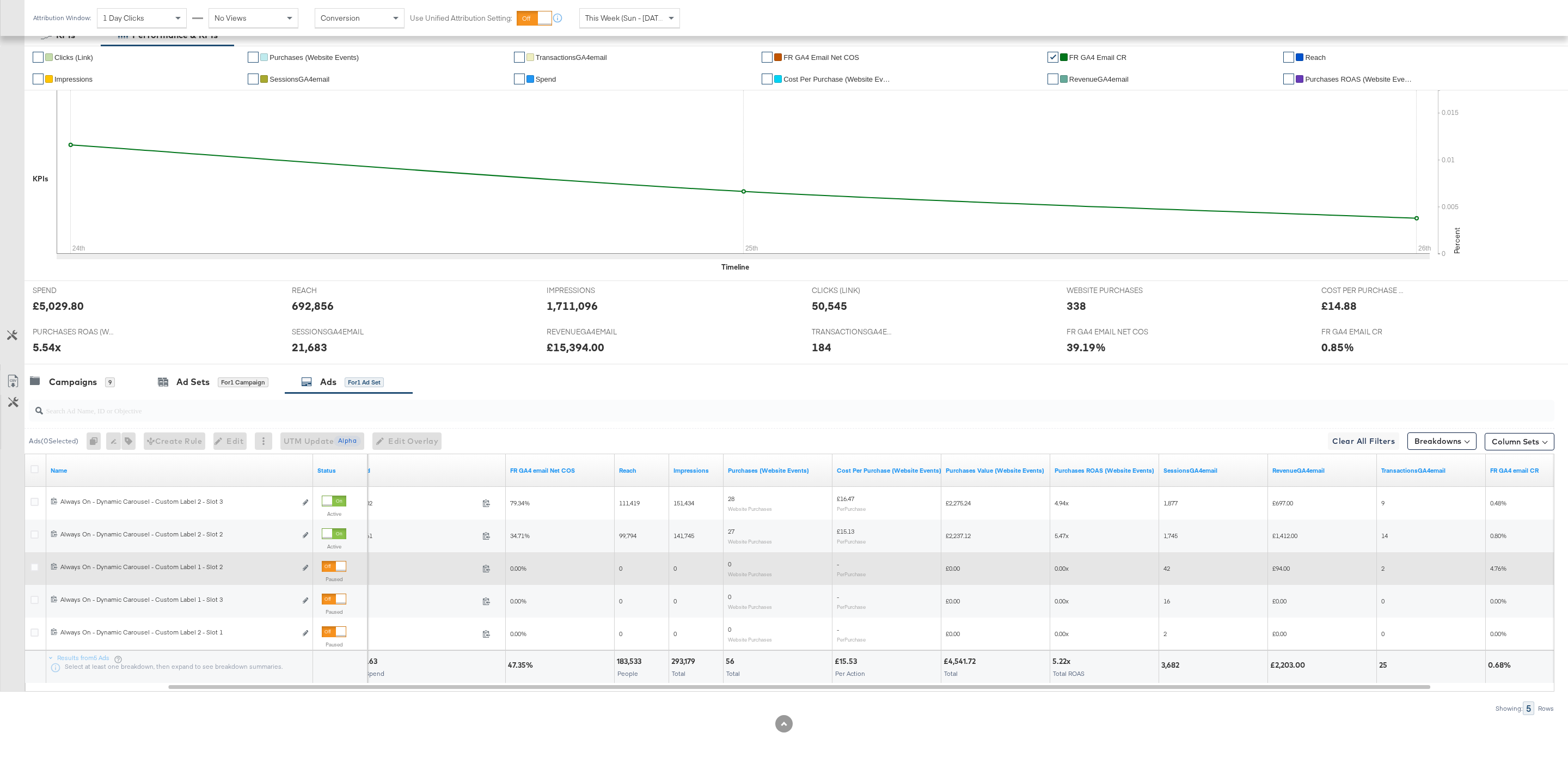
click at [336, 564] on div at bounding box center [341, 566] width 10 height 10
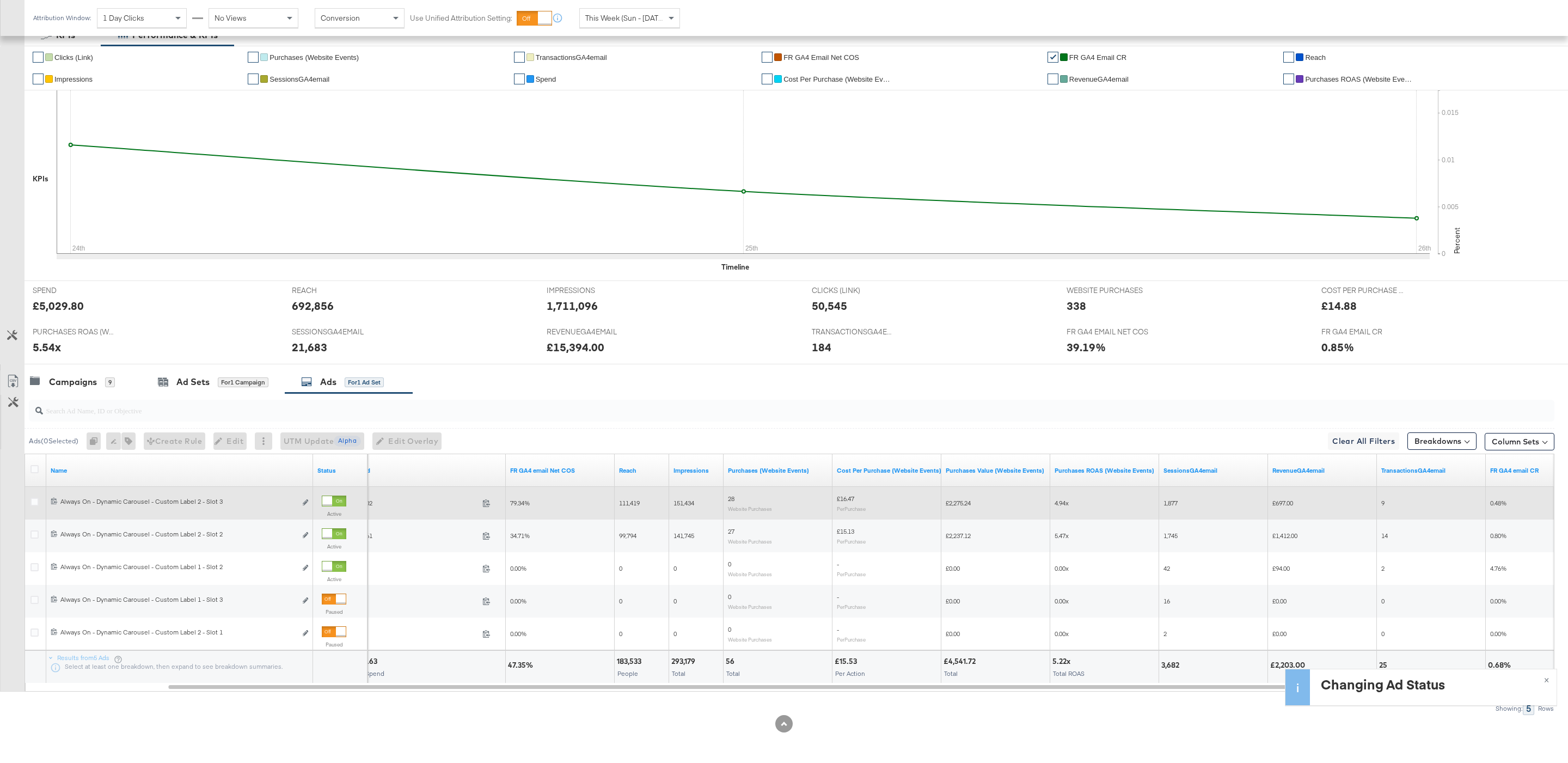
click at [335, 501] on div at bounding box center [334, 501] width 24 height 11
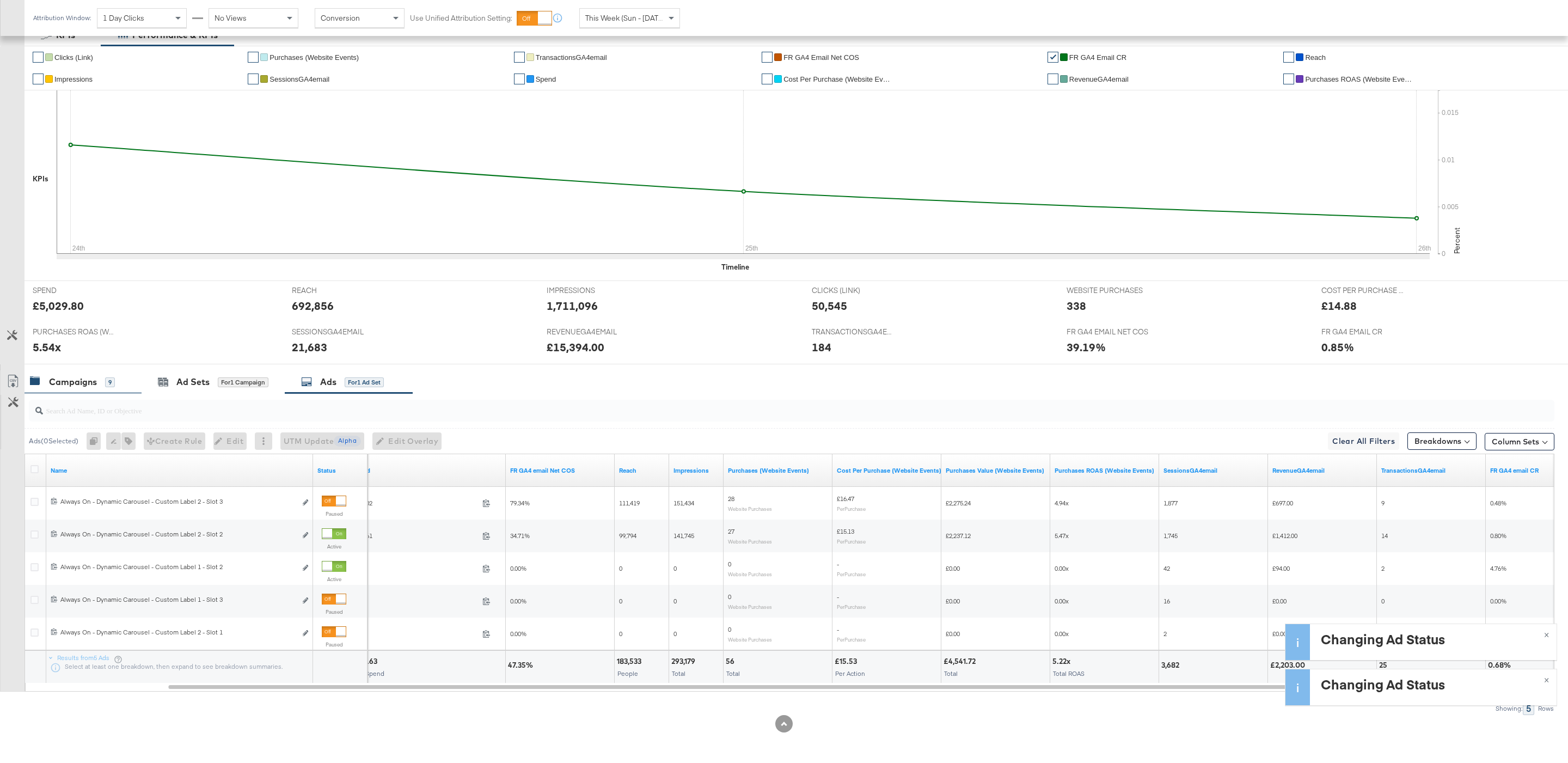
click at [102, 385] on div "Campaigns 9" at bounding box center [72, 382] width 85 height 13
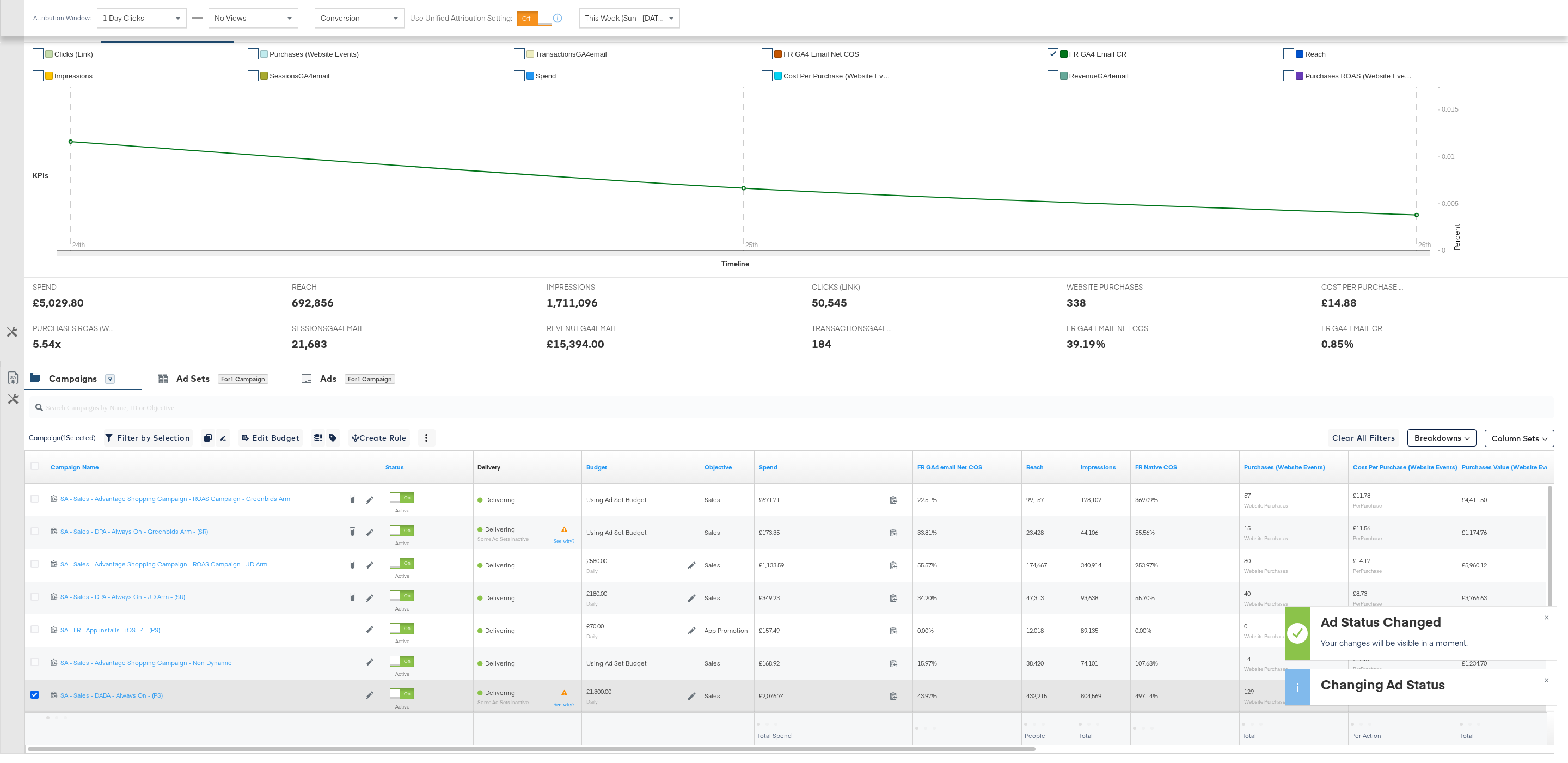
click at [36, 698] on icon at bounding box center [34, 694] width 8 height 8
click at [0, 0] on input "checkbox" at bounding box center [0, 0] width 0 height 0
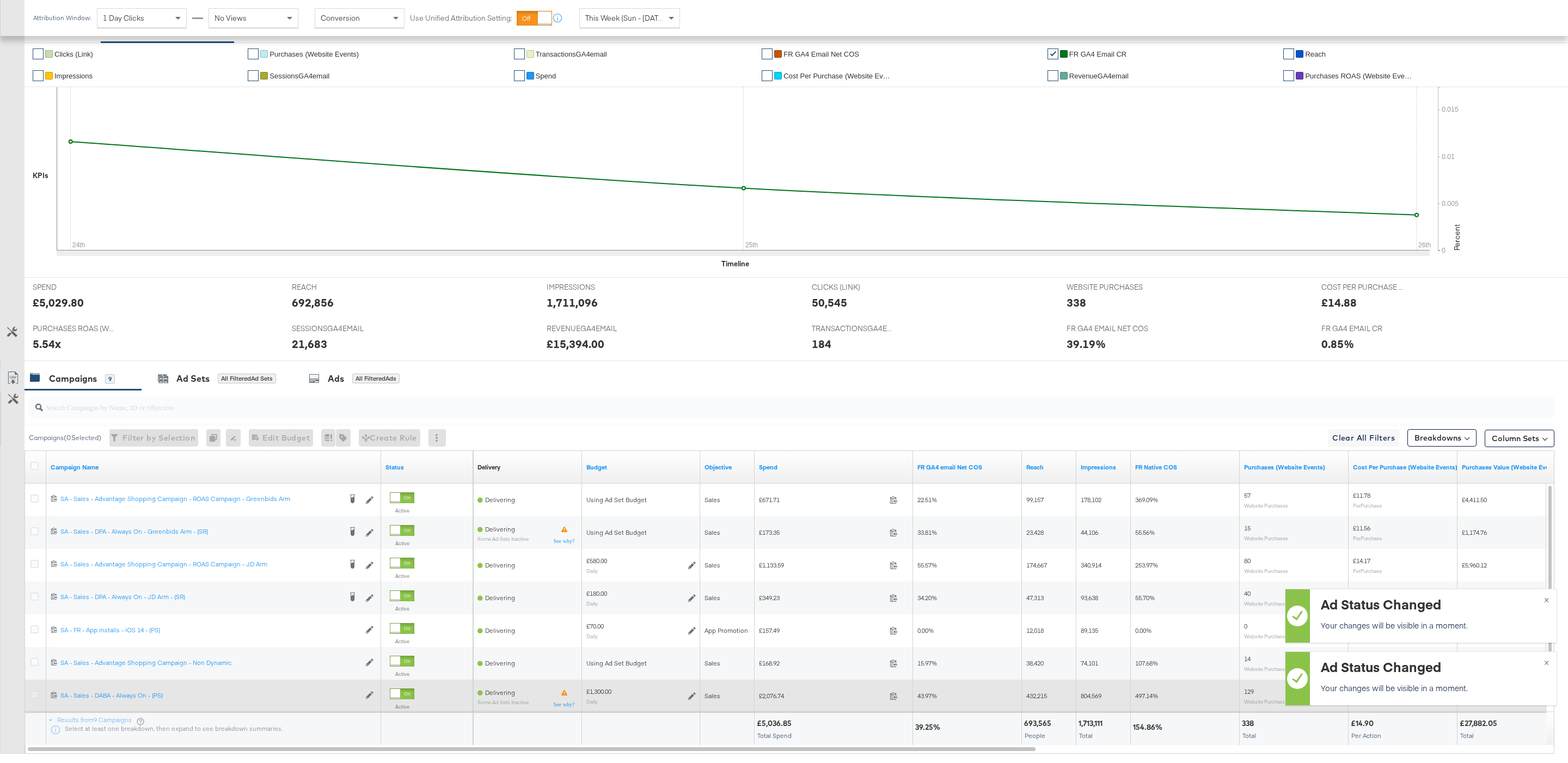
click at [36, 698] on icon at bounding box center [34, 694] width 8 height 8
click at [0, 0] on input "checkbox" at bounding box center [0, 0] width 0 height 0
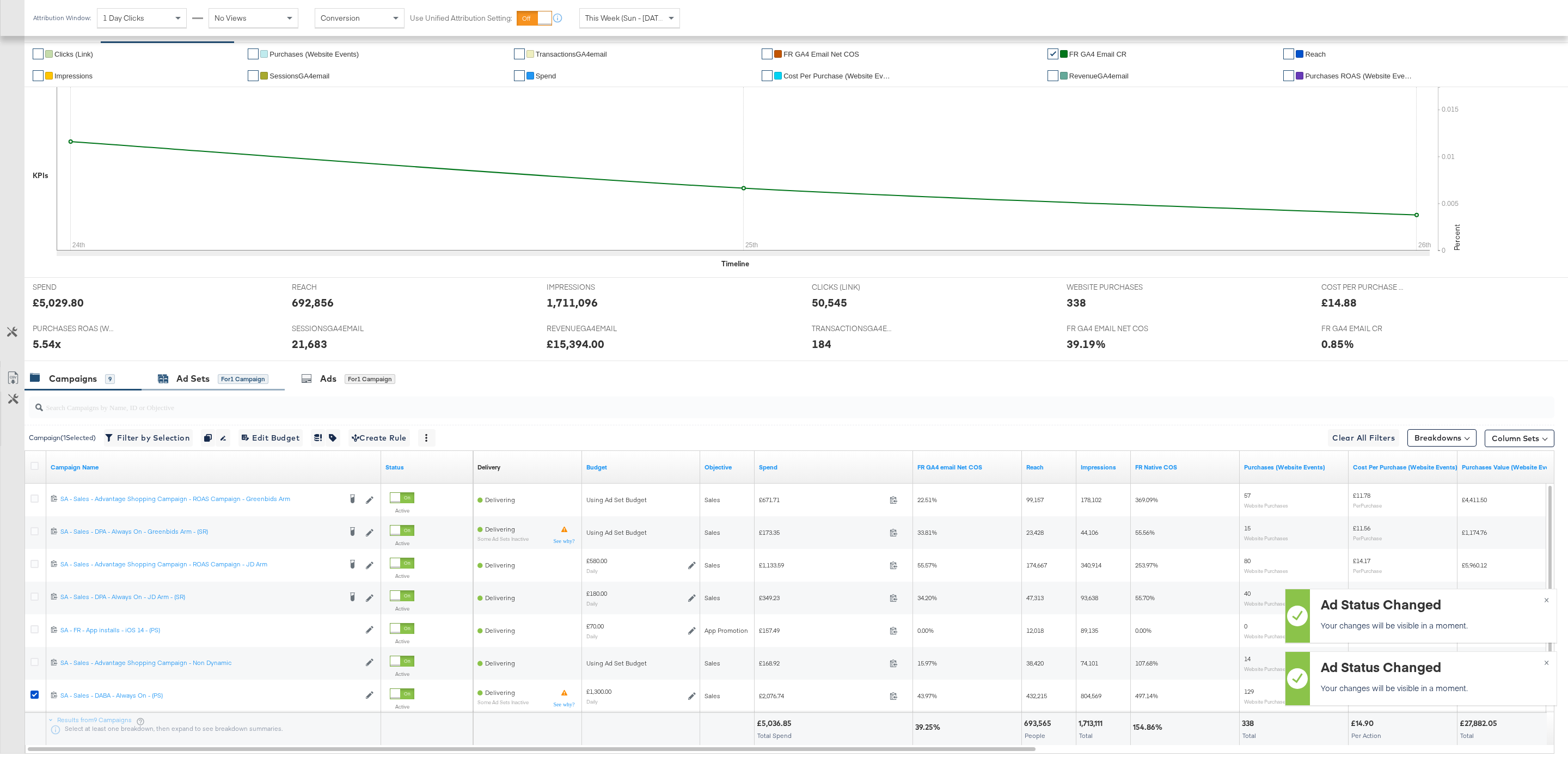
click at [202, 375] on div "Ad Sets" at bounding box center [193, 379] width 33 height 13
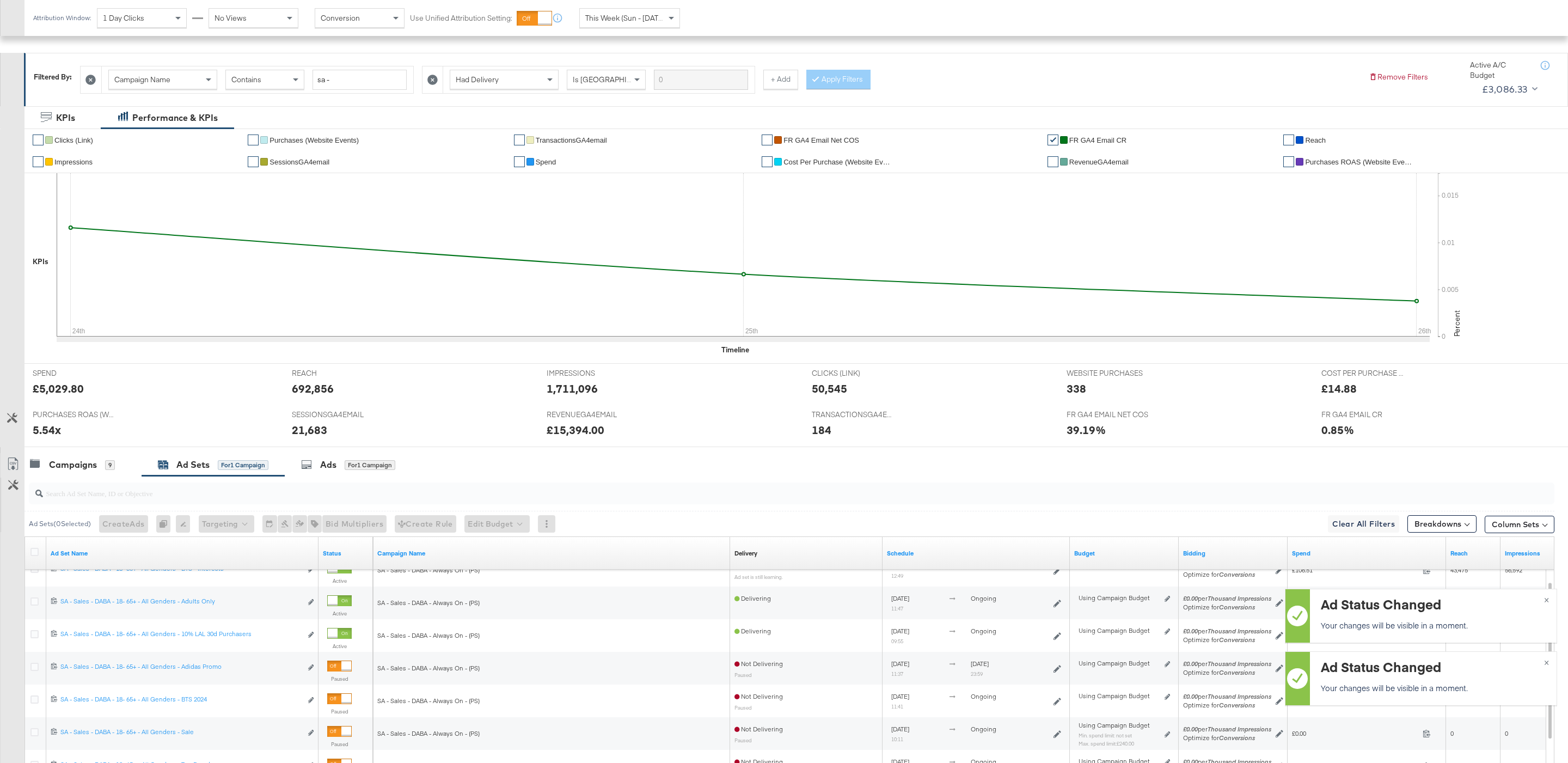
scroll to position [286, 0]
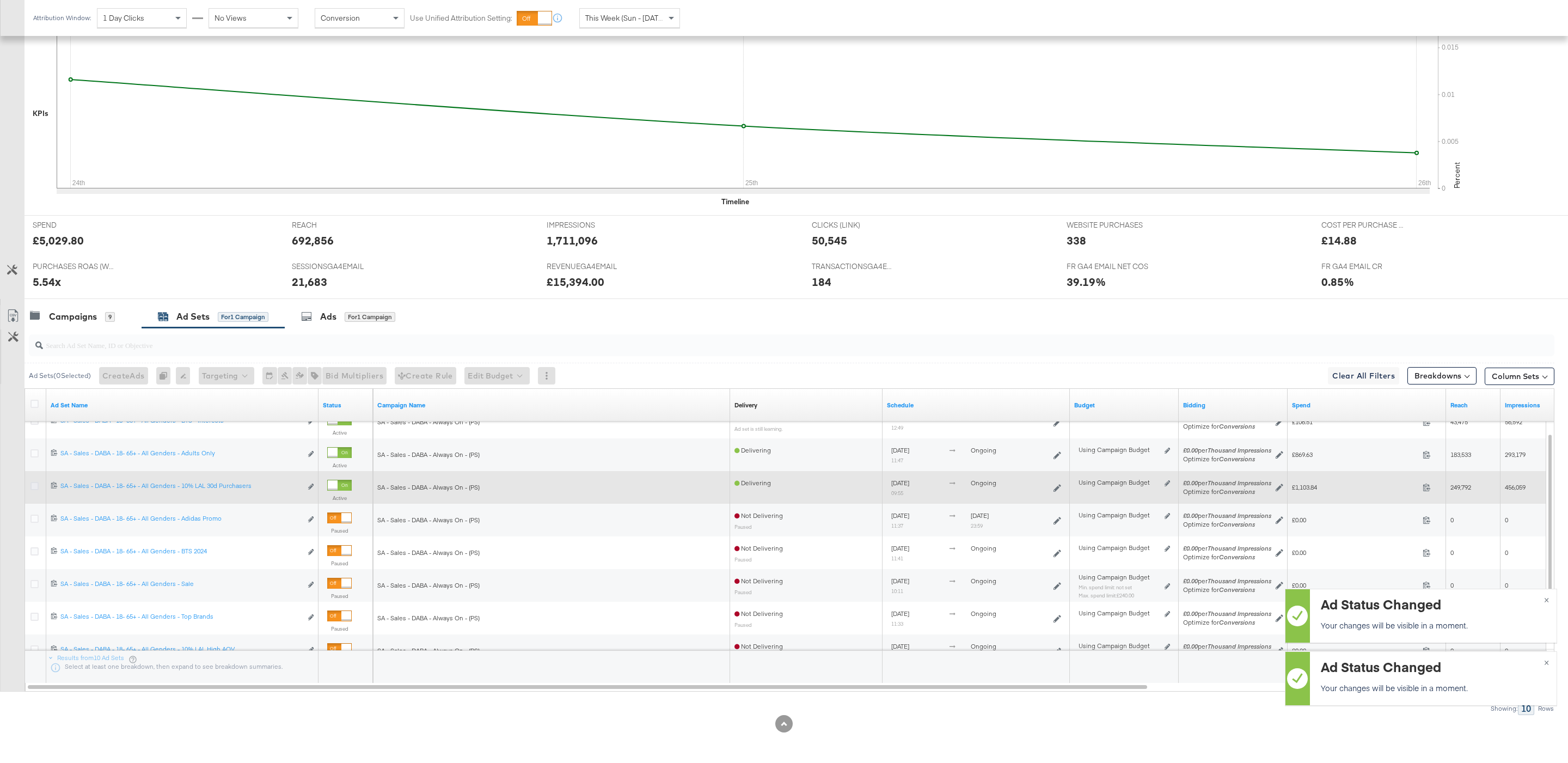
click at [31, 482] on icon at bounding box center [34, 486] width 8 height 8
click at [0, 0] on input "checkbox" at bounding box center [0, 0] width 0 height 0
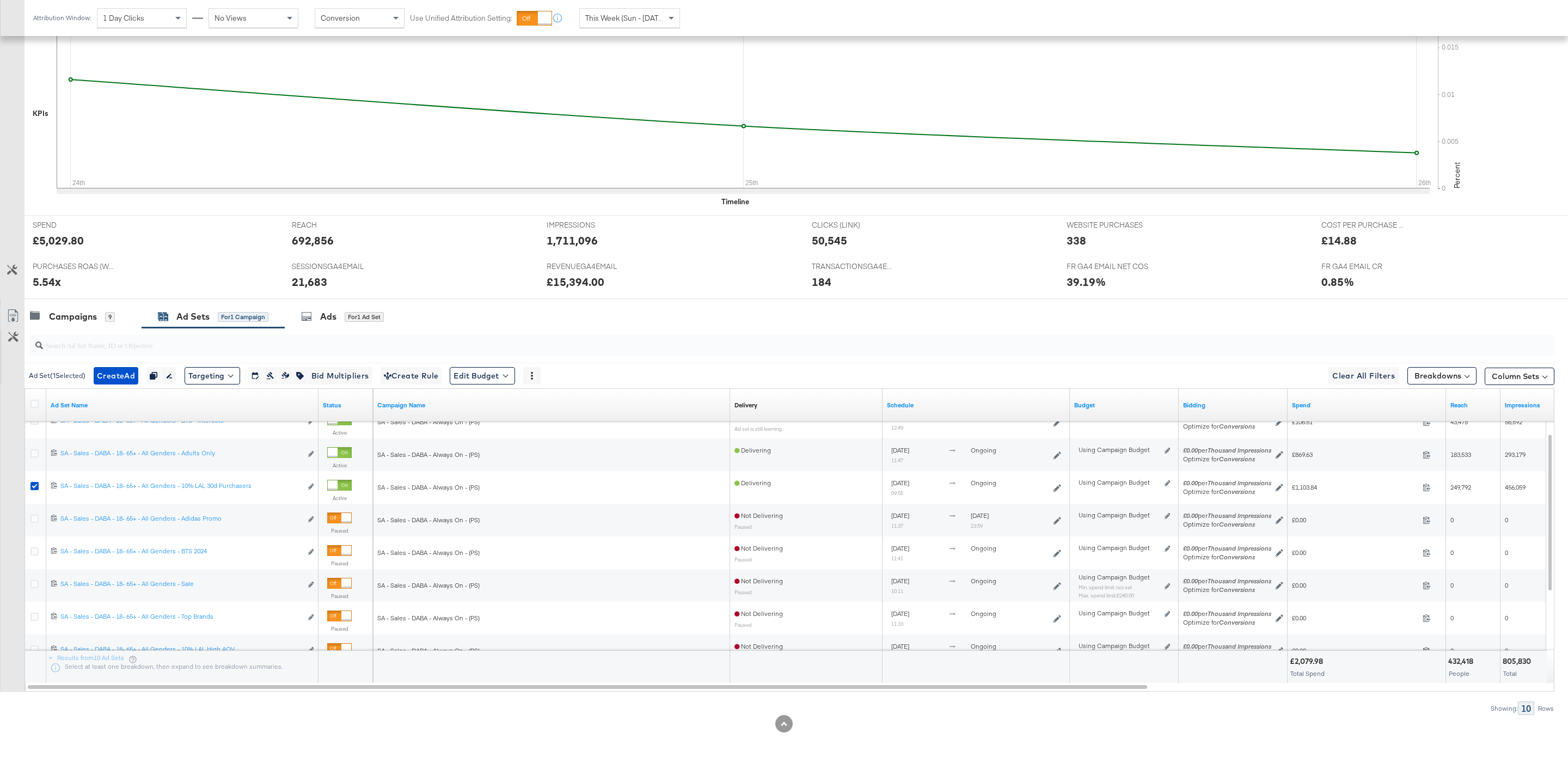
click at [361, 299] on div at bounding box center [808, 299] width 1568 height 1
click at [363, 318] on div "for 1 Ad Set" at bounding box center [364, 317] width 39 height 10
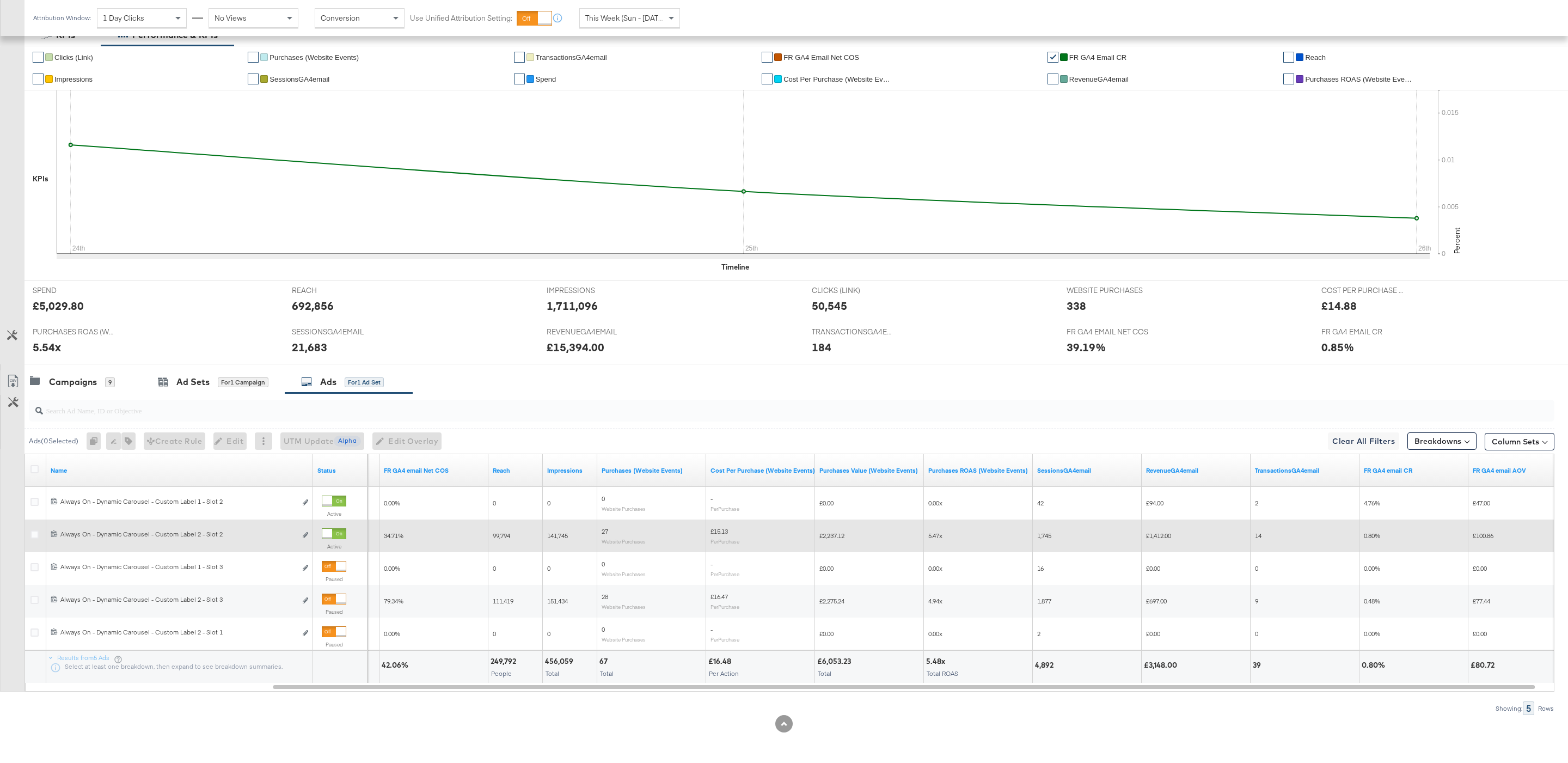
scroll to position [220, 0]
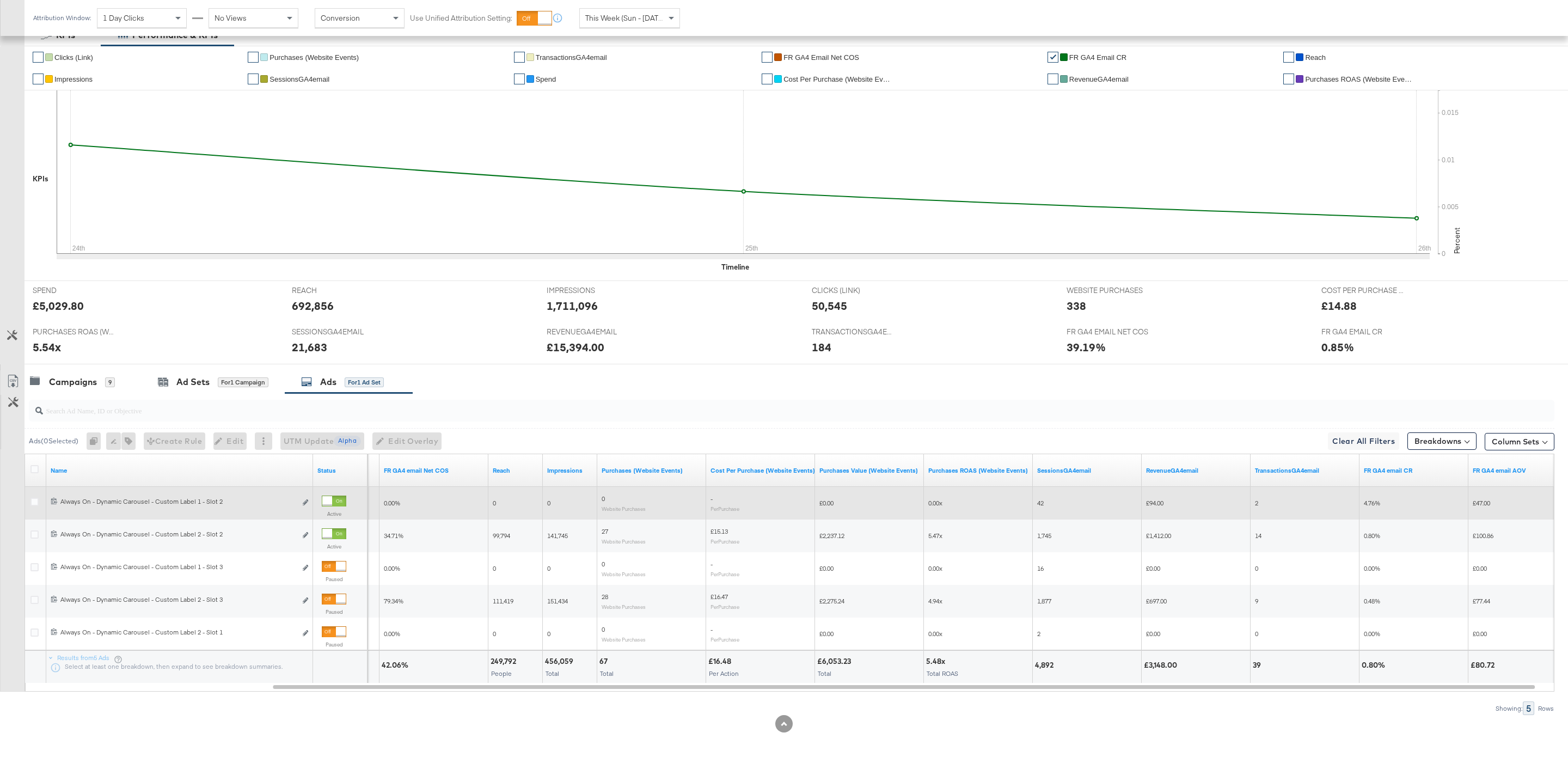
click at [334, 500] on div at bounding box center [334, 501] width 24 height 11
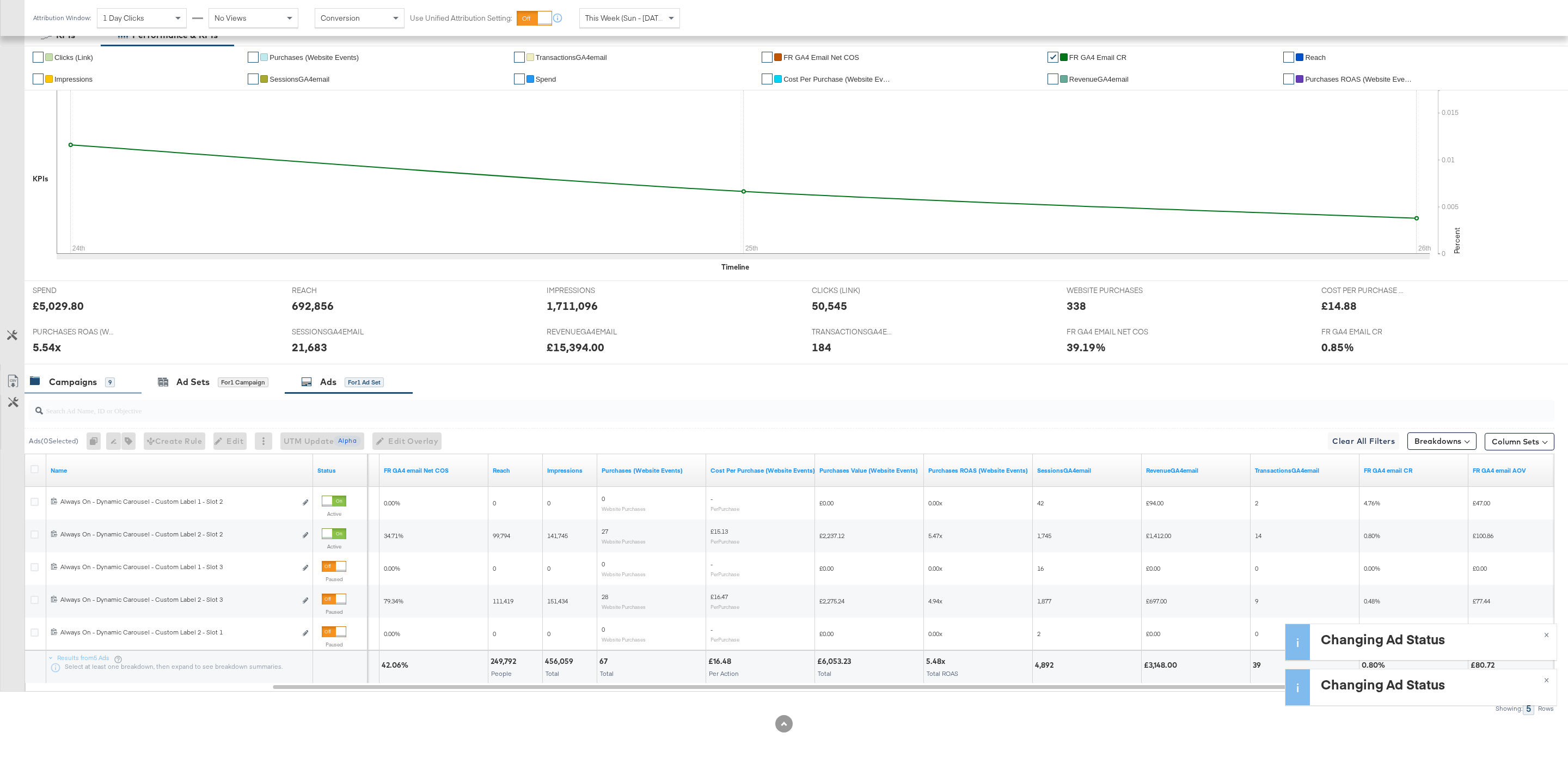
click at [86, 376] on div "Campaigns" at bounding box center [72, 382] width 48 height 13
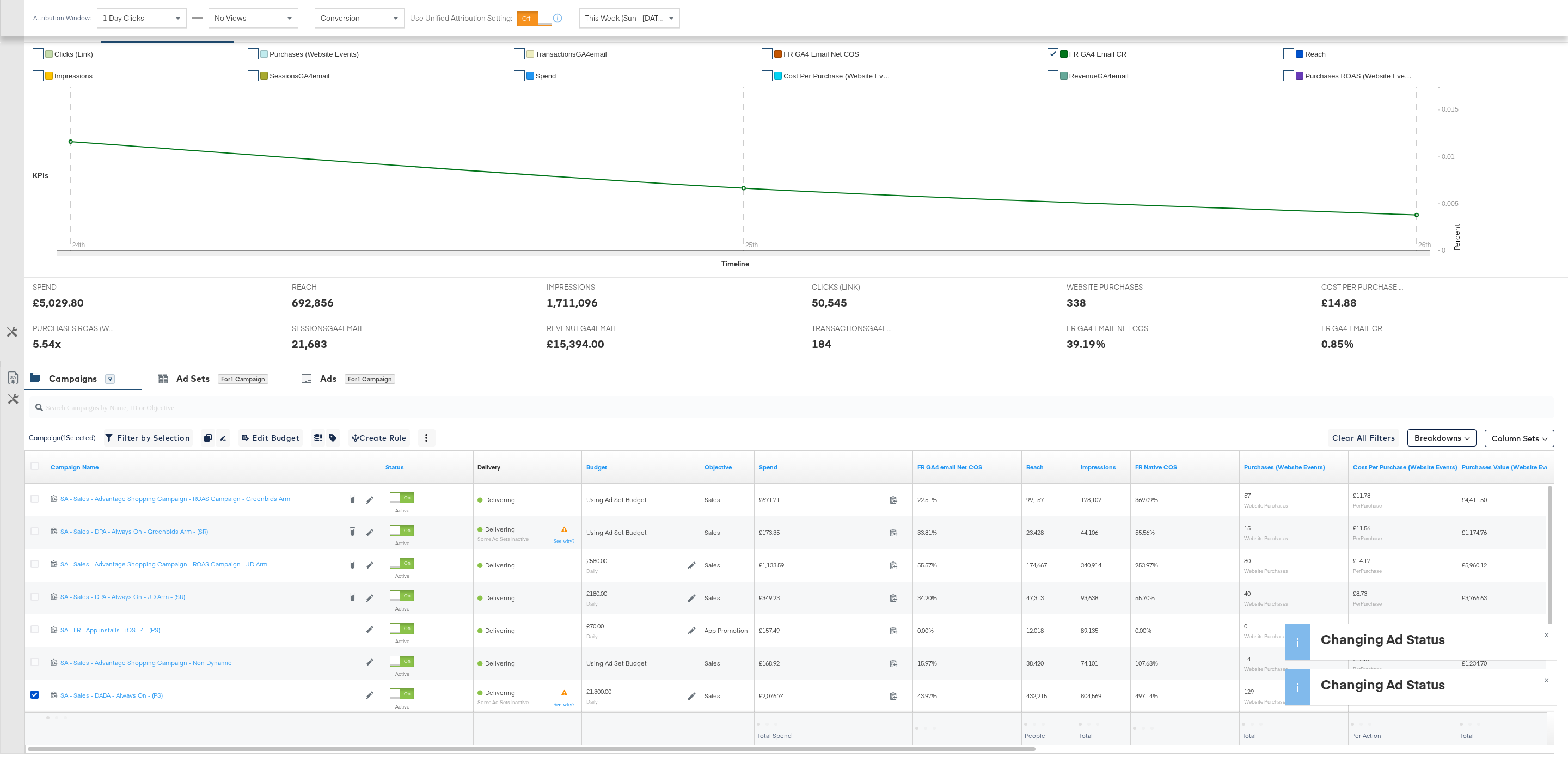
click at [202, 409] on input "search" at bounding box center [727, 403] width 1367 height 21
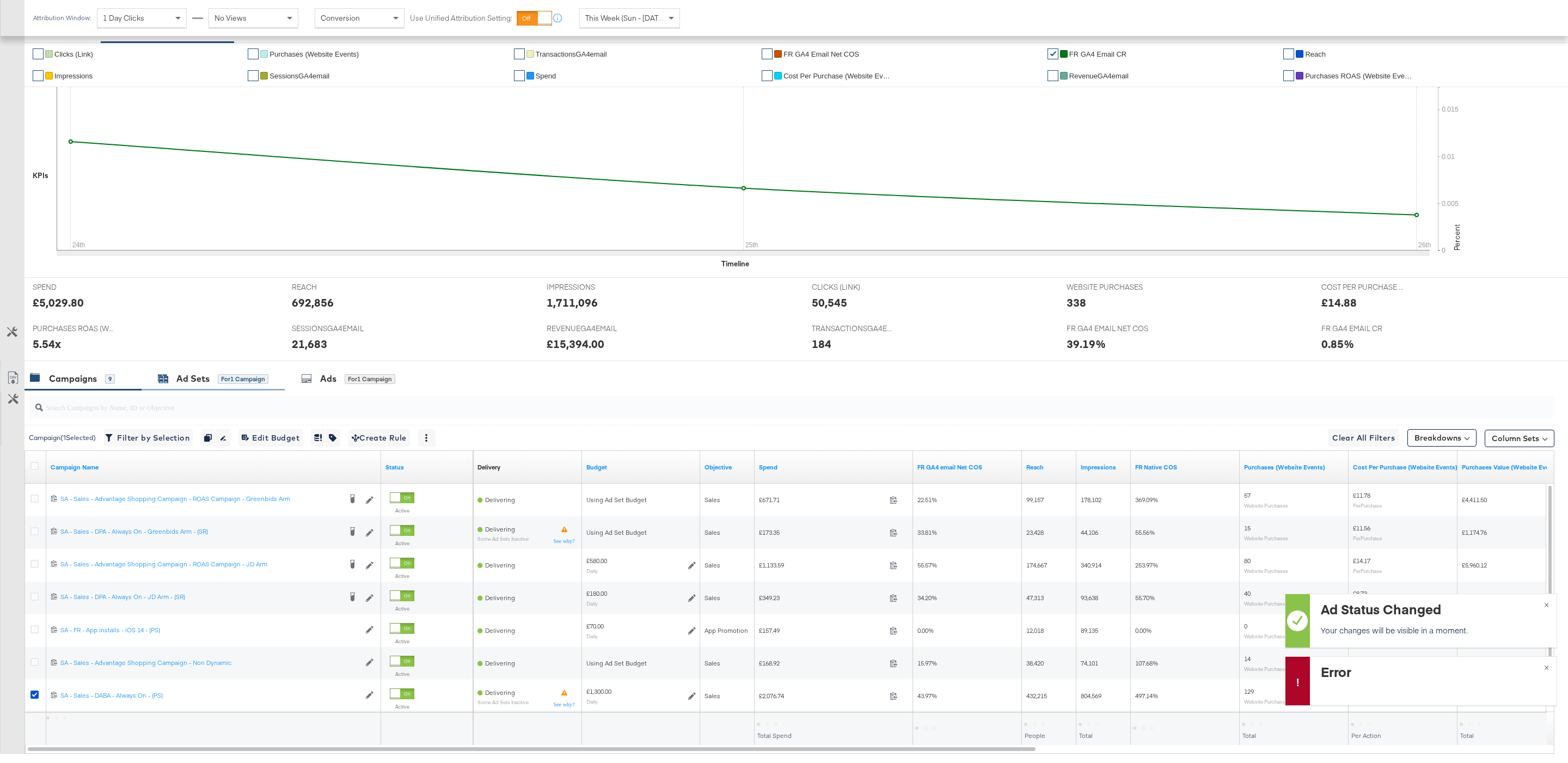
click at [195, 385] on div "Ad Sets" at bounding box center [193, 379] width 33 height 13
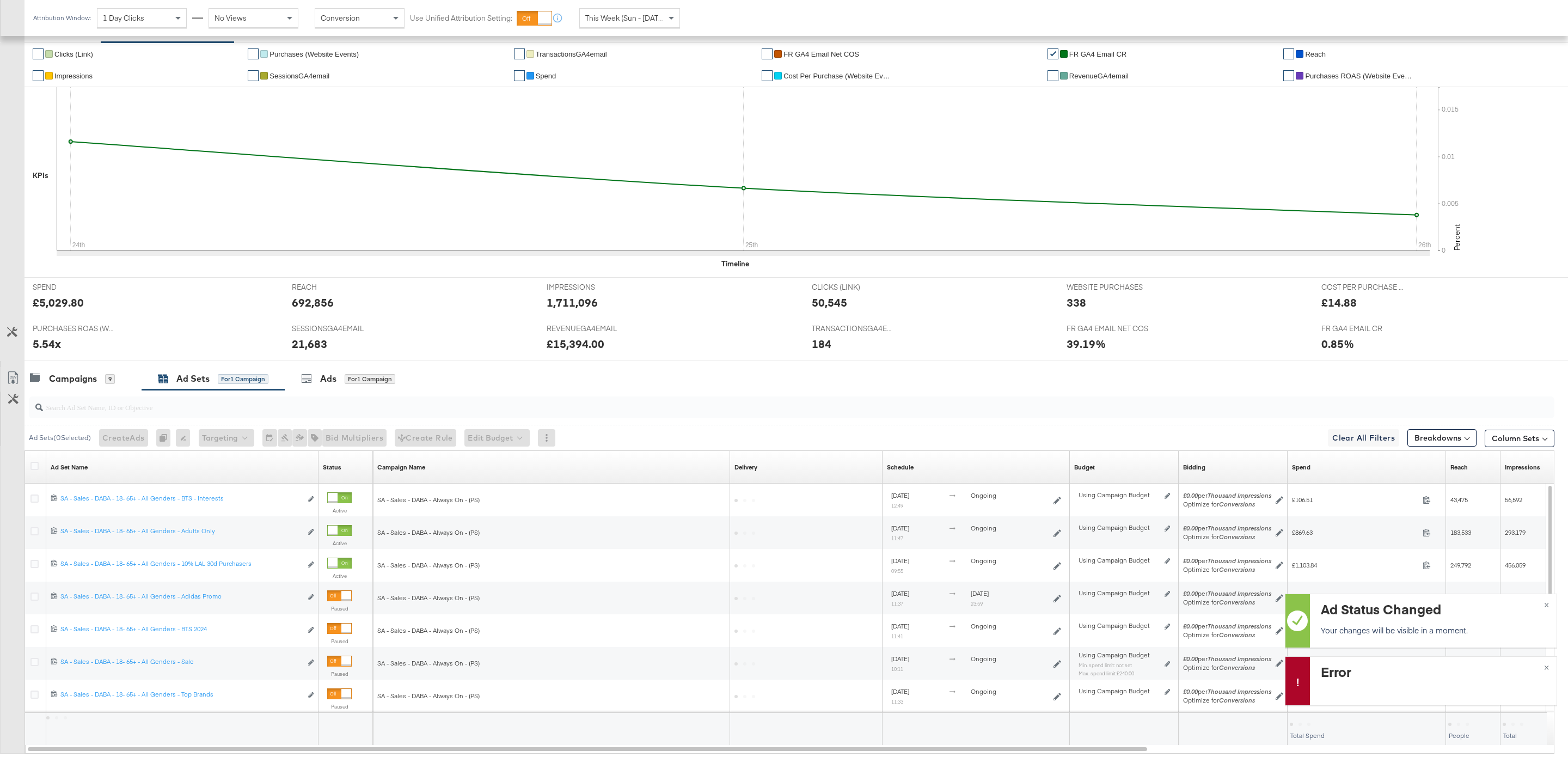
scroll to position [122, 0]
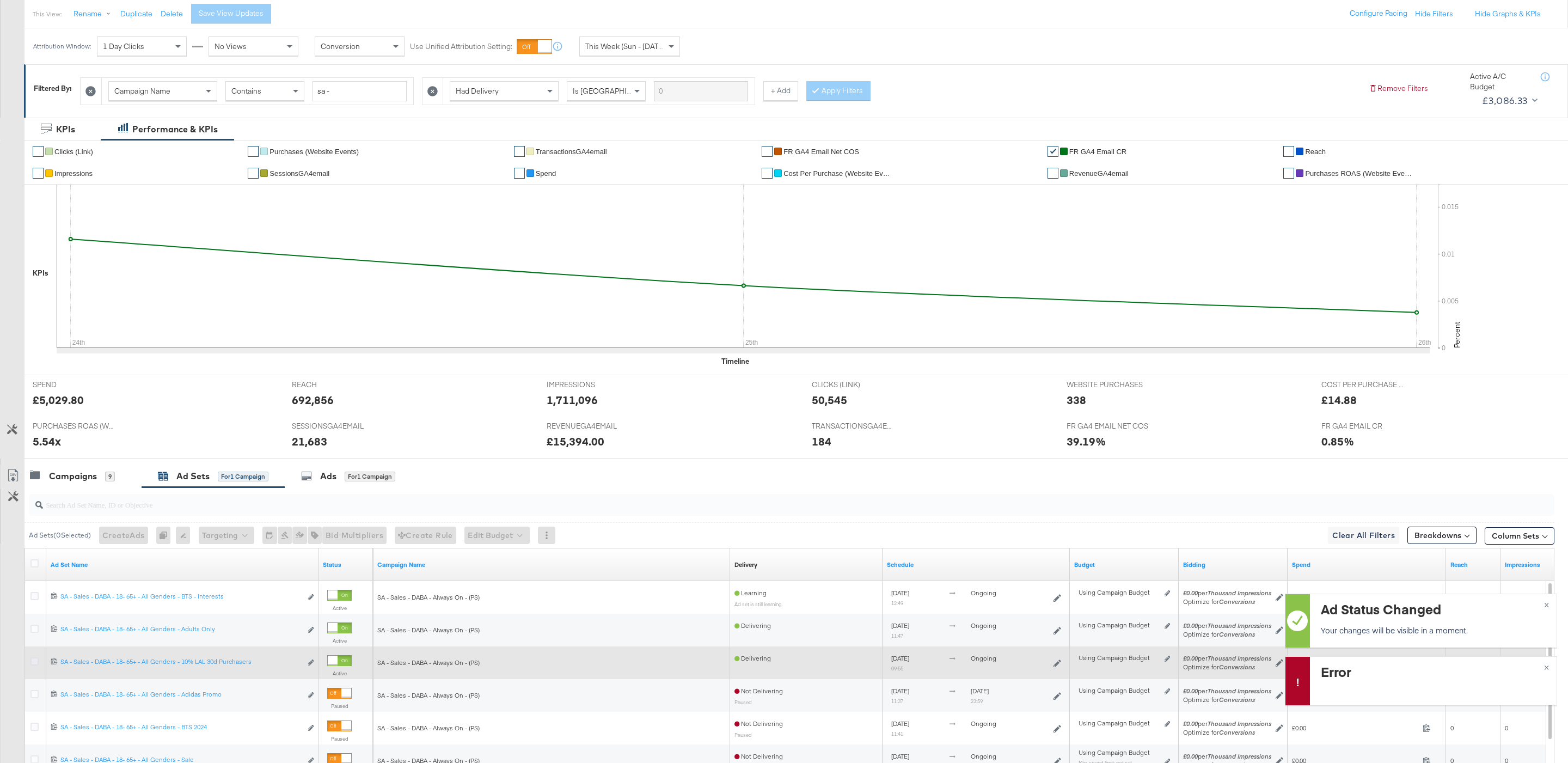
click at [37, 663] on icon at bounding box center [34, 661] width 8 height 8
click at [0, 0] on input "checkbox" at bounding box center [0, 0] width 0 height 0
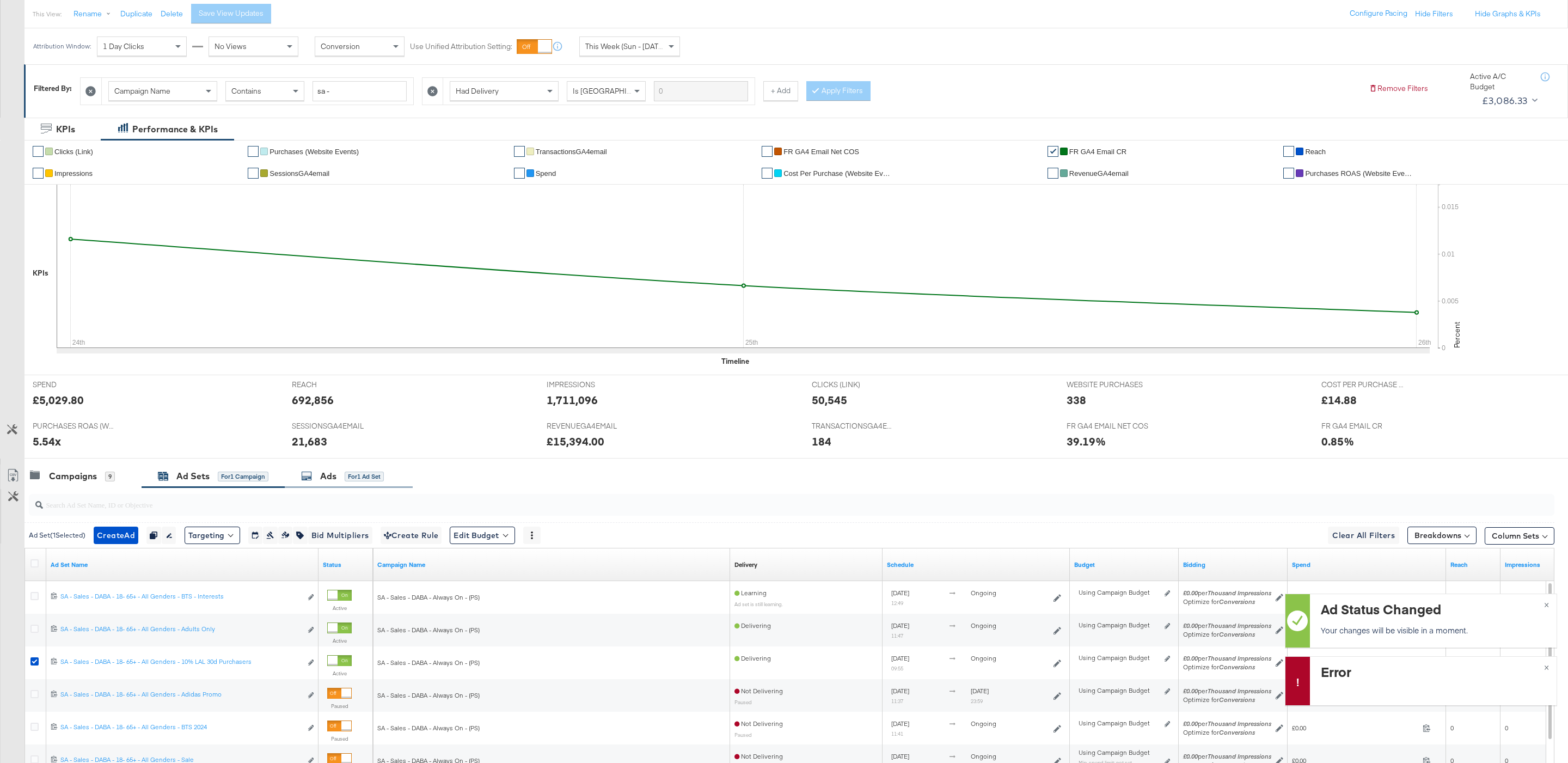
click at [358, 476] on div "for 1 Ad Set" at bounding box center [364, 477] width 39 height 10
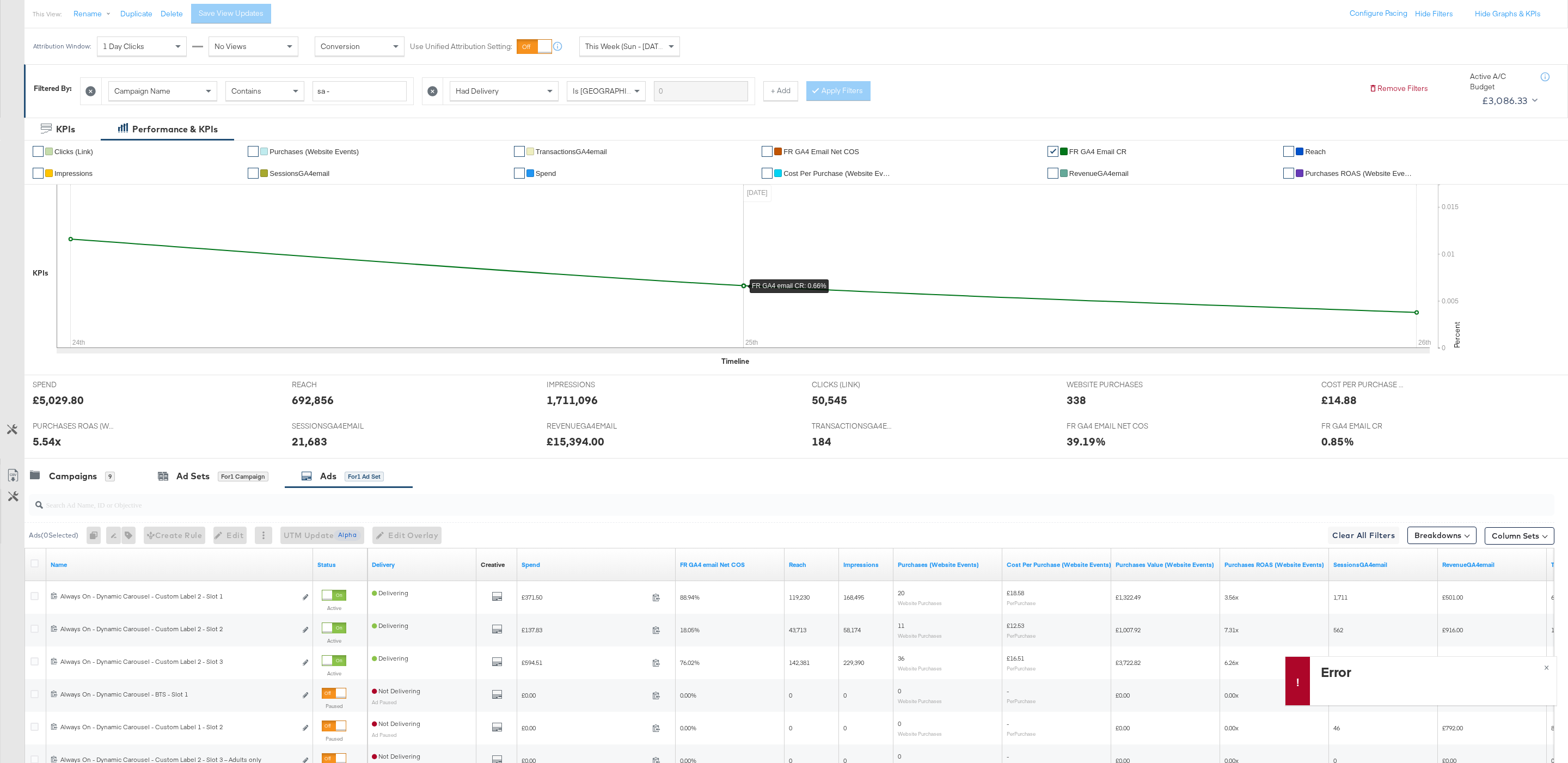
scroll to position [286, 0]
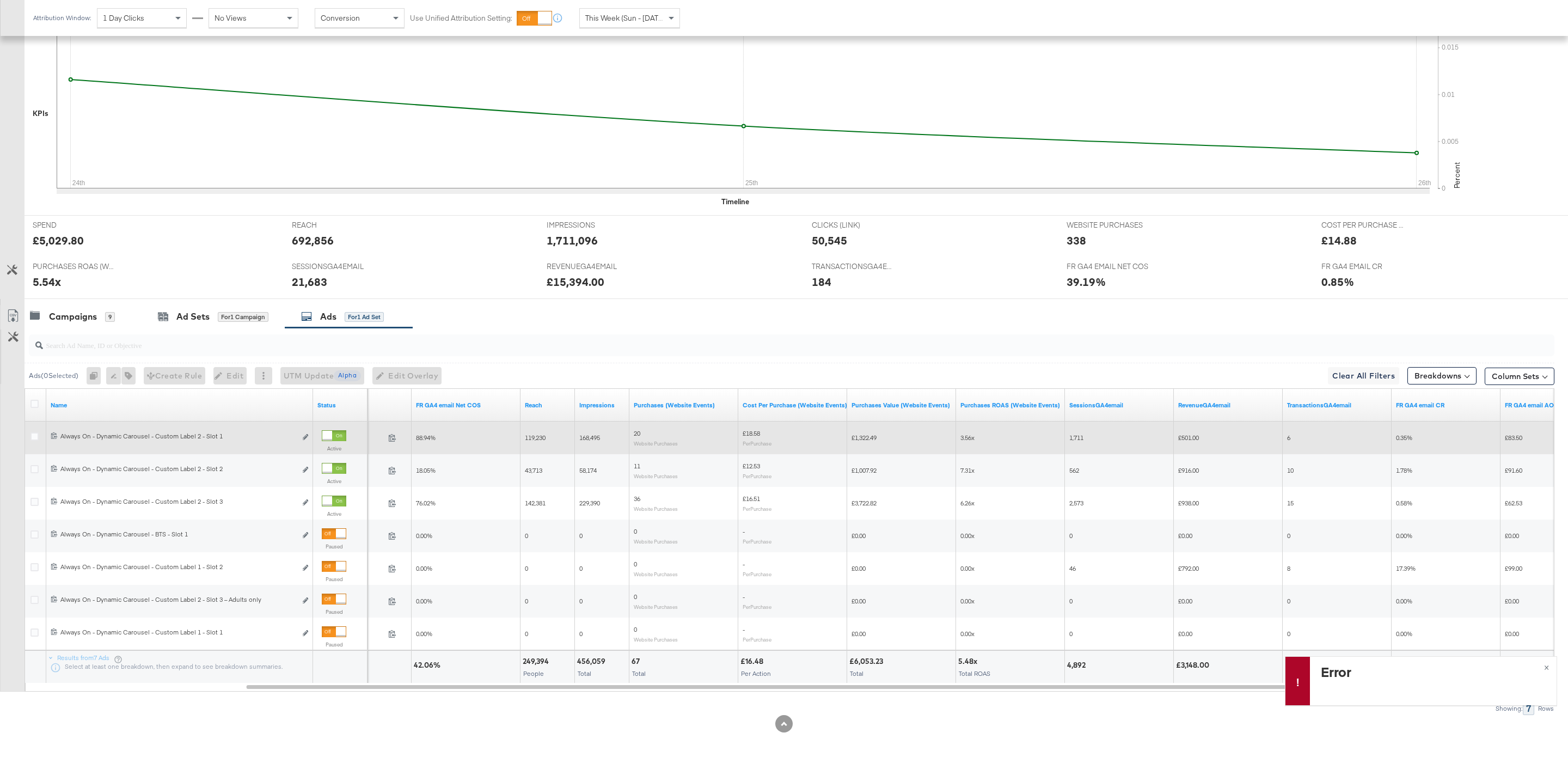
click at [332, 434] on div at bounding box center [327, 436] width 10 height 10
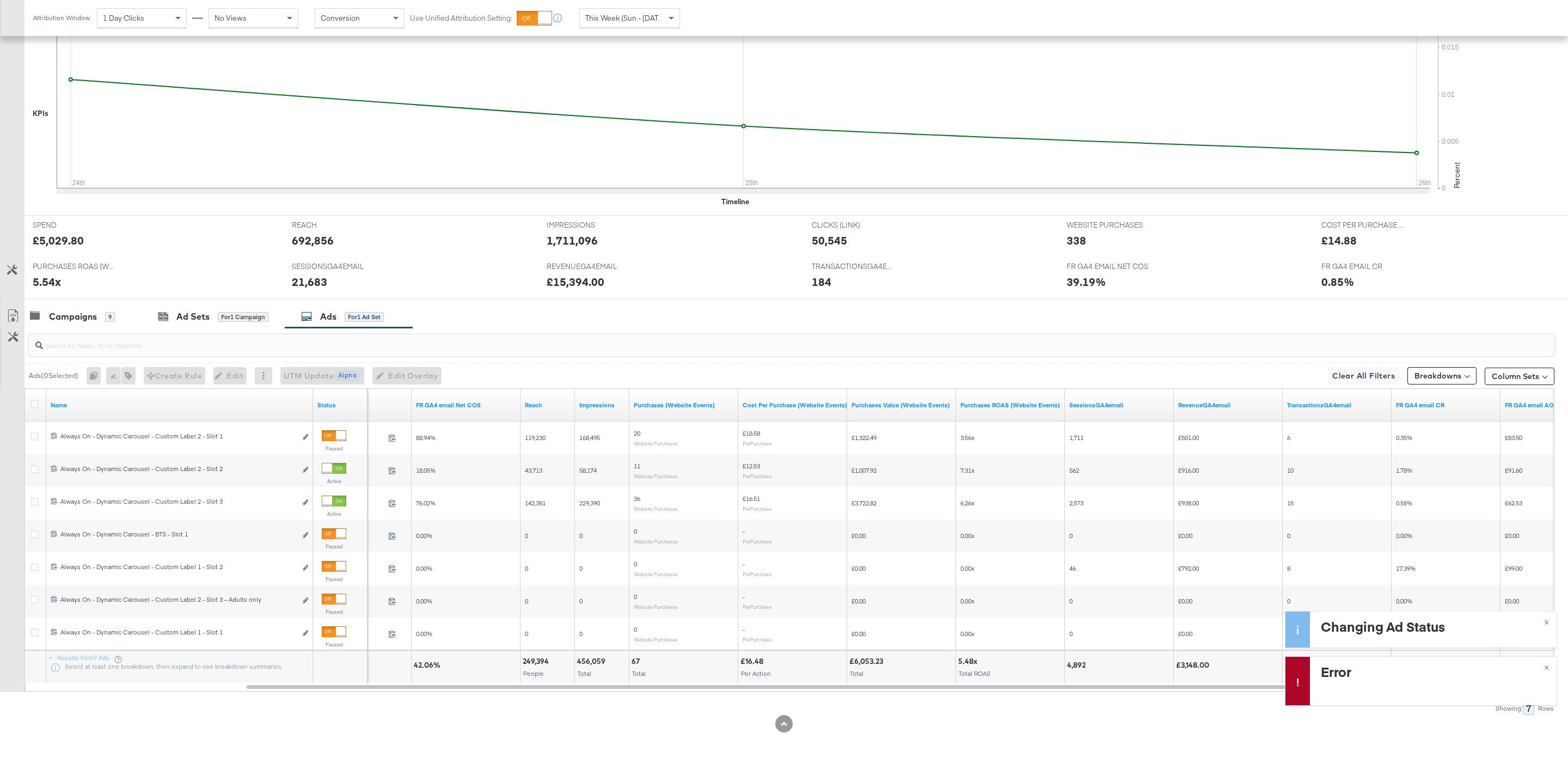
click at [195, 330] on input "search" at bounding box center [727, 340] width 1367 height 21
click at [195, 327] on div "Ad Sets for 1 Campaign" at bounding box center [213, 317] width 143 height 23
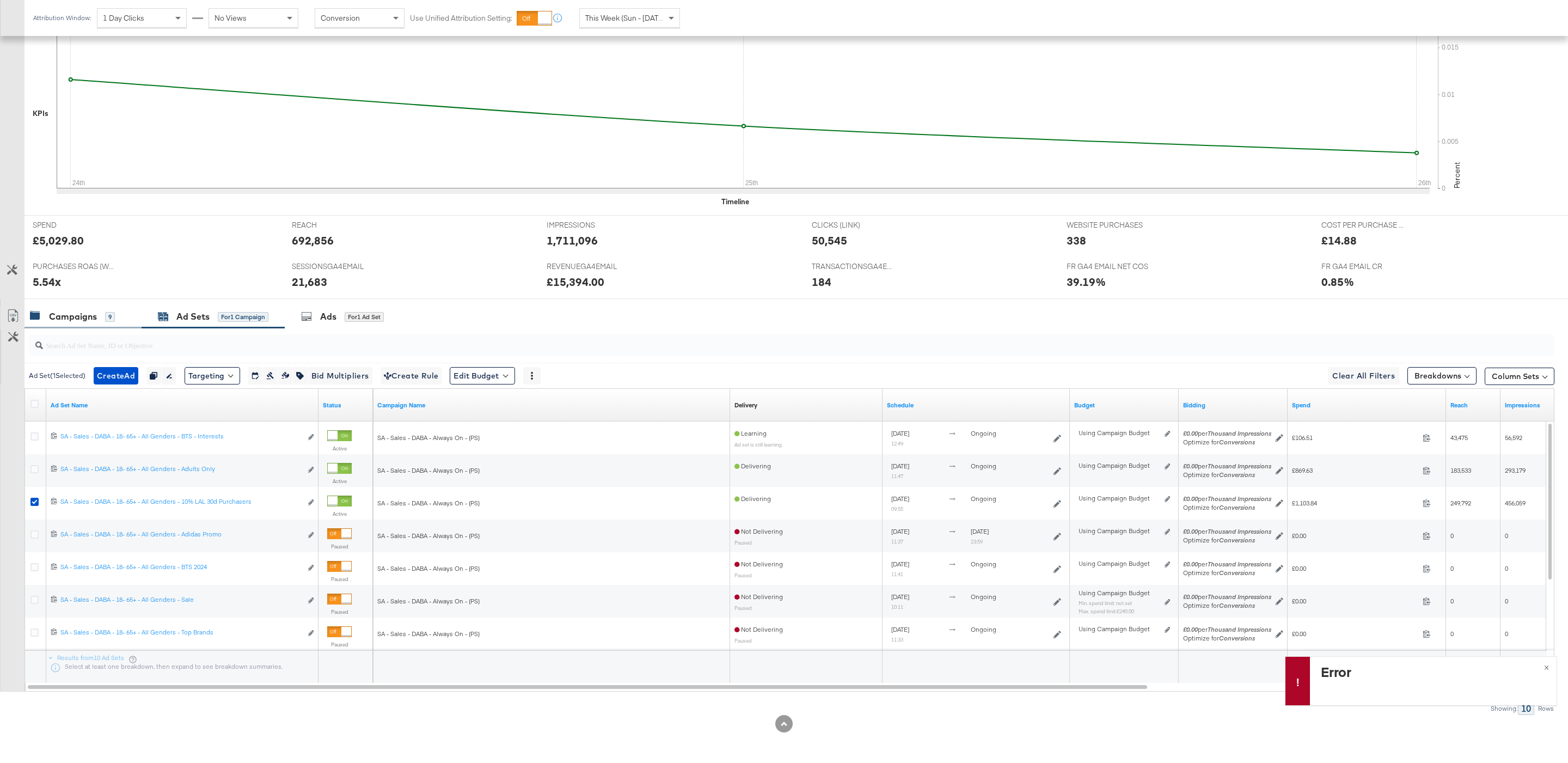
click at [85, 315] on div "Campaigns" at bounding box center [72, 317] width 48 height 13
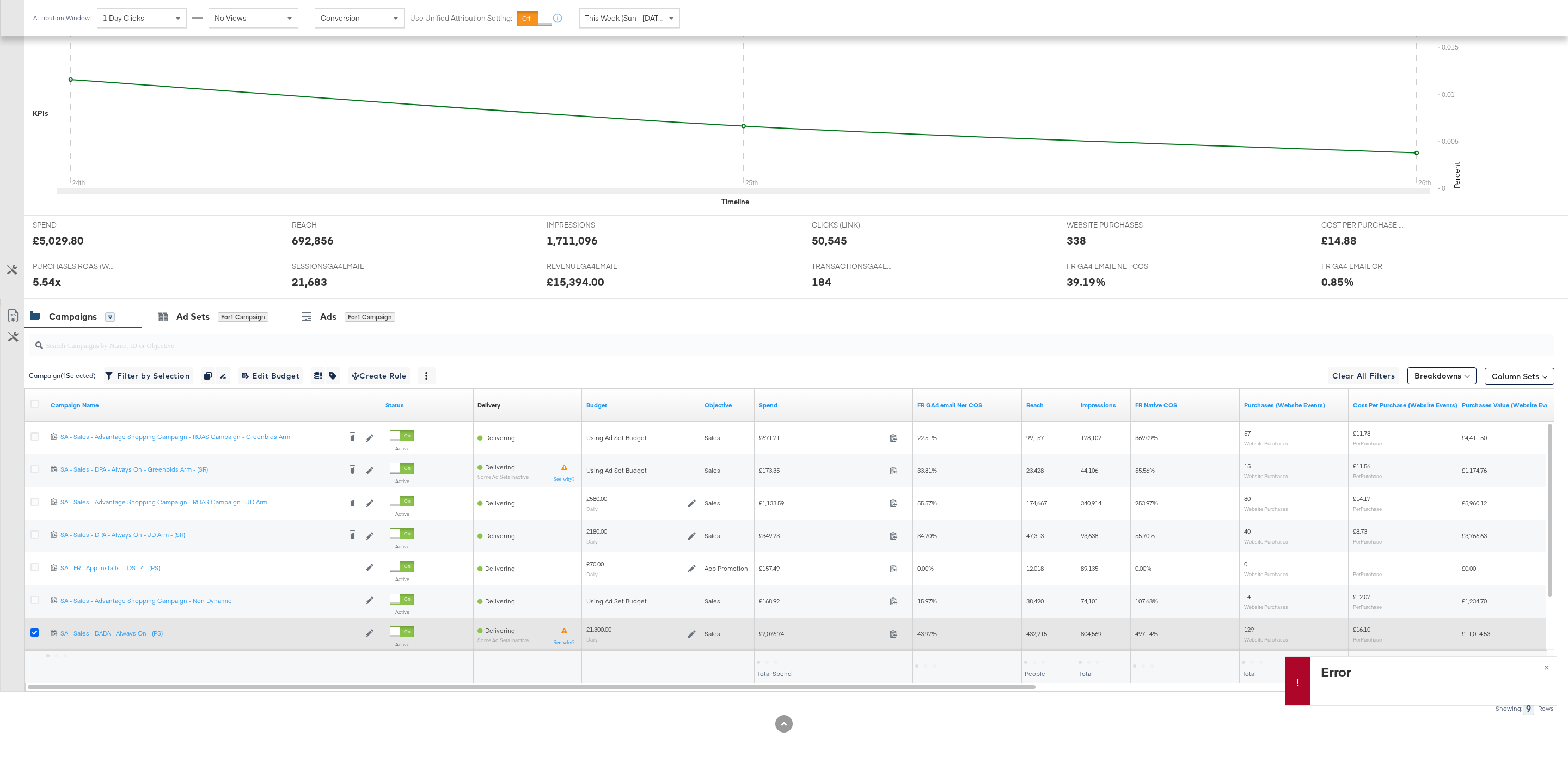
click at [33, 629] on icon at bounding box center [34, 632] width 8 height 8
click at [0, 0] on input "checkbox" at bounding box center [0, 0] width 0 height 0
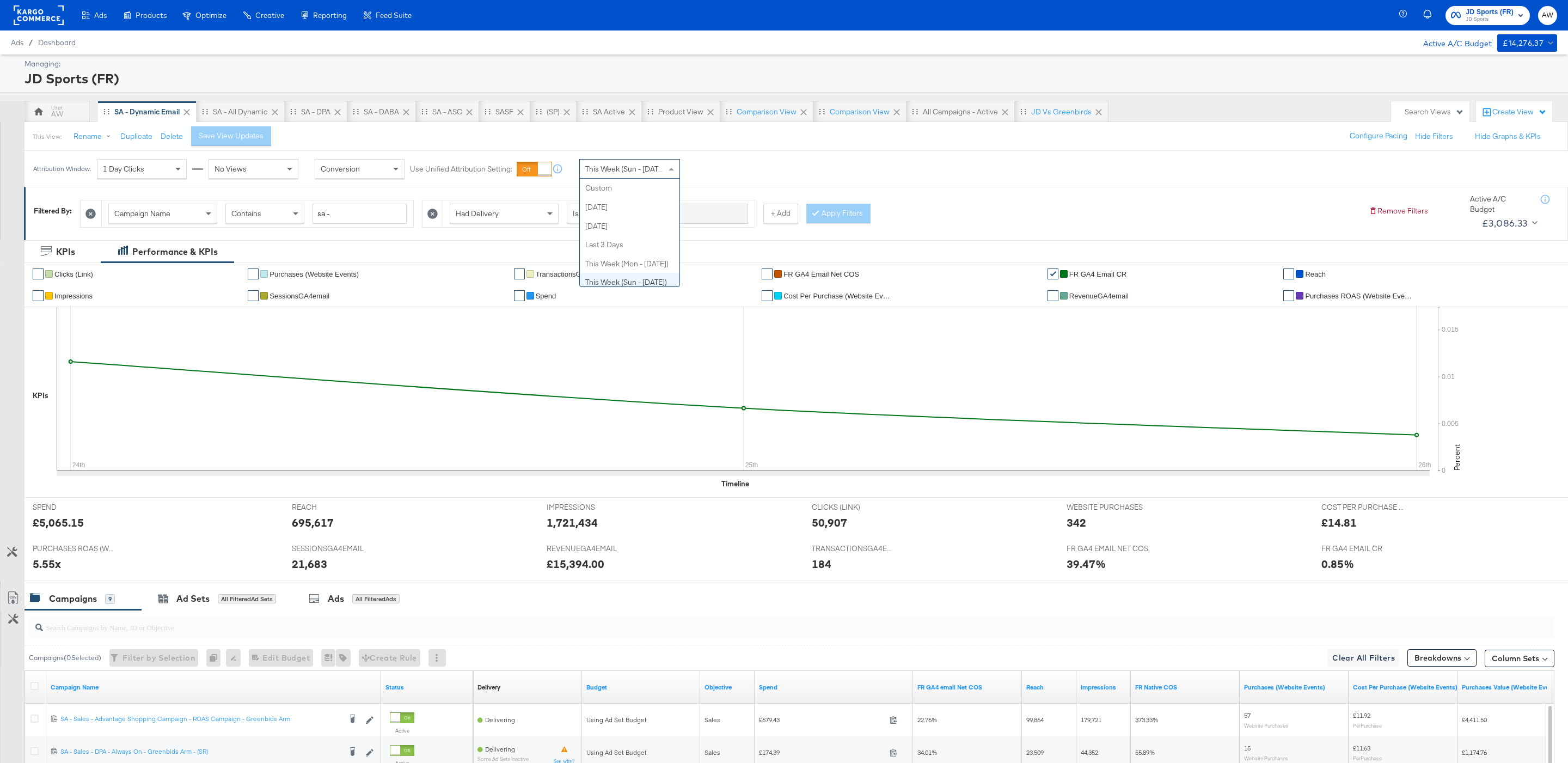
click at [656, 177] on div "This Week (Sun - [DATE])" at bounding box center [630, 169] width 100 height 18
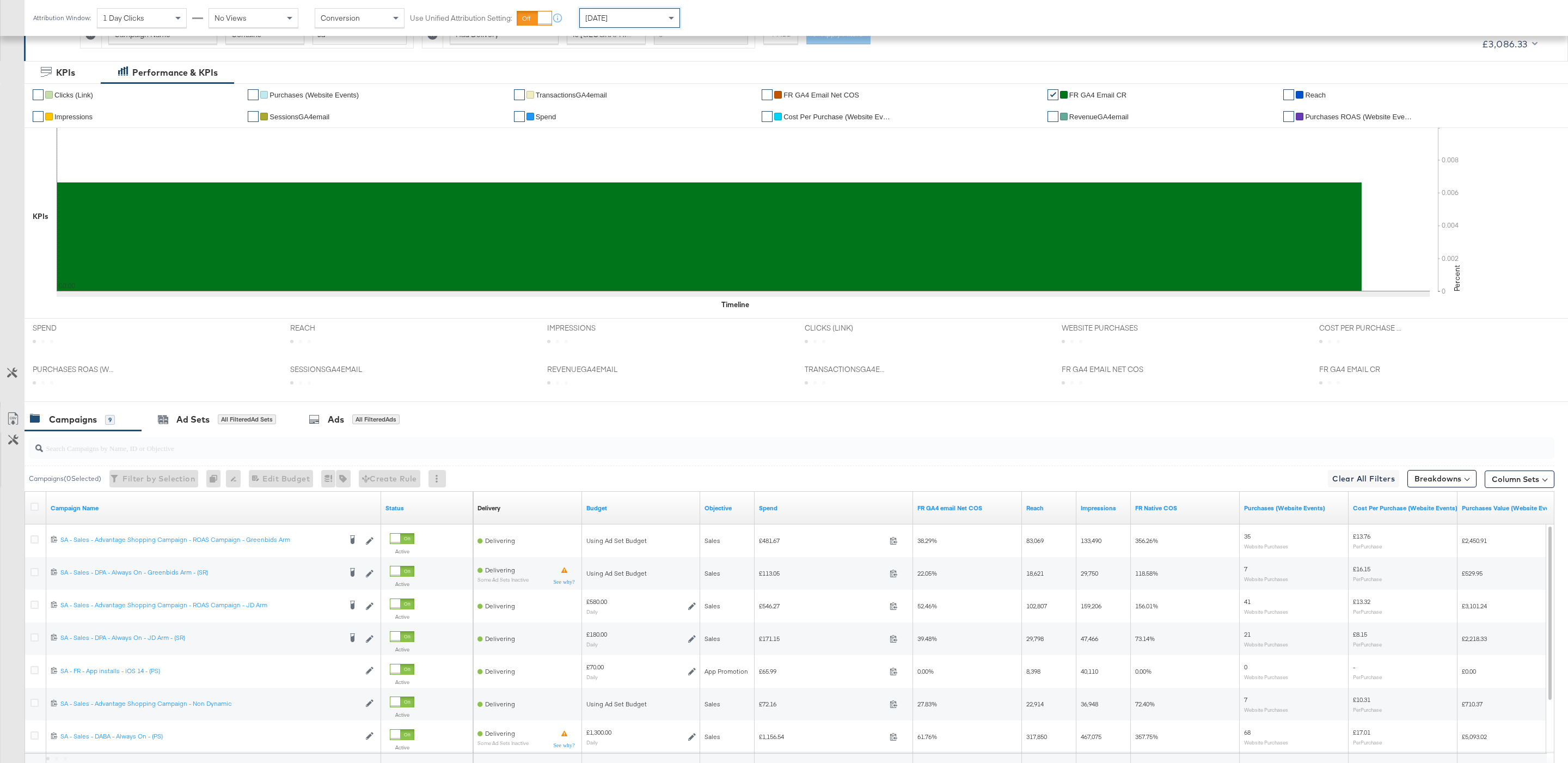
scroll to position [286, 0]
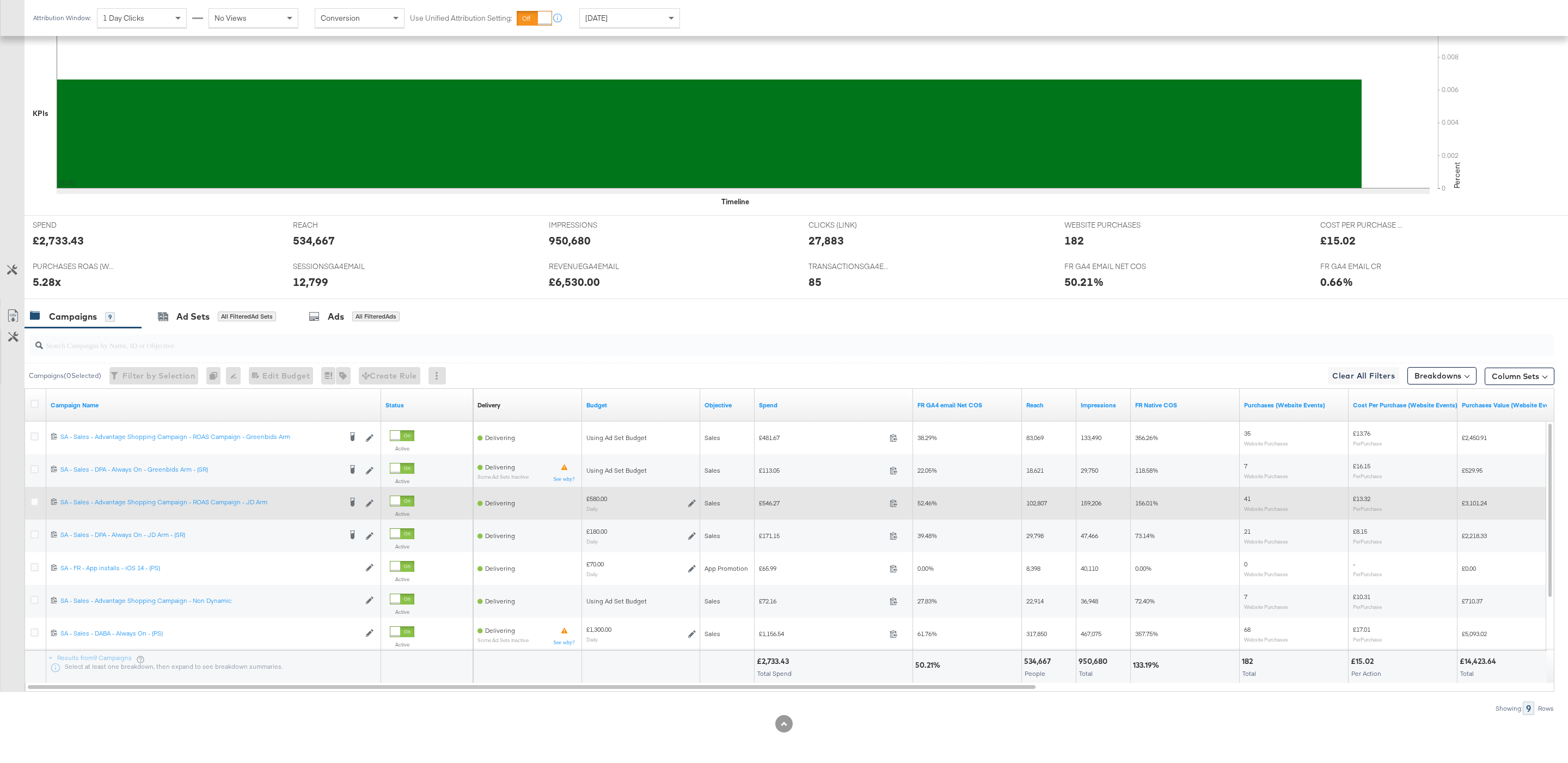
click at [33, 505] on div at bounding box center [36, 504] width 12 height 11
click at [33, 499] on icon at bounding box center [34, 502] width 8 height 8
click at [0, 0] on input "checkbox" at bounding box center [0, 0] width 0 height 0
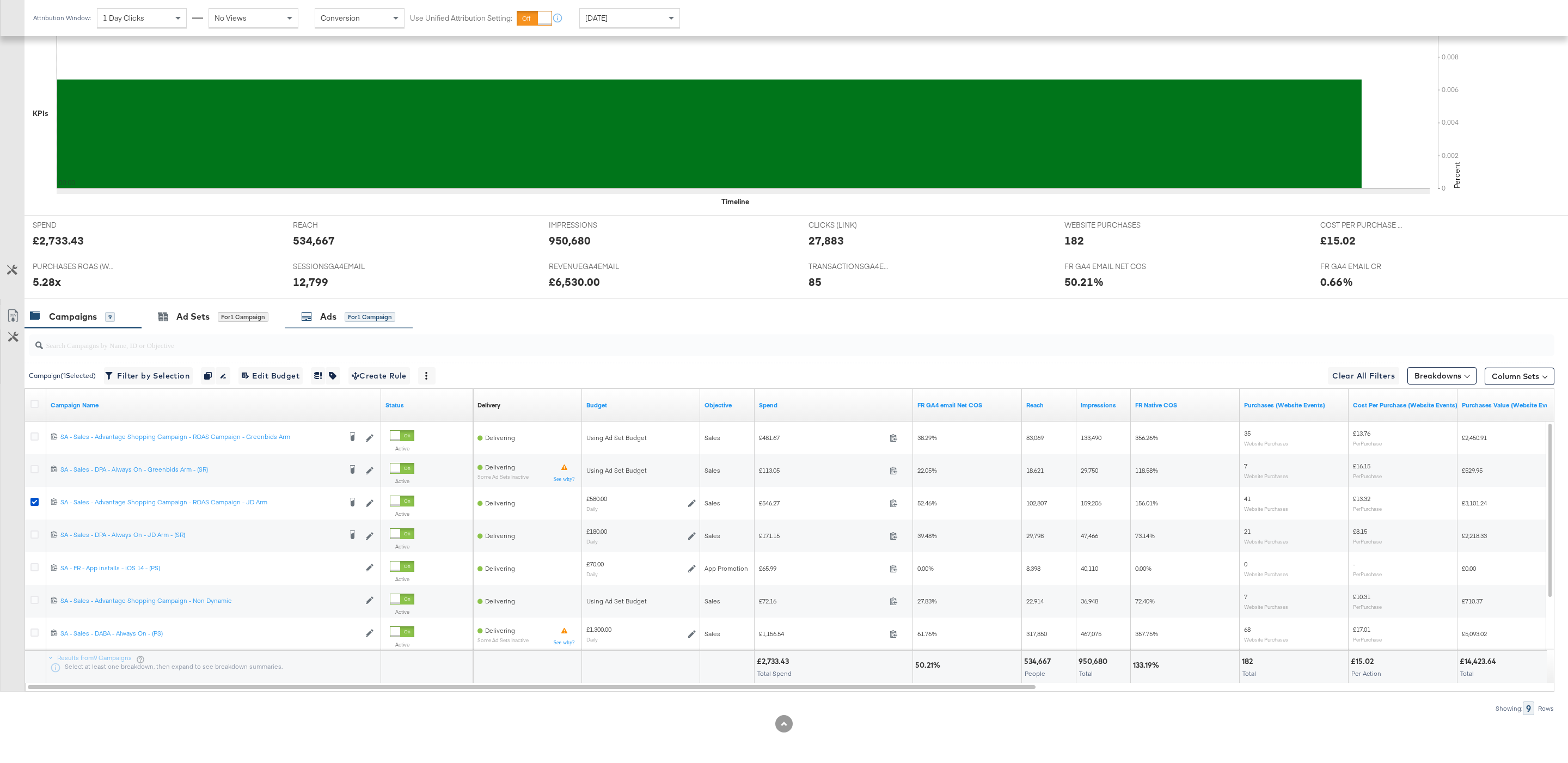
click at [350, 323] on div "Ads for 1 Campaign" at bounding box center [349, 317] width 128 height 23
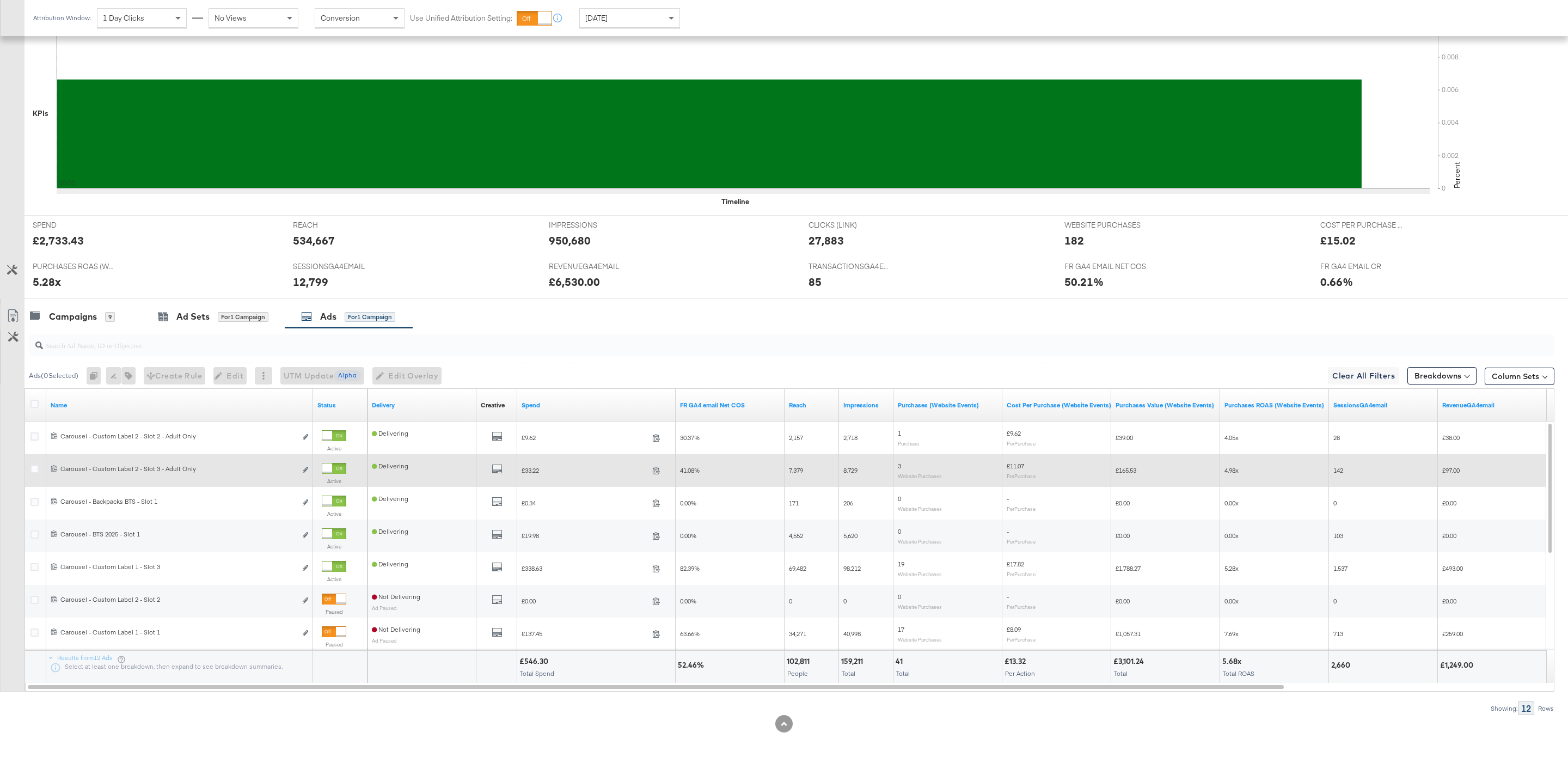
click at [335, 469] on div at bounding box center [334, 468] width 24 height 11
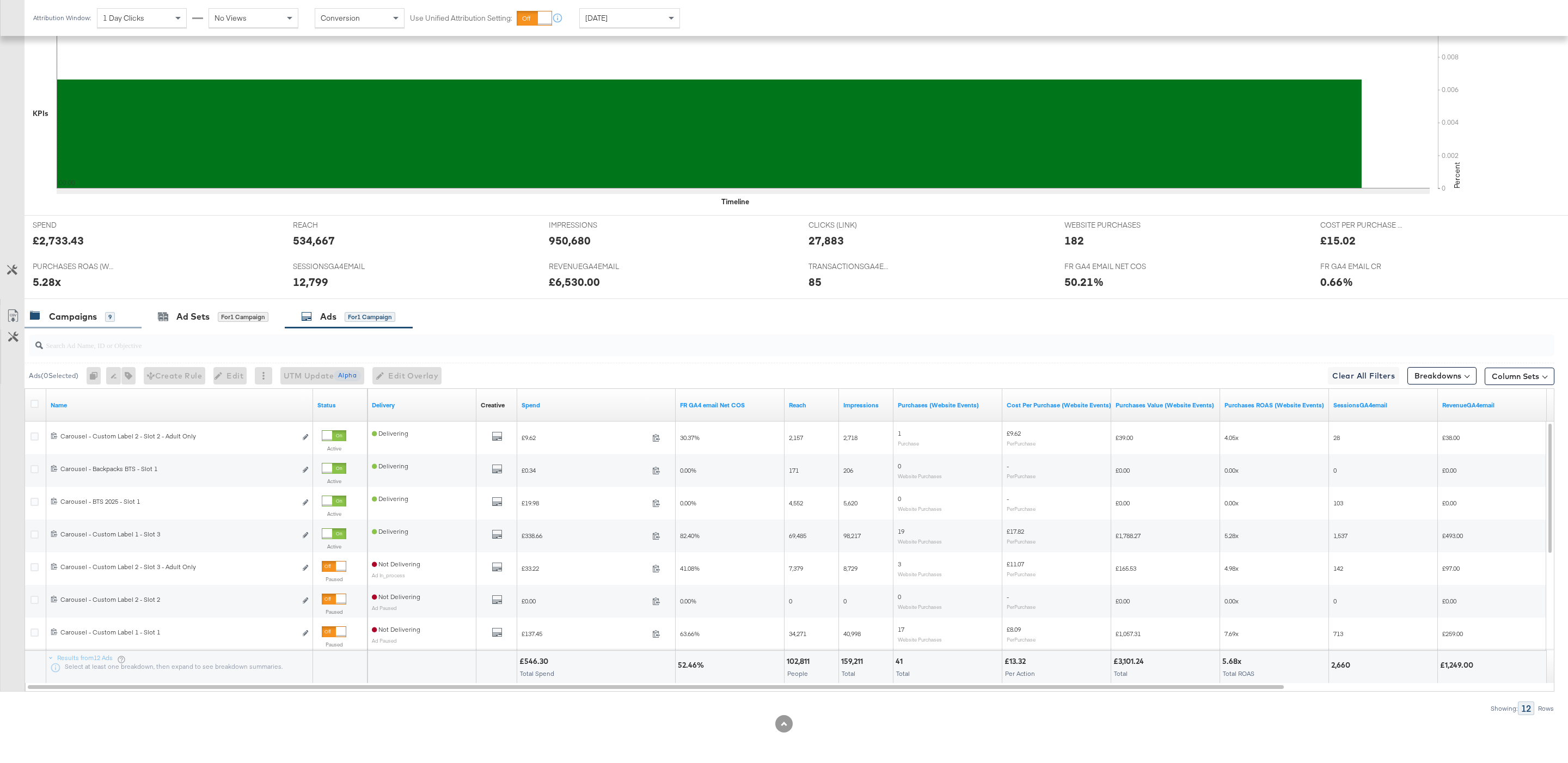
click at [80, 318] on div "Campaigns" at bounding box center [72, 317] width 48 height 13
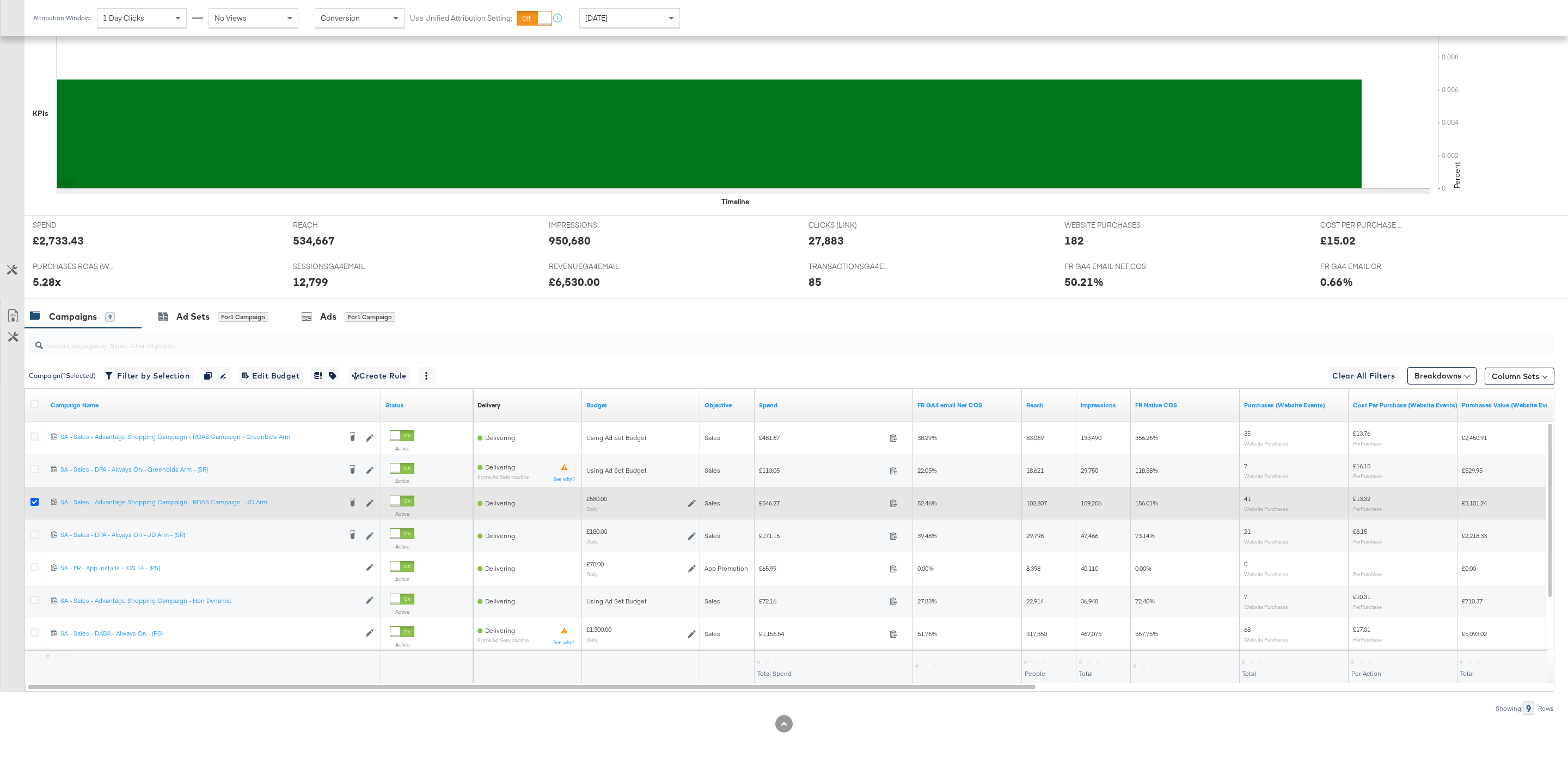
click at [32, 501] on icon at bounding box center [34, 502] width 8 height 8
click at [0, 0] on input "checkbox" at bounding box center [0, 0] width 0 height 0
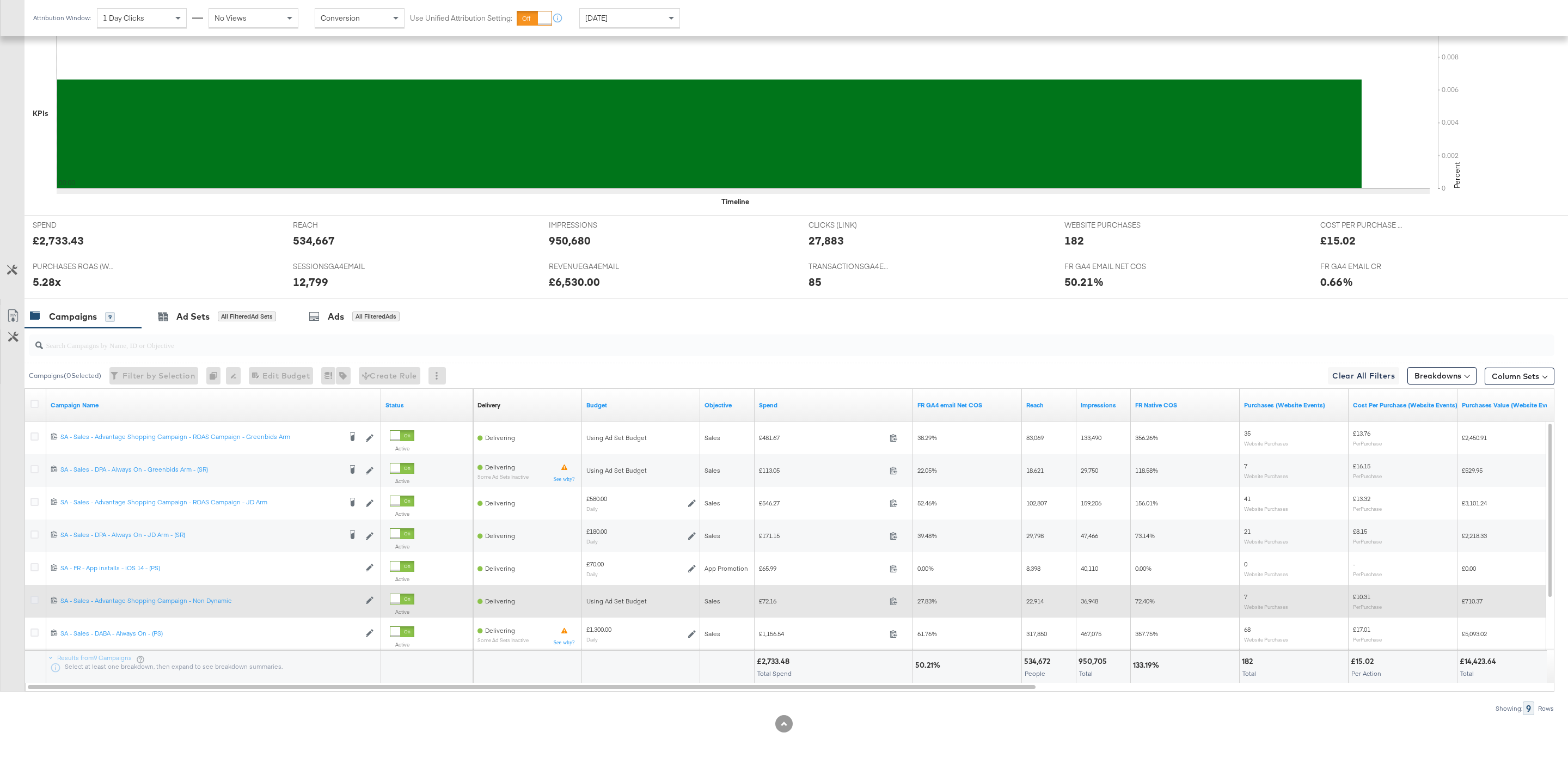
click at [35, 599] on icon at bounding box center [34, 600] width 8 height 8
click at [0, 0] on input "checkbox" at bounding box center [0, 0] width 0 height 0
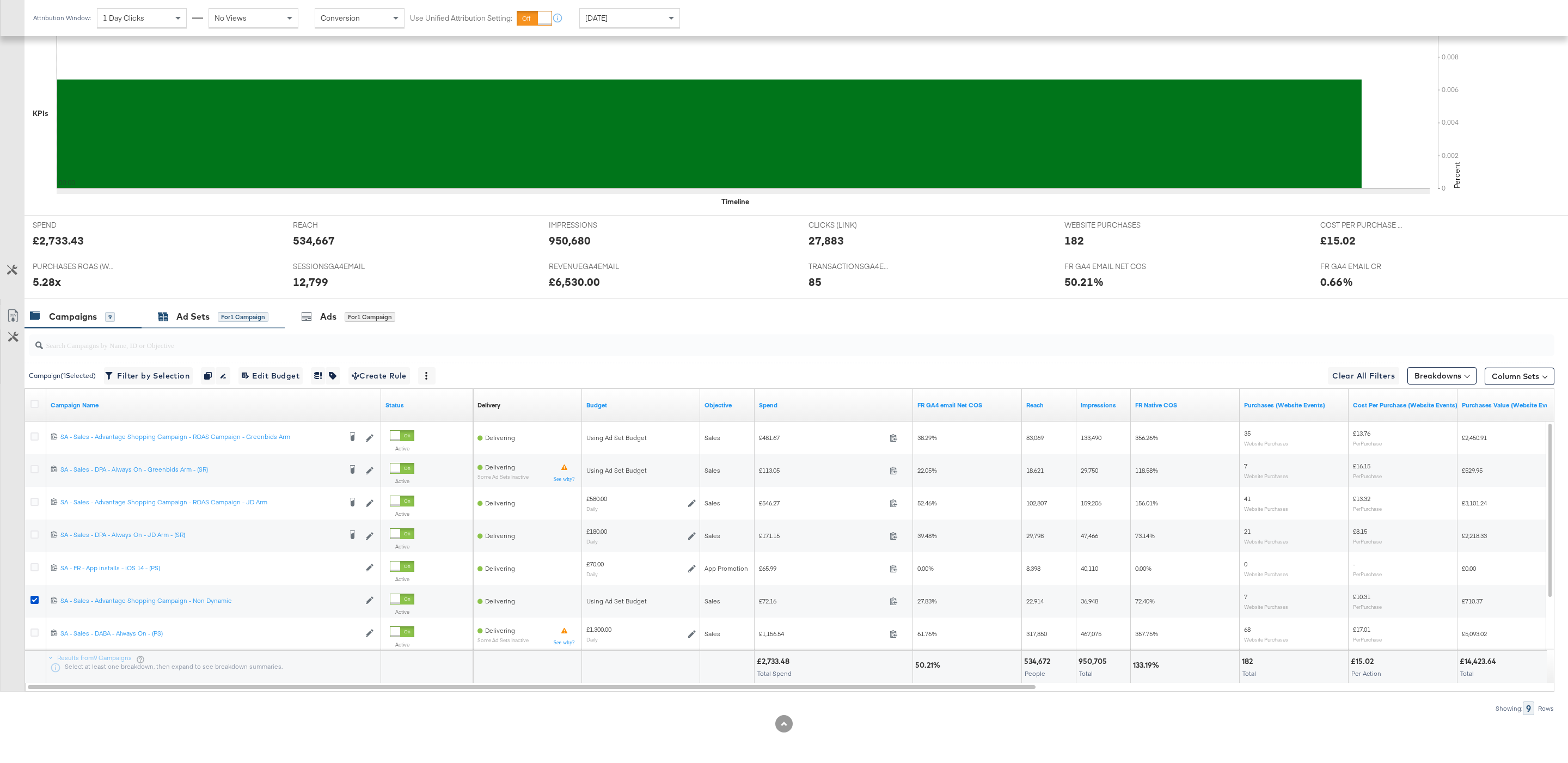
click at [238, 320] on div "for 1 Campaign" at bounding box center [243, 317] width 51 height 10
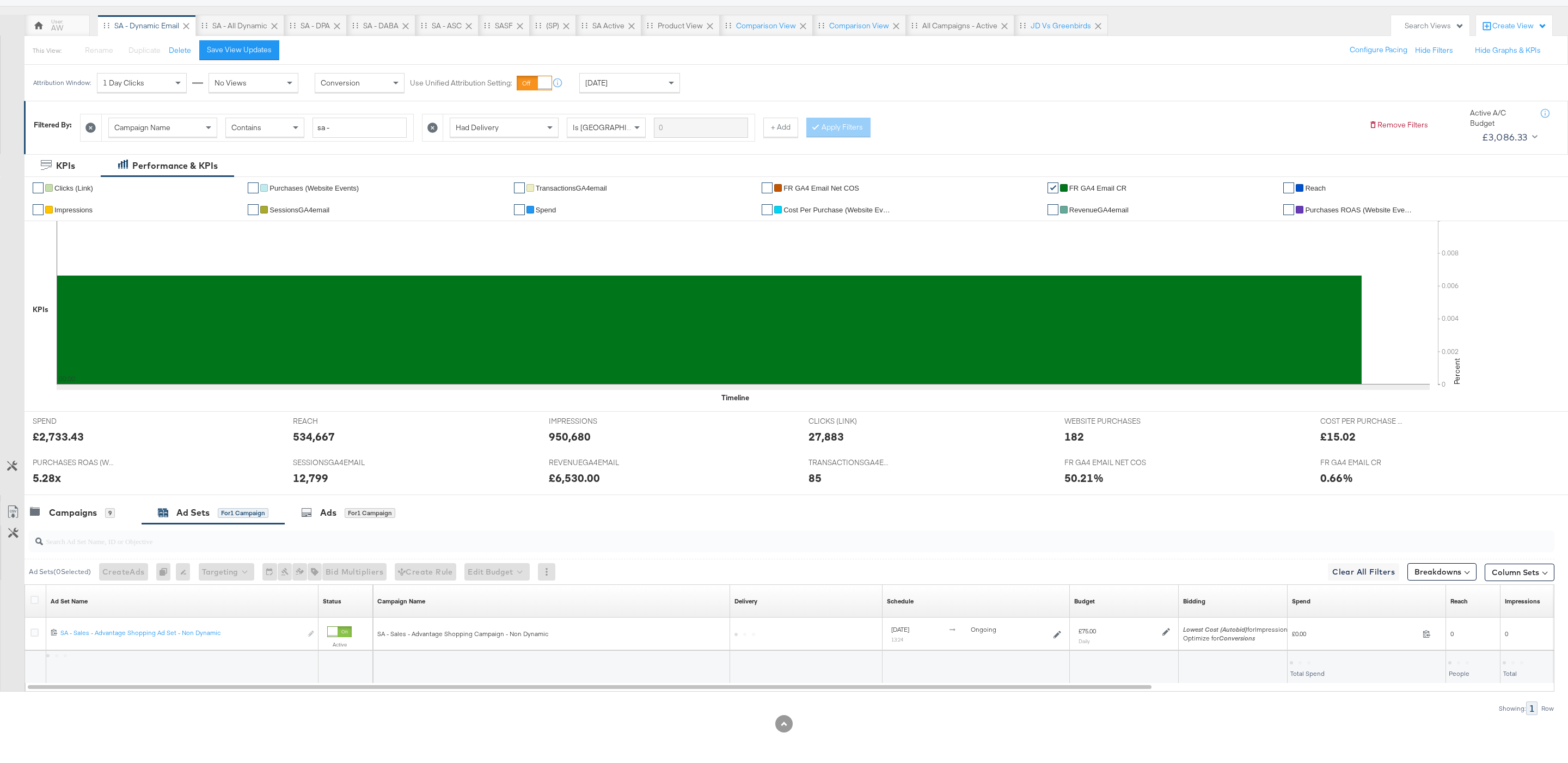
scroll to position [90, 0]
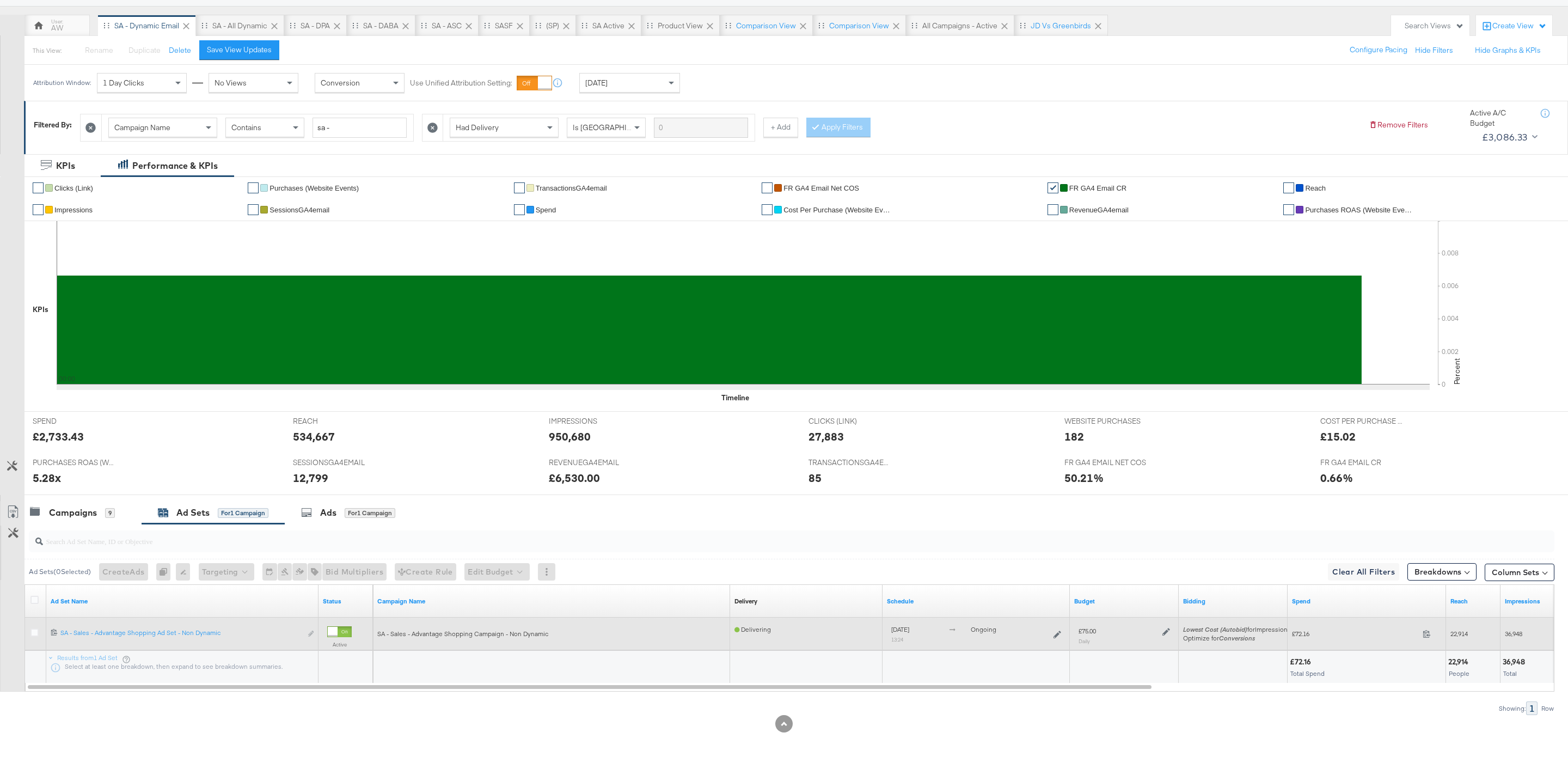
click at [1167, 632] on icon at bounding box center [1166, 631] width 8 height 8
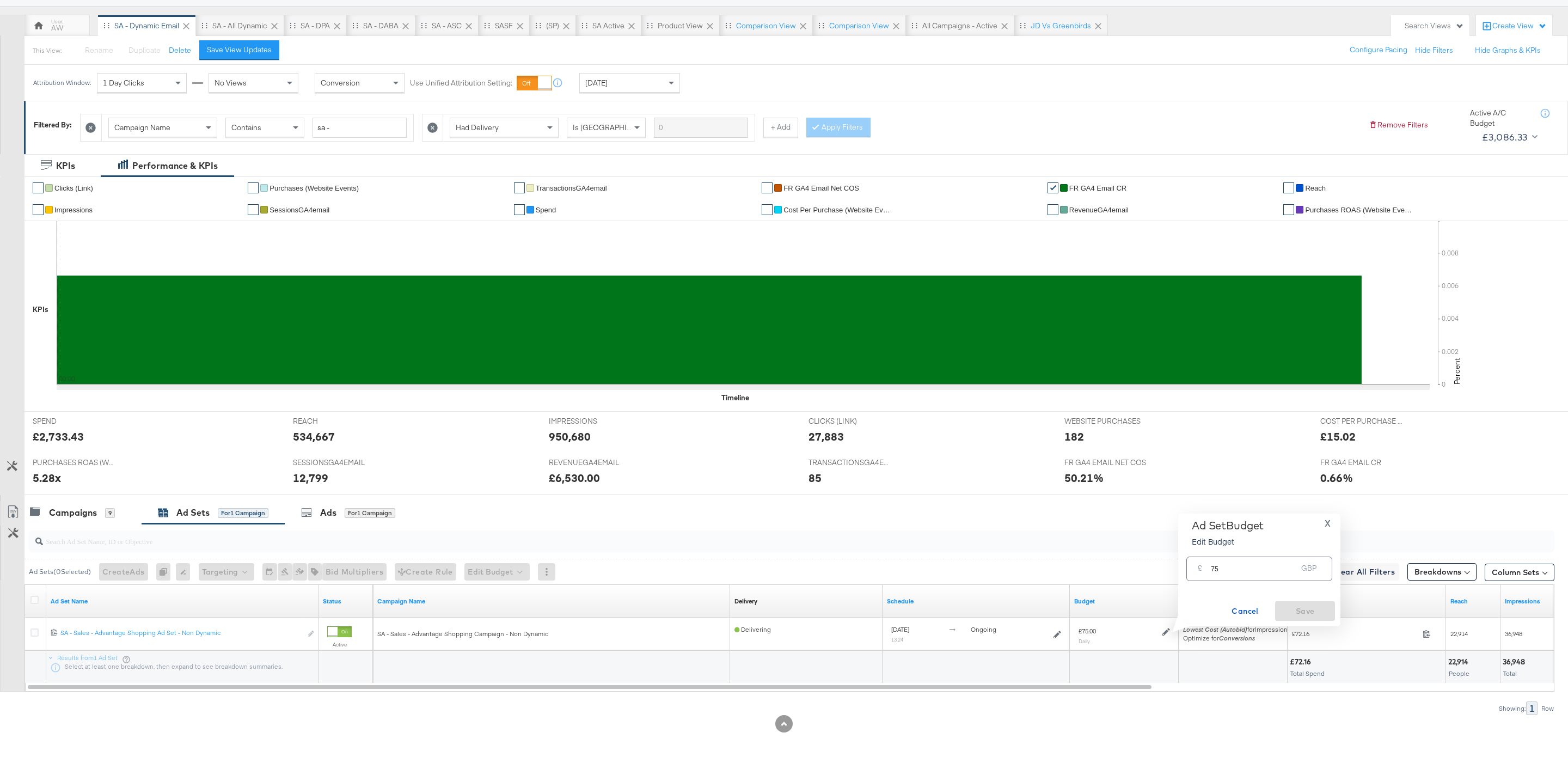
click at [1220, 563] on input "75" at bounding box center [1253, 564] width 86 height 23
type input "100"
click at [1301, 613] on span "Save" at bounding box center [1305, 611] width 51 height 13
click at [75, 514] on div "Campaigns" at bounding box center [72, 513] width 48 height 13
